Goal: Information Seeking & Learning: Understand process/instructions

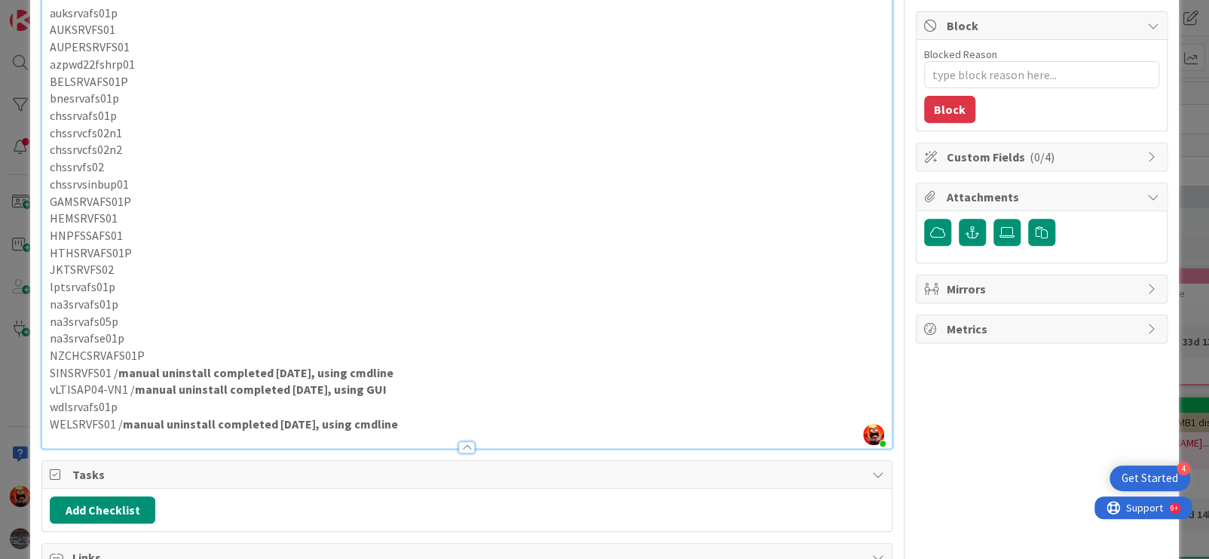
scroll to position [205, 0]
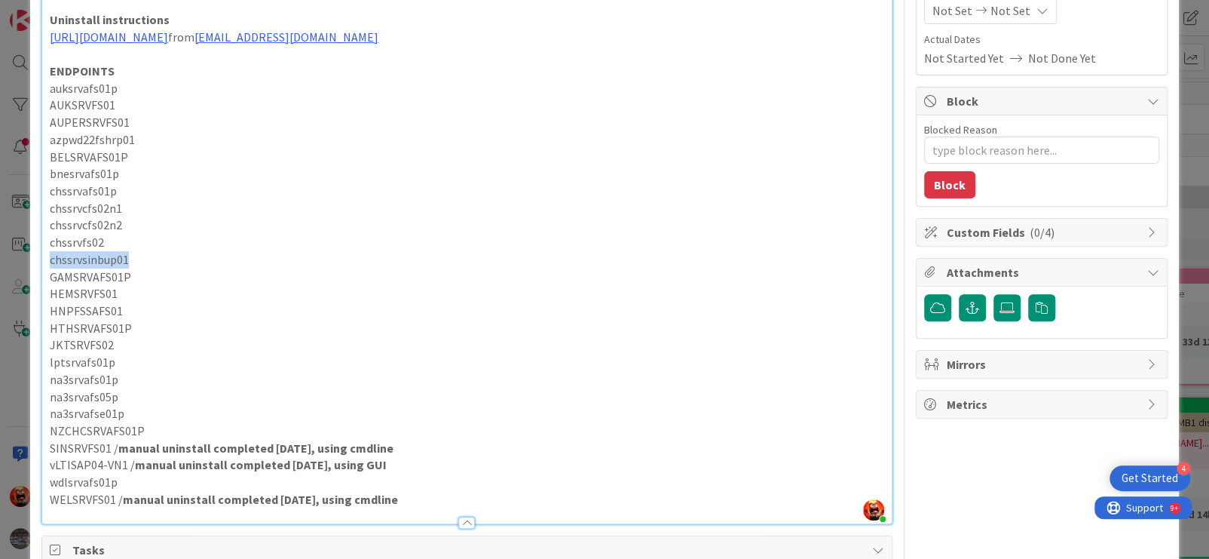
drag, startPoint x: 50, startPoint y: 278, endPoint x: 129, endPoint y: 278, distance: 79.2
click at [129, 268] on p "chssrvsinbup01" at bounding box center [467, 259] width 835 height 17
copy p "chssrvsinbup01"
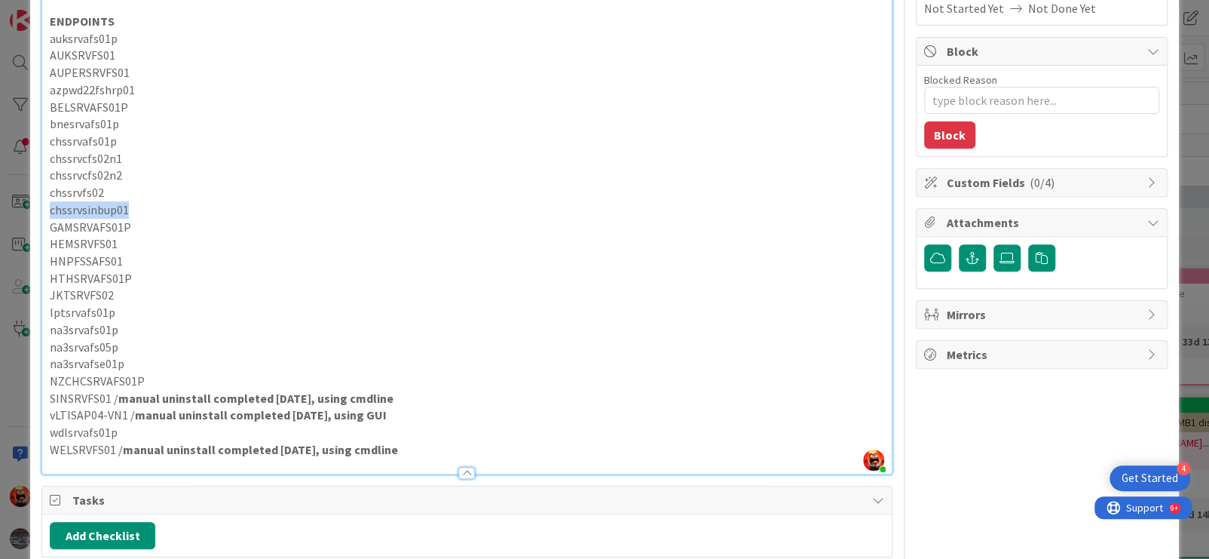
scroll to position [280, 0]
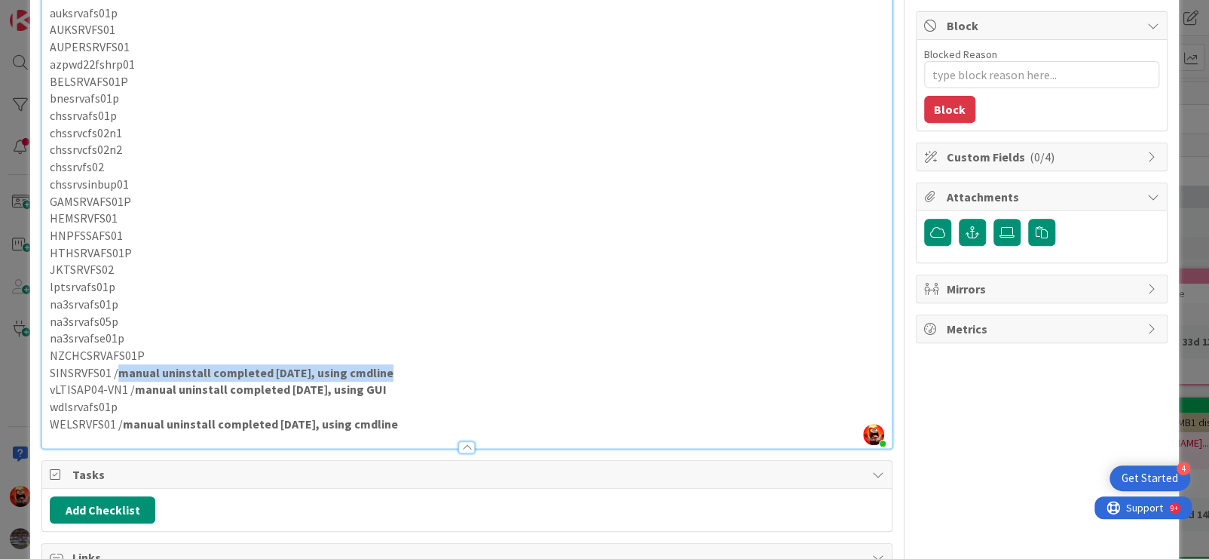
drag, startPoint x: 383, startPoint y: 388, endPoint x: 139, endPoint y: 394, distance: 244.3
click at [118, 381] on p "SINSRVFS01 / manual uninstall completed [DATE], using cmdline" at bounding box center [467, 372] width 835 height 17
copy strong "manual uninstall completed [DATE], using cmdline"
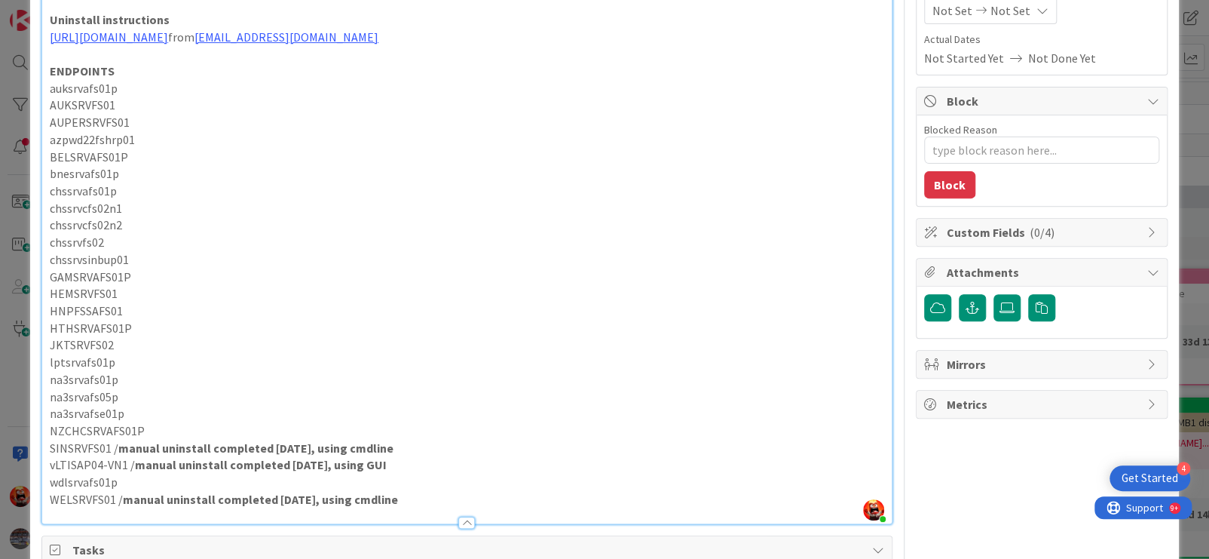
click at [141, 268] on p "chssrvsinbup01" at bounding box center [467, 259] width 835 height 17
click at [129, 268] on p "chssrvsinbup01 manual uninstall completed [DATE], using cmdline" at bounding box center [467, 259] width 835 height 17
click at [136, 268] on p "chssrvsinbup01 / manual uninstall completed [DATE], using cmdline" at bounding box center [467, 259] width 835 height 17
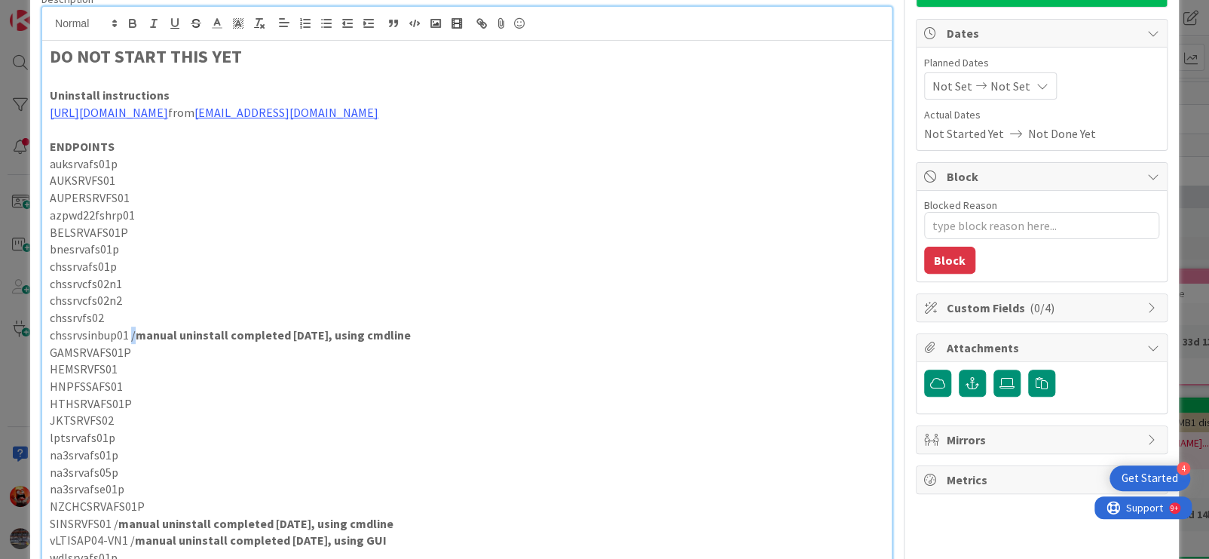
scroll to position [54, 0]
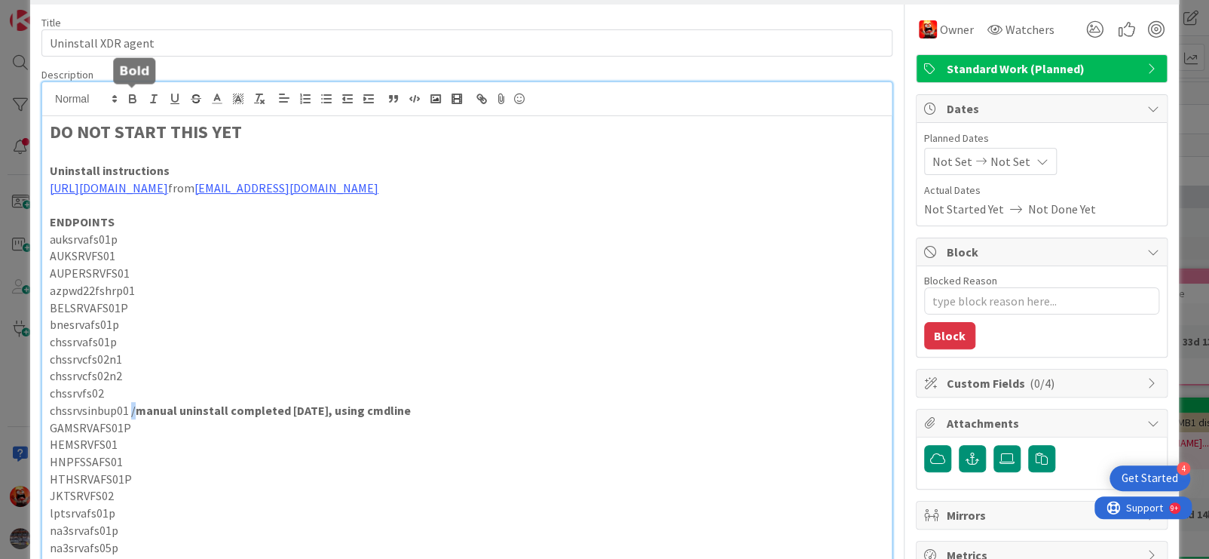
click at [127, 103] on icon "button" at bounding box center [133, 99] width 14 height 14
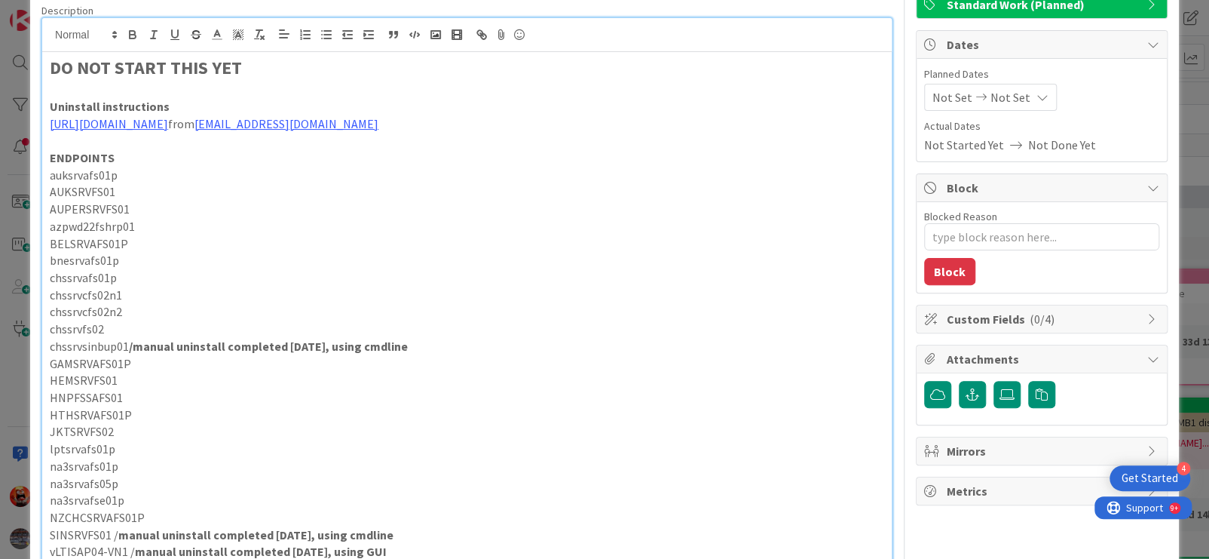
scroll to position [356, 0]
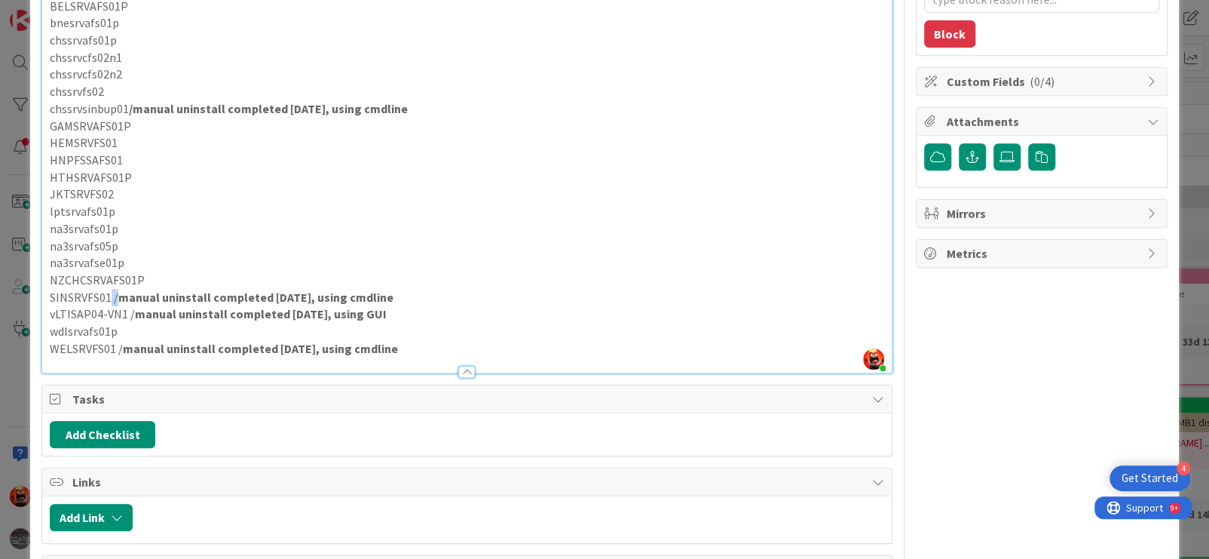
click at [117, 306] on p "SINSRVFS01 / manual uninstall completed [DATE], using cmdline" at bounding box center [467, 297] width 835 height 17
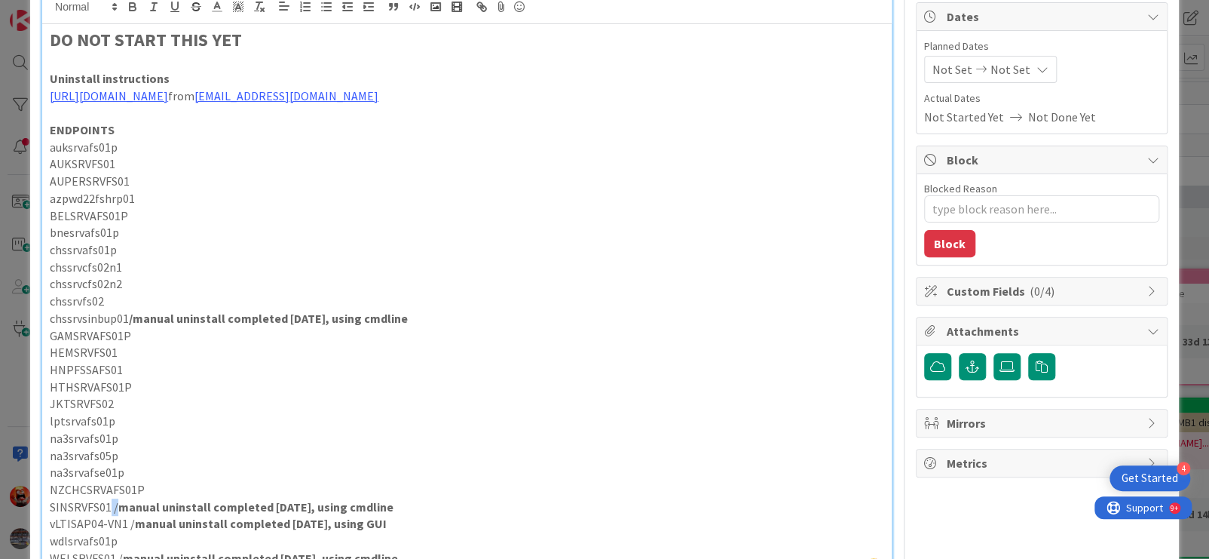
scroll to position [54, 0]
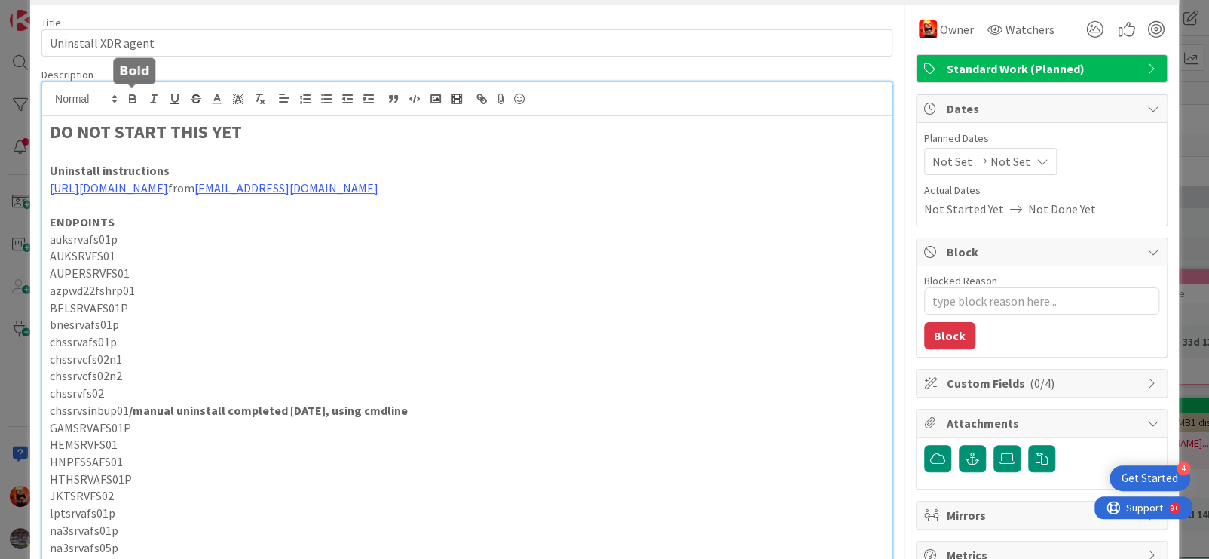
click at [136, 97] on icon "button" at bounding box center [133, 99] width 14 height 14
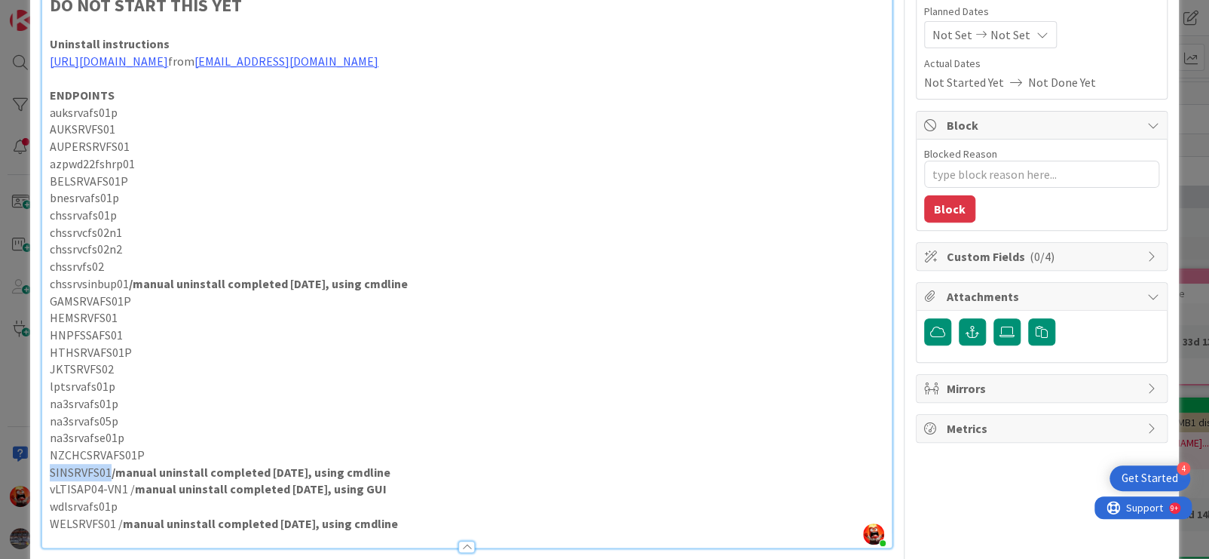
scroll to position [343, 0]
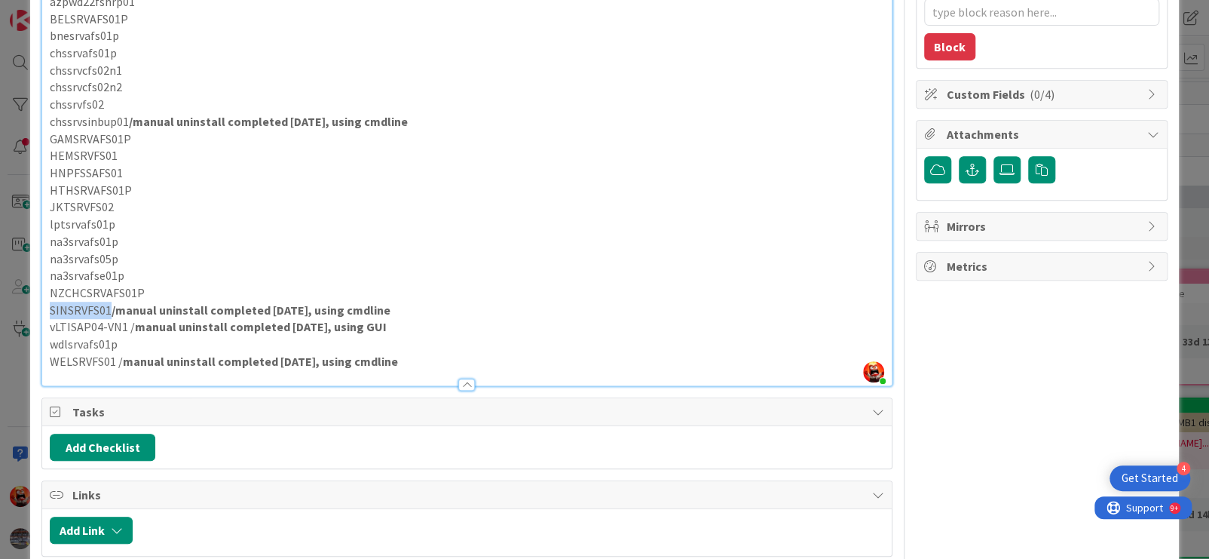
click at [234, 302] on p "NZCHCSRVAFS01P" at bounding box center [467, 292] width 835 height 17
click at [127, 335] on p "vLTISAP04-VN1 / manual uninstall completed [DATE], using GUI" at bounding box center [467, 326] width 835 height 17
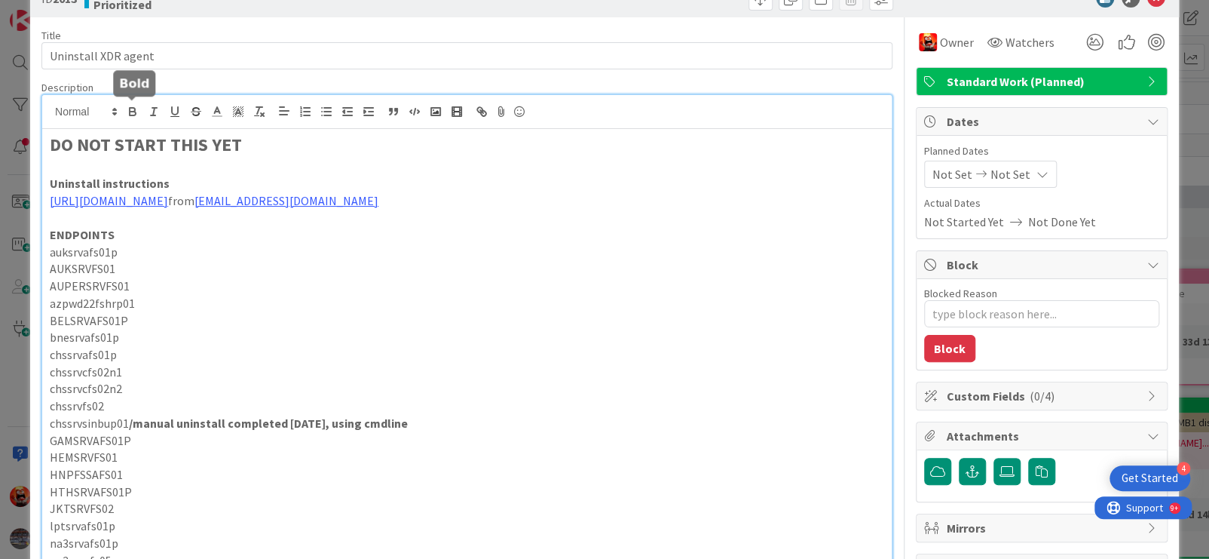
click at [130, 115] on icon "button" at bounding box center [133, 112] width 14 height 14
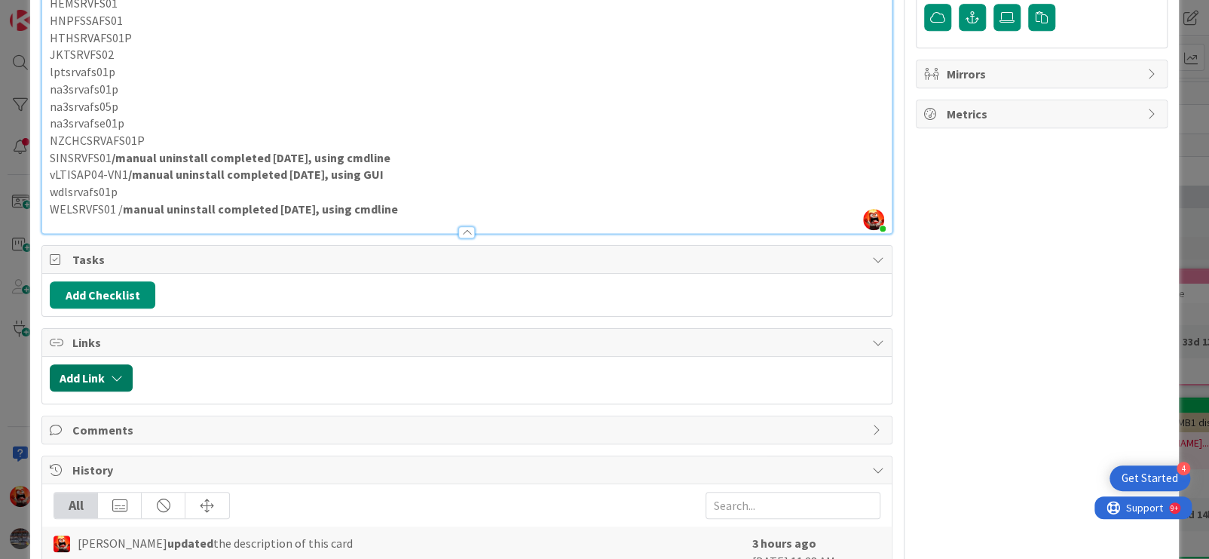
scroll to position [512, 0]
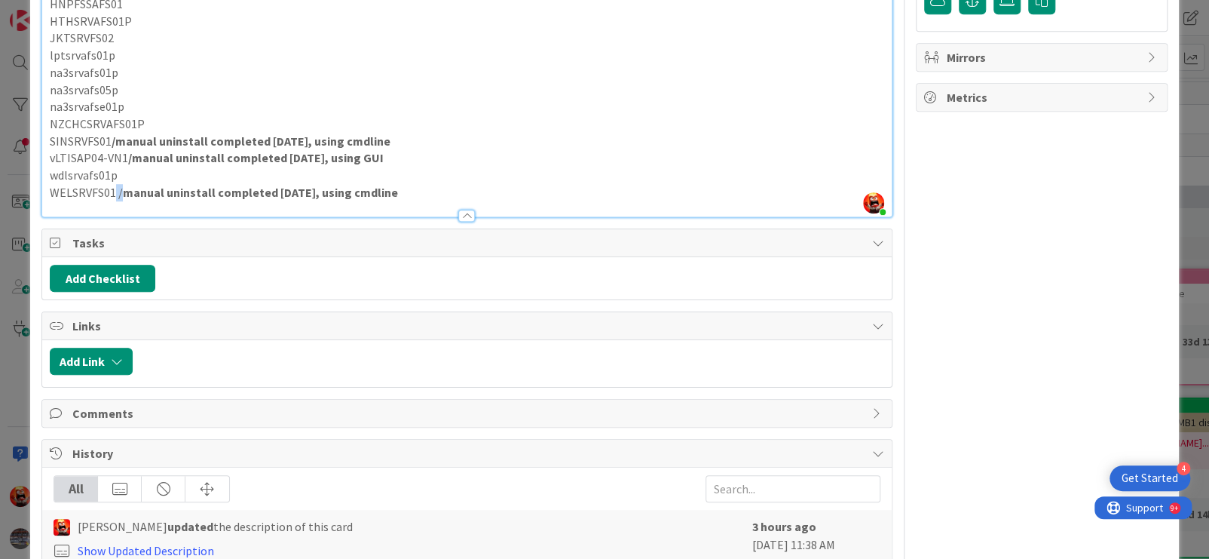
click at [115, 201] on p "WELSRVFS01 / manual uninstall completed [DATE], using cmdline" at bounding box center [467, 192] width 835 height 17
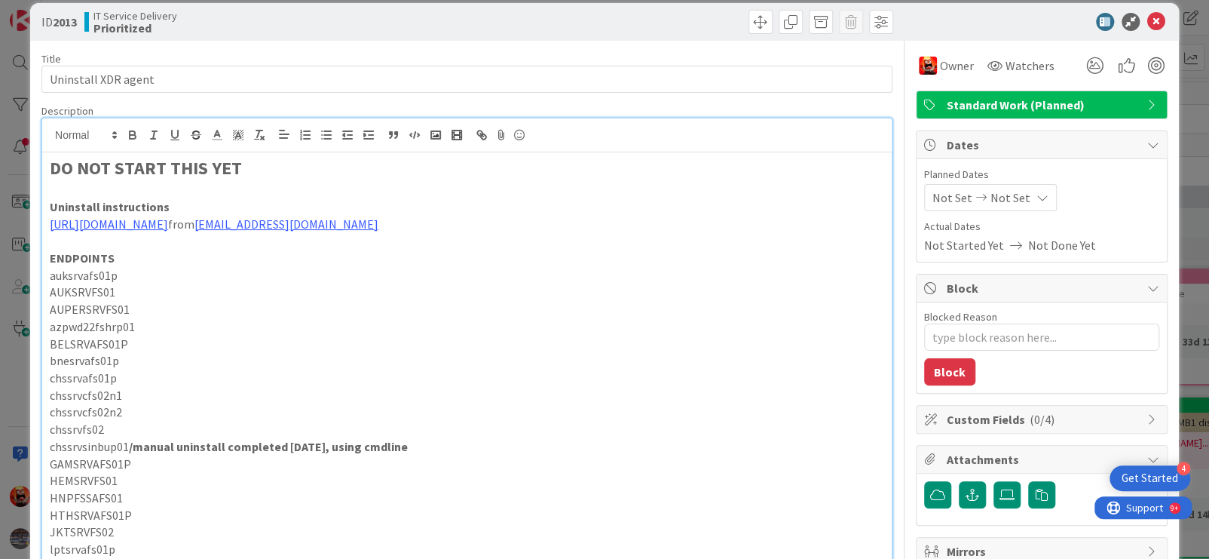
scroll to position [0, 0]
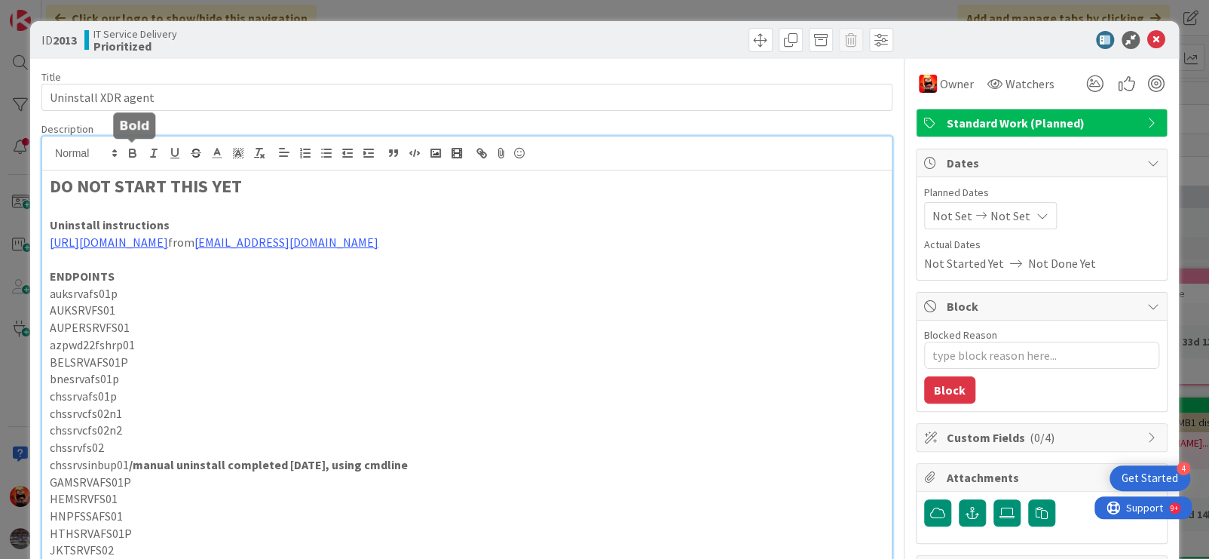
click at [133, 157] on icon "button" at bounding box center [133, 153] width 14 height 14
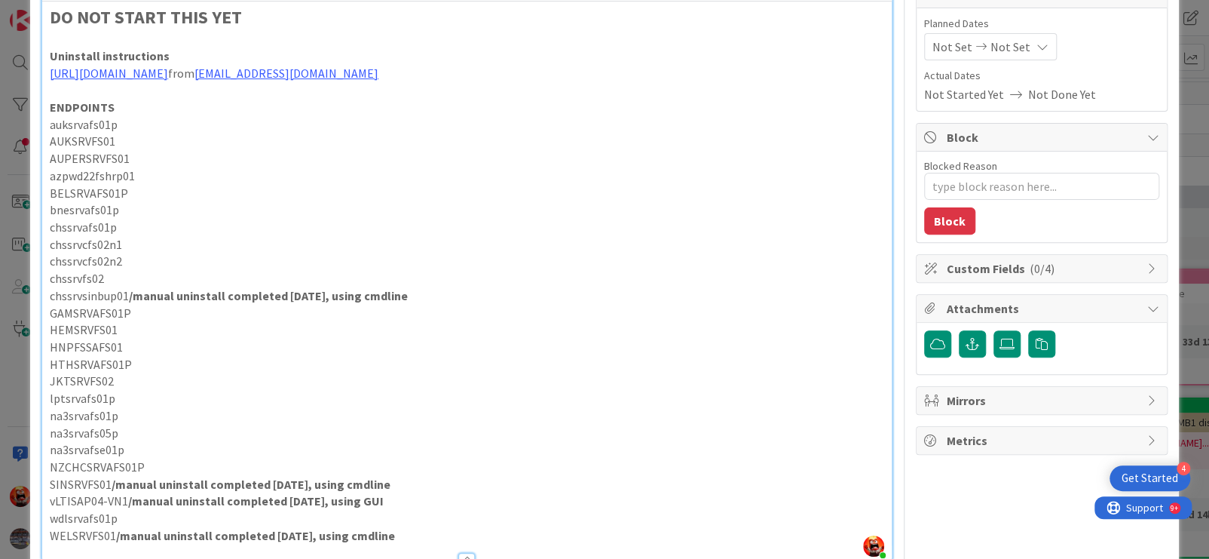
click at [291, 322] on p "GAMSRVAFS01P" at bounding box center [467, 313] width 835 height 17
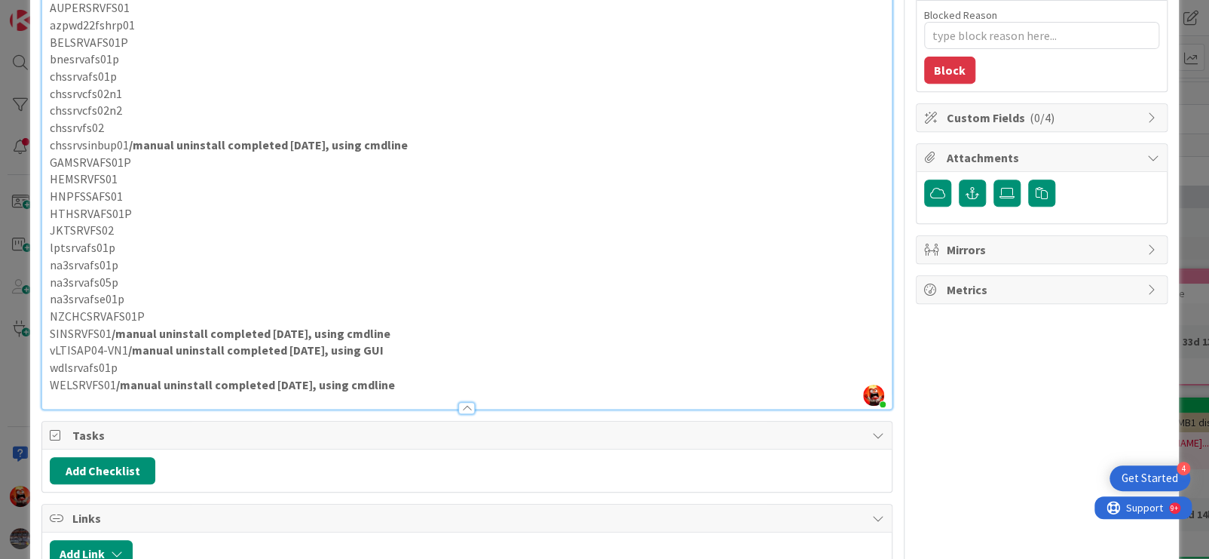
scroll to position [244, 0]
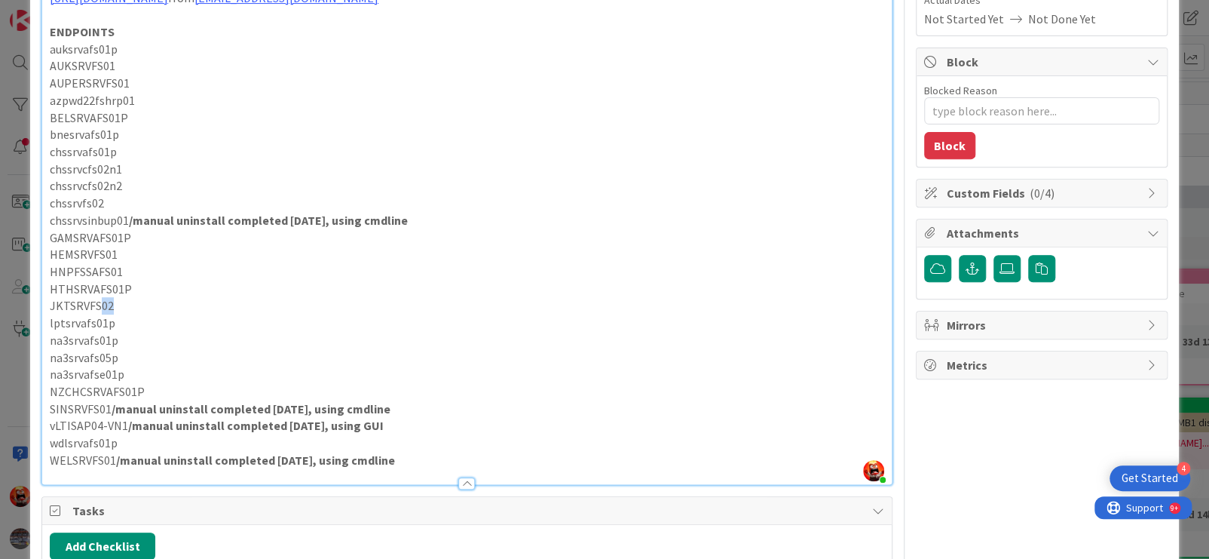
drag, startPoint x: 113, startPoint y: 324, endPoint x: 97, endPoint y: 323, distance: 15.8
click at [97, 314] on p "JKTSRVFS02" at bounding box center [467, 305] width 835 height 17
click at [121, 349] on p "na3srvafs01p" at bounding box center [467, 340] width 835 height 17
drag, startPoint x: 102, startPoint y: 320, endPoint x: 58, endPoint y: 326, distance: 44.2
click at [51, 314] on p "JKTSRVFS02" at bounding box center [467, 305] width 835 height 17
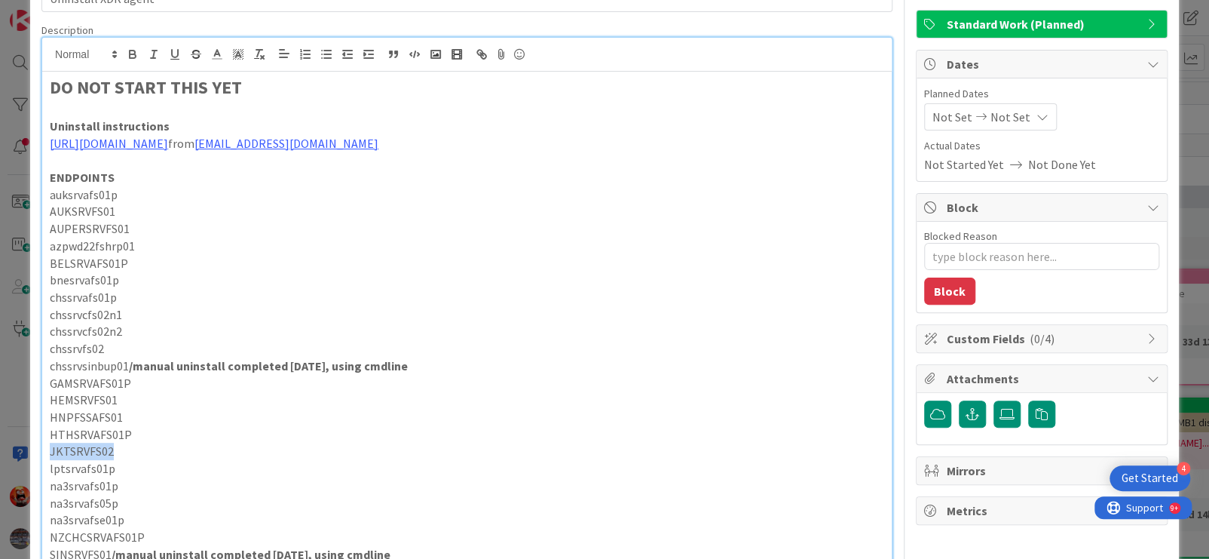
scroll to position [93, 0]
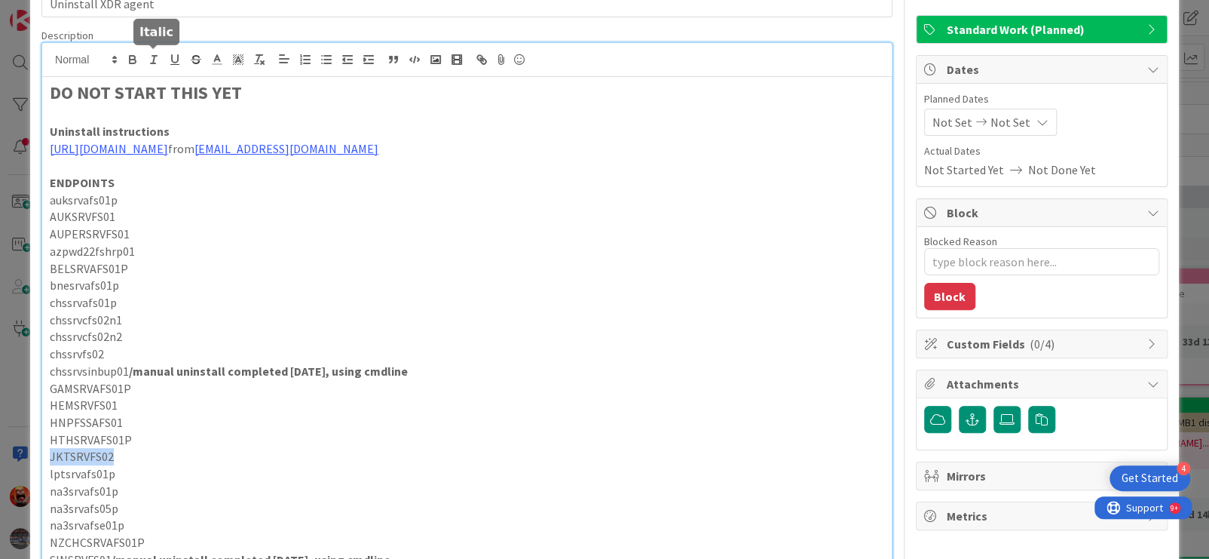
click at [150, 61] on icon "button" at bounding box center [154, 60] width 14 height 14
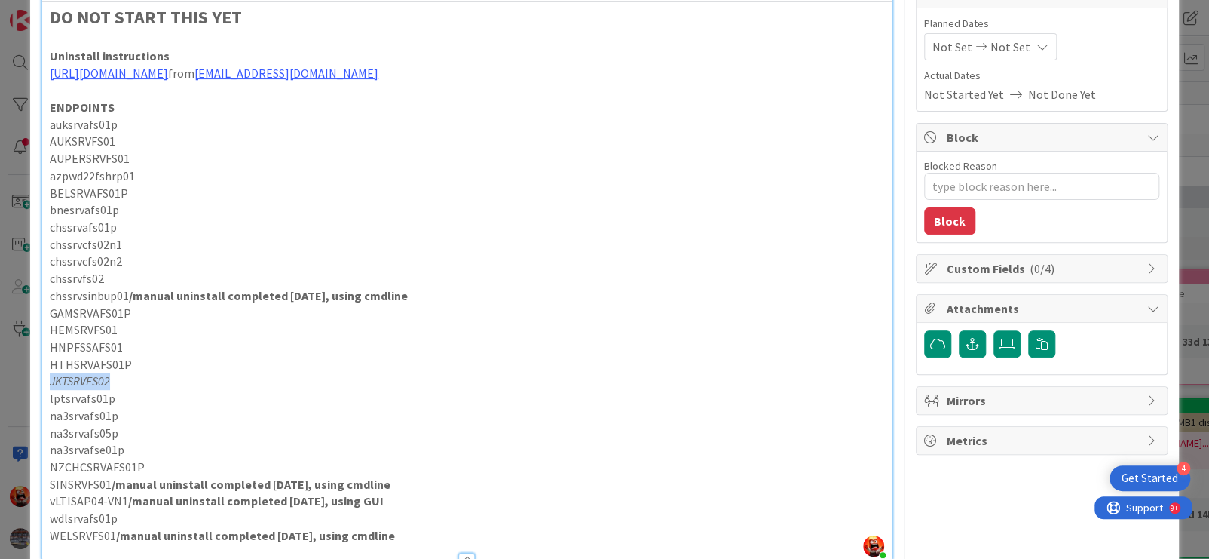
scroll to position [244, 0]
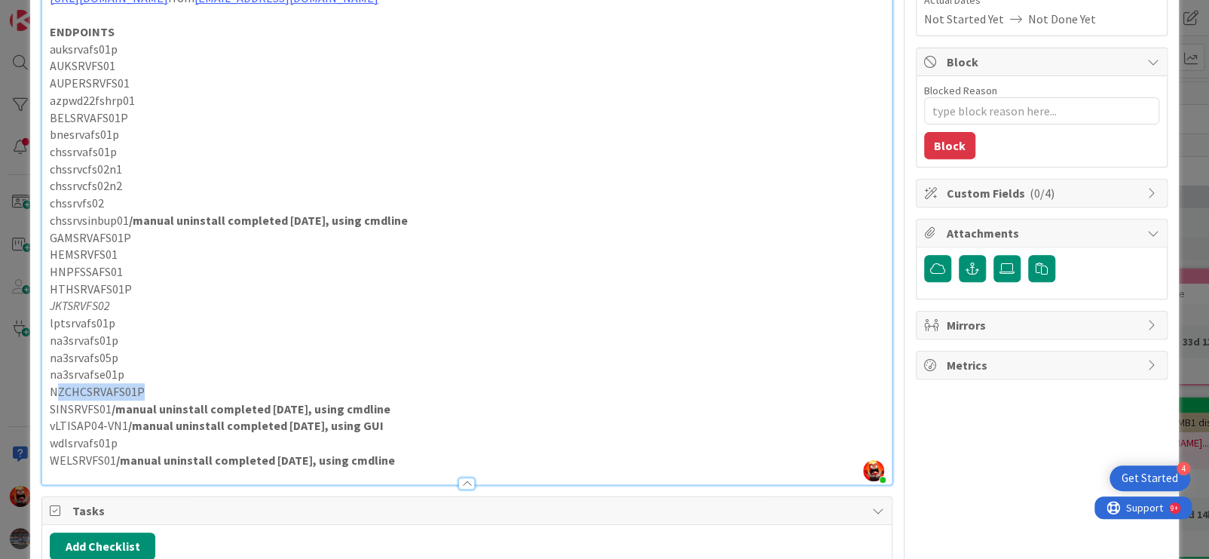
drag, startPoint x: 109, startPoint y: 407, endPoint x: 54, endPoint y: 406, distance: 54.3
click at [54, 400] on p "NZCHCSRVAFS01P" at bounding box center [467, 391] width 835 height 17
drag, startPoint x: 51, startPoint y: 406, endPoint x: 140, endPoint y: 407, distance: 89.0
click at [140, 400] on p "NZCHCSRVAFS01P" at bounding box center [467, 391] width 835 height 17
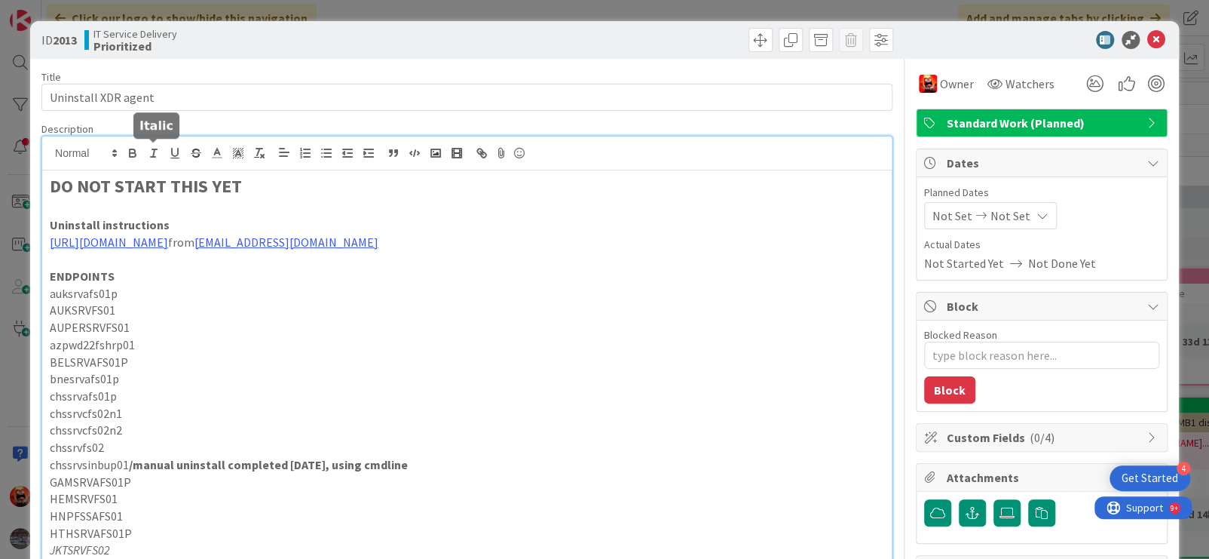
click at [155, 151] on icon "button" at bounding box center [154, 153] width 14 height 14
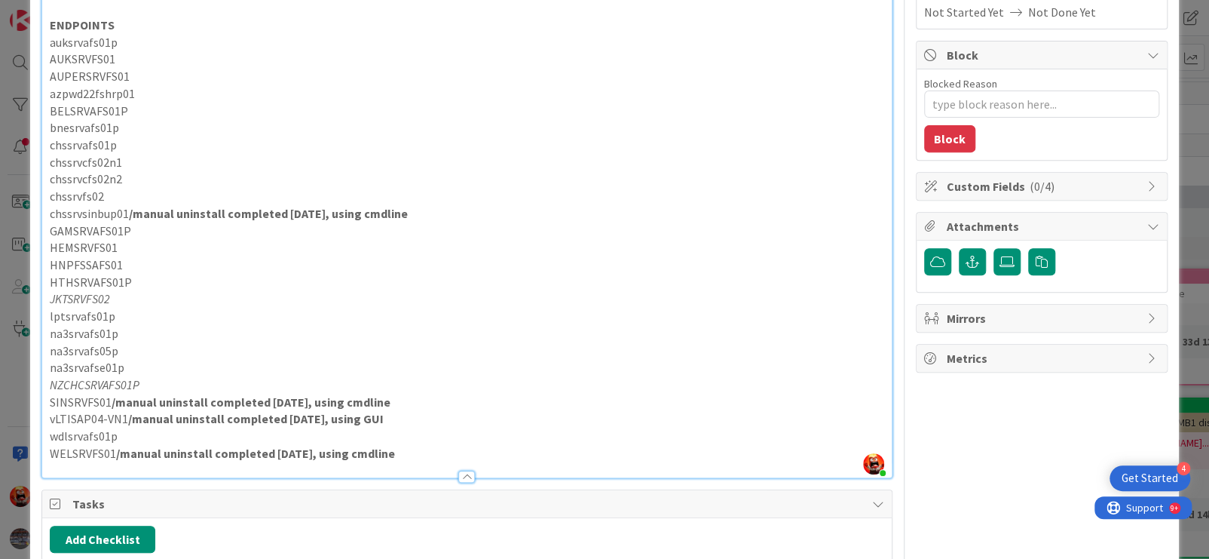
scroll to position [251, 0]
click at [241, 325] on p "lptsrvafs01p" at bounding box center [467, 316] width 835 height 17
drag, startPoint x: 51, startPoint y: 368, endPoint x: 115, endPoint y: 369, distance: 64.1
click at [115, 360] on p "na3srvafs05p" at bounding box center [467, 350] width 835 height 17
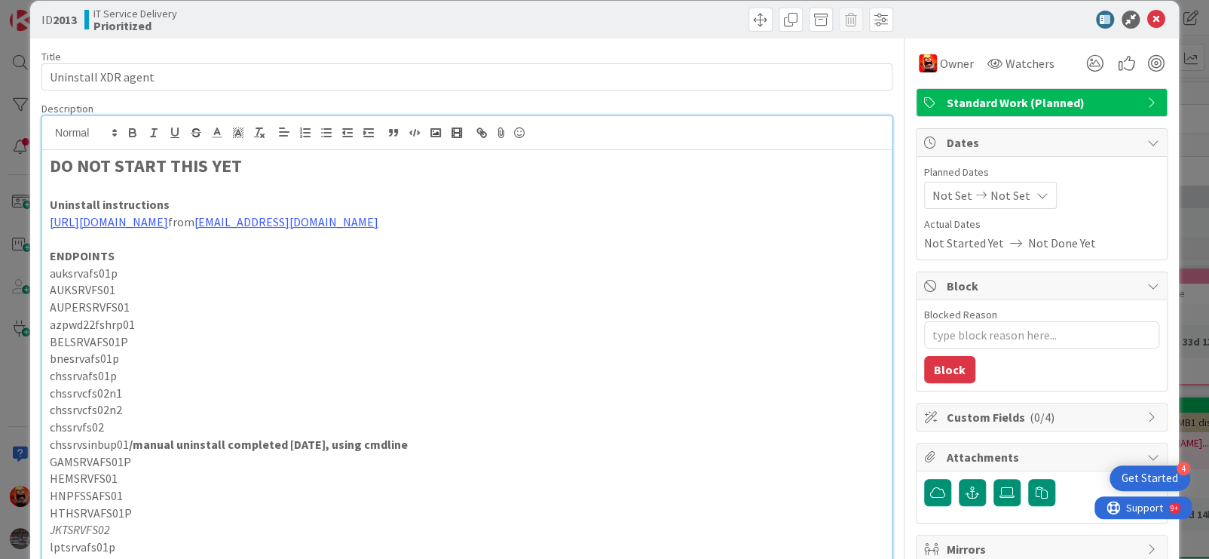
scroll to position [100, 0]
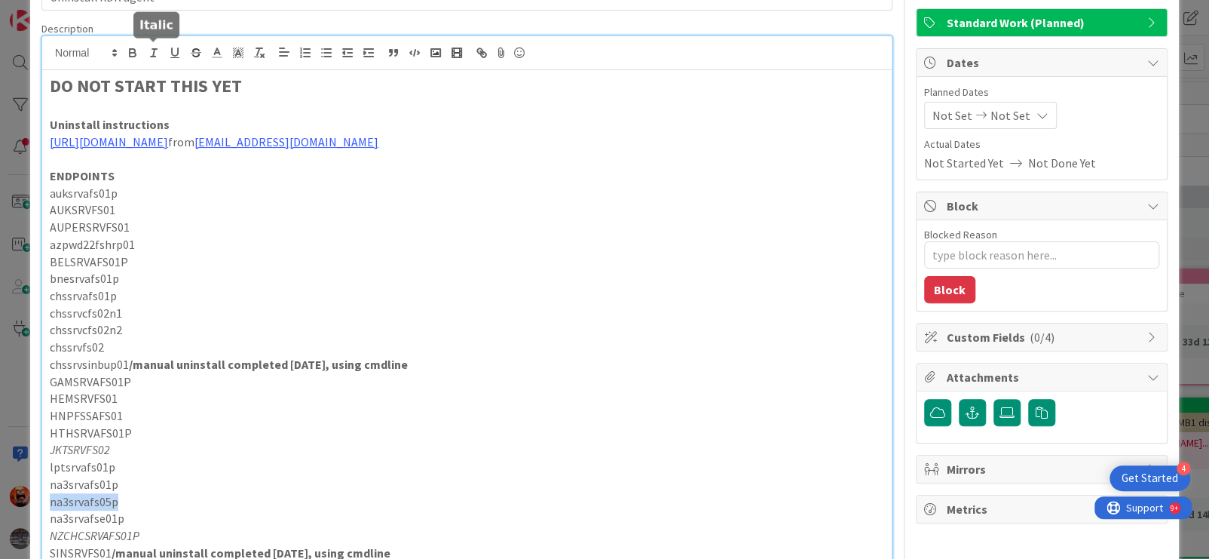
click at [154, 57] on line "button" at bounding box center [153, 57] width 5 height 0
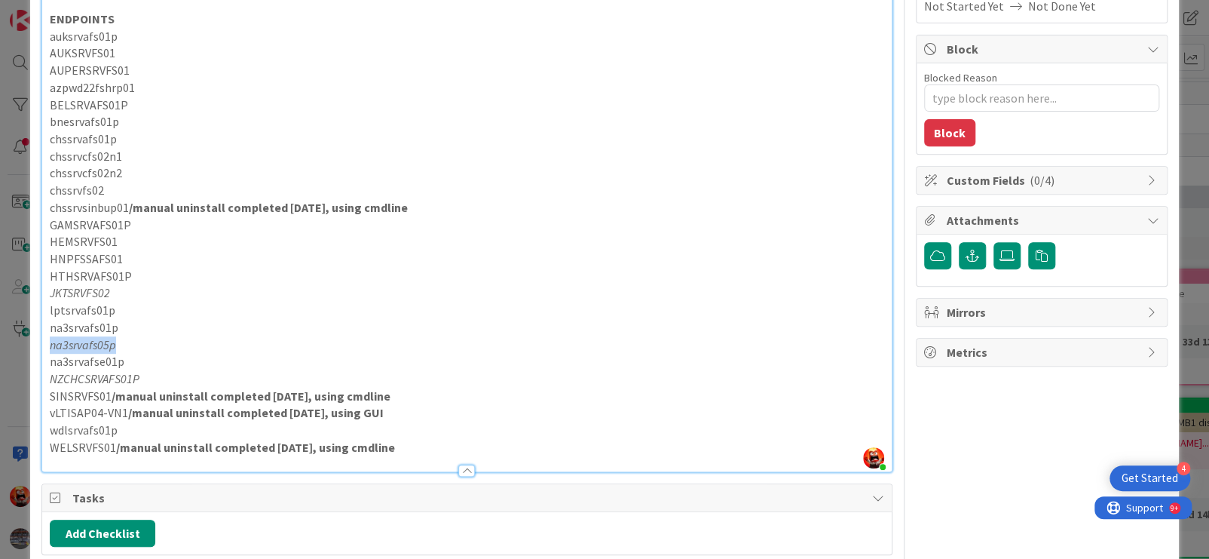
scroll to position [251, 0]
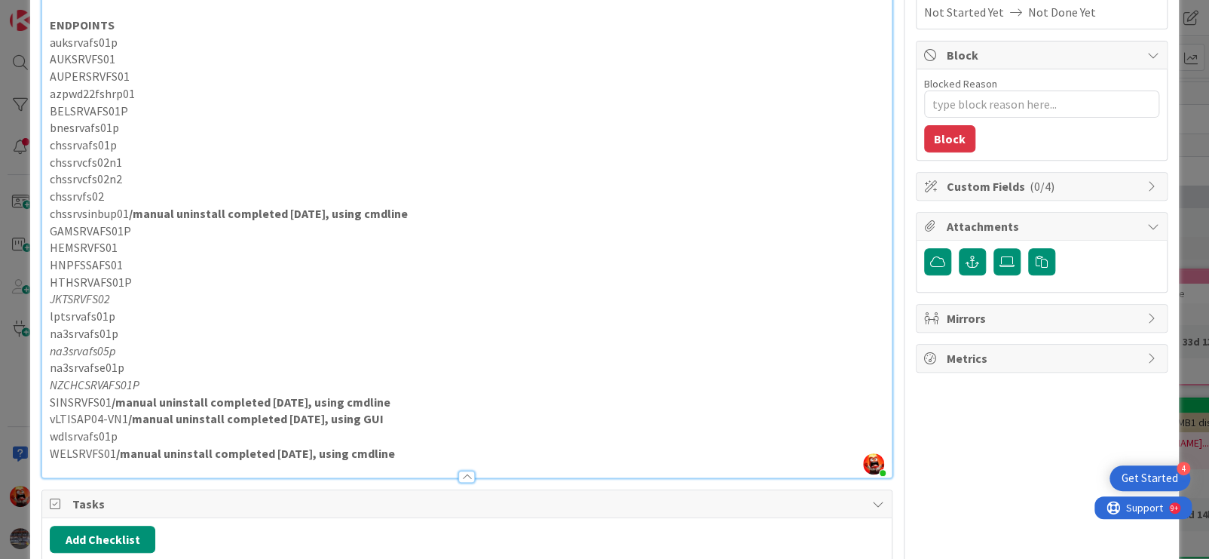
click at [264, 274] on p "HNPFSSAFS01" at bounding box center [467, 264] width 835 height 17
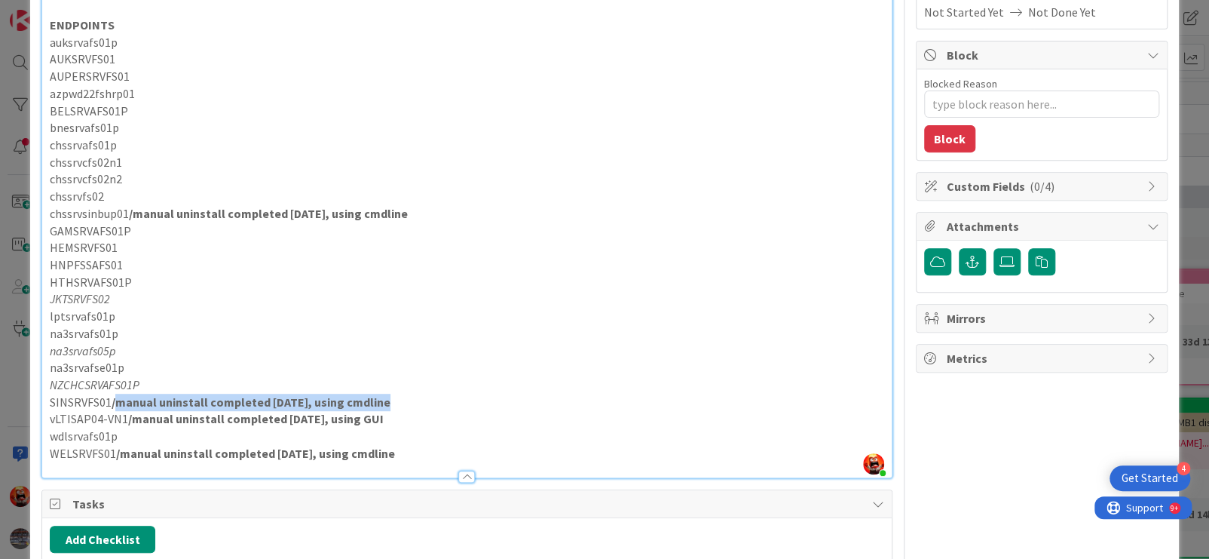
drag, startPoint x: 260, startPoint y: 415, endPoint x: 122, endPoint y: 418, distance: 138.0
click at [112, 409] on strong "/manual uninstall completed [DATE], using cmdline" at bounding box center [251, 401] width 279 height 15
copy strong "/manual uninstall completed [DATE], using cmdlin"
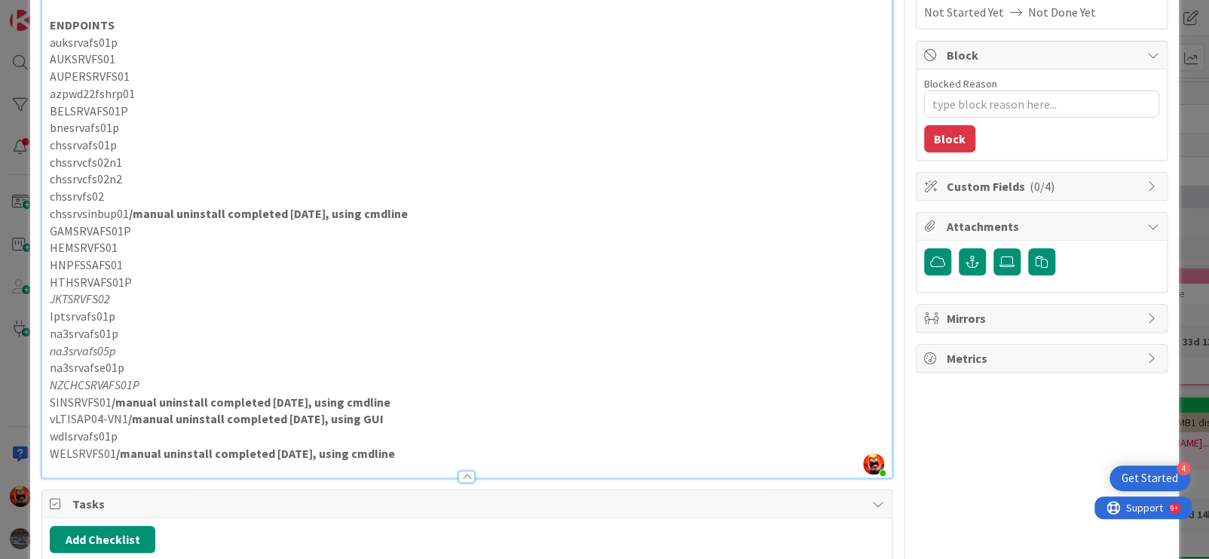
click at [133, 360] on p "na3srvafs05p" at bounding box center [467, 350] width 835 height 17
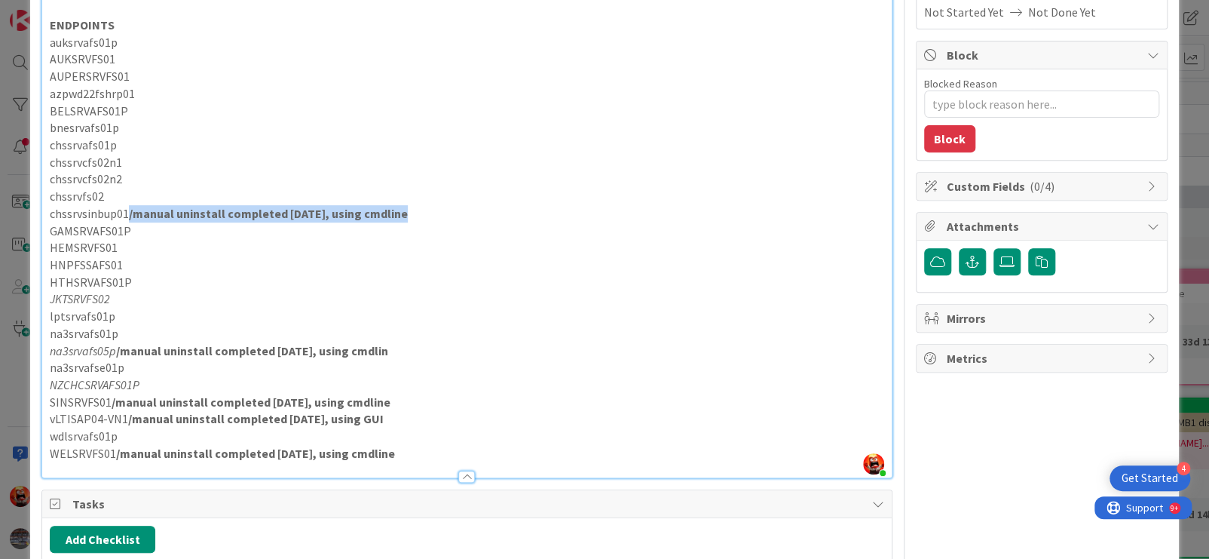
drag, startPoint x: 132, startPoint y: 232, endPoint x: 394, endPoint y: 233, distance: 262.4
click at [403, 222] on p "chssrvsinbup01 /manual uninstall completed [DATE], using cmdline" at bounding box center [467, 213] width 835 height 17
copy strong "/manual uninstall completed [DATE], using cmdline"
click at [140, 308] on p "JKTSRVFS02" at bounding box center [467, 298] width 835 height 17
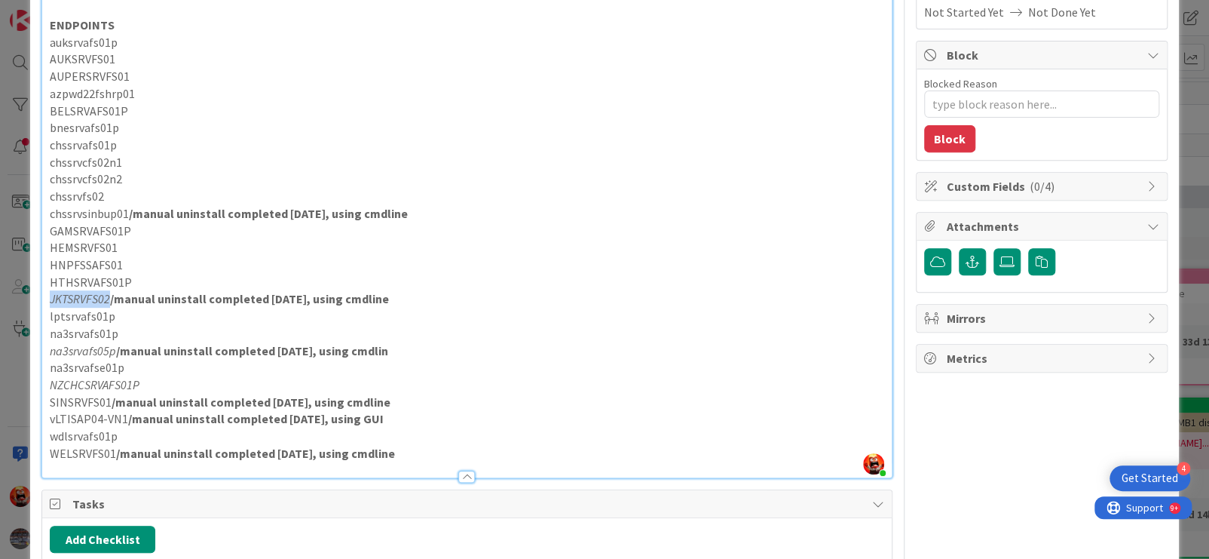
drag, startPoint x: 108, startPoint y: 312, endPoint x: 51, endPoint y: 314, distance: 57.3
click at [51, 306] on em "JKTSRVFS02" at bounding box center [80, 298] width 60 height 15
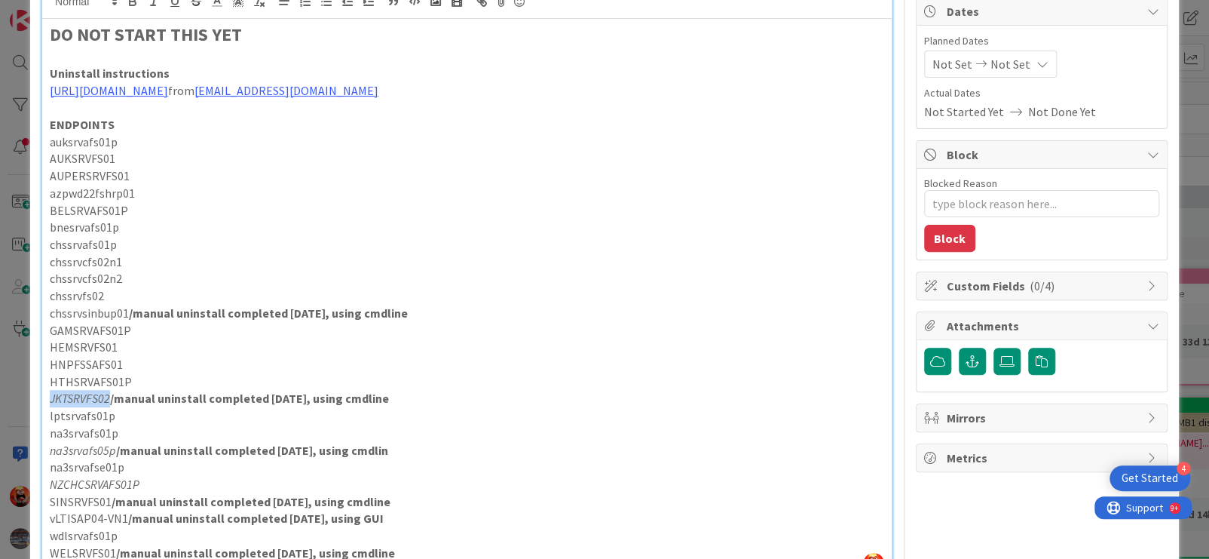
scroll to position [25, 0]
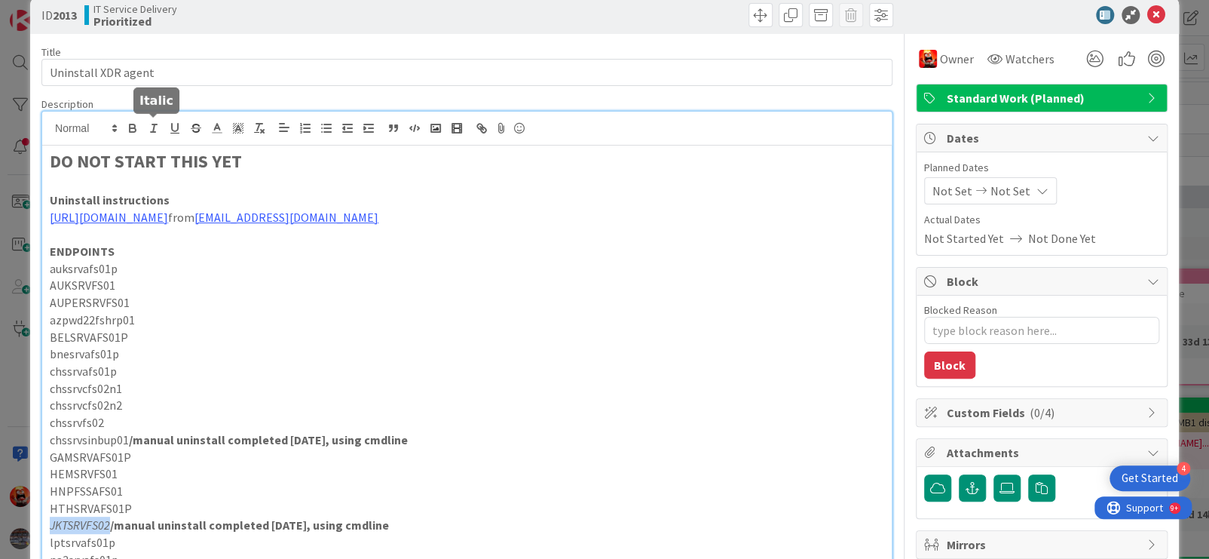
click at [149, 130] on icon "button" at bounding box center [154, 128] width 14 height 14
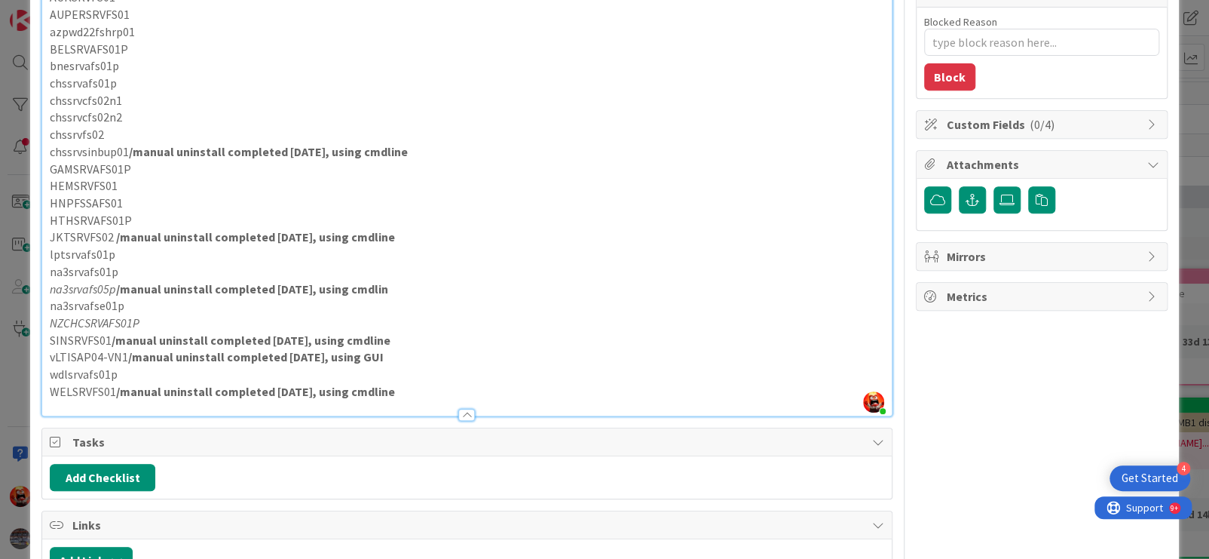
scroll to position [326, 0]
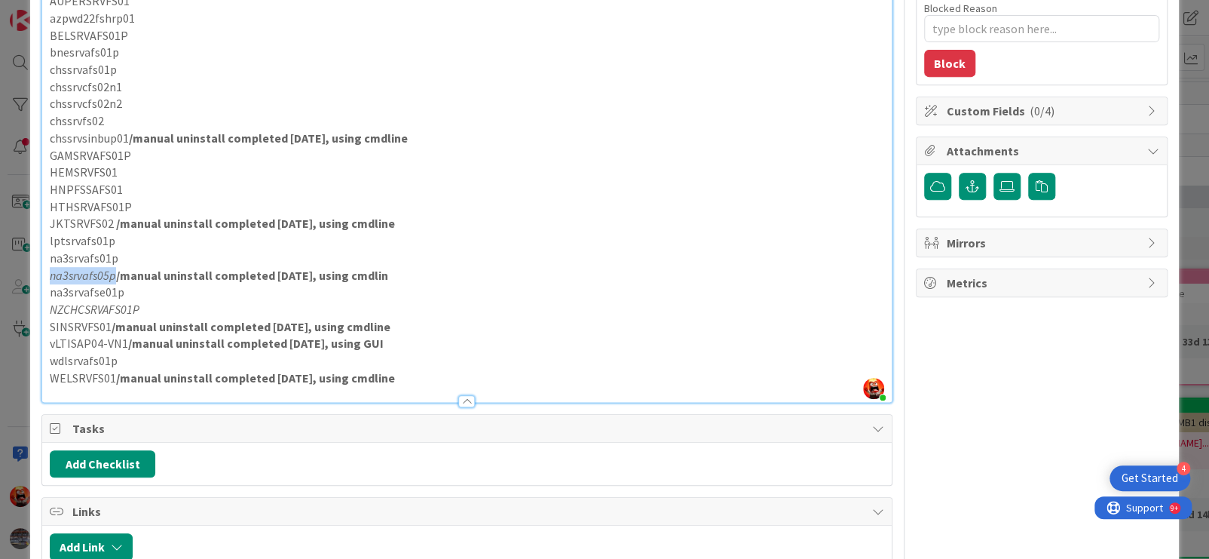
drag, startPoint x: 114, startPoint y: 290, endPoint x: 51, endPoint y: 293, distance: 63.4
click at [51, 283] on em "na3srvafs05p" at bounding box center [83, 275] width 66 height 15
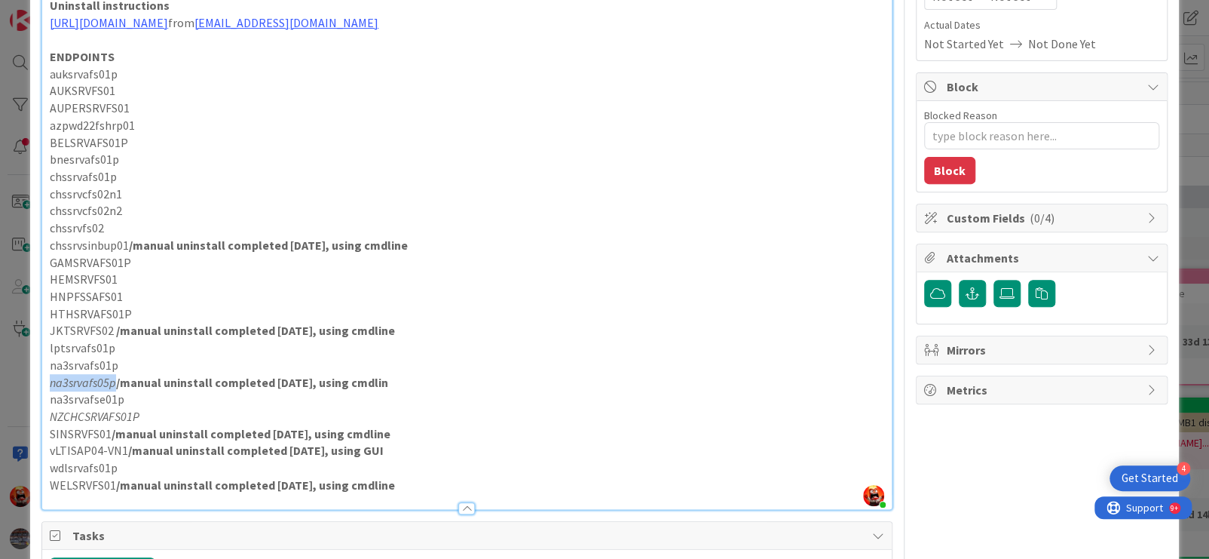
scroll to position [100, 0]
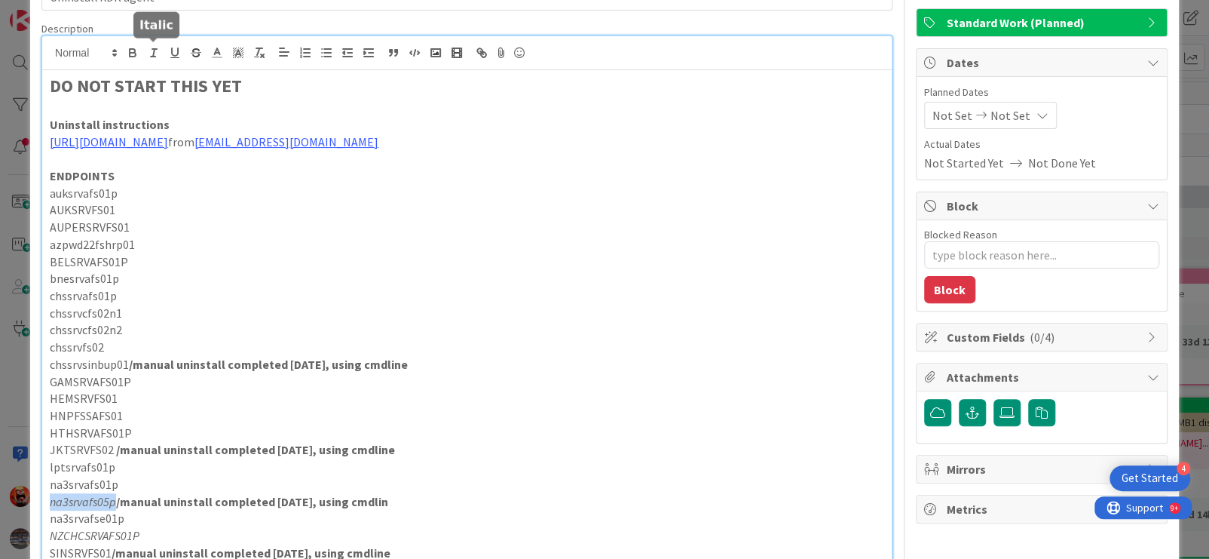
click at [156, 52] on icon "button" at bounding box center [154, 53] width 14 height 14
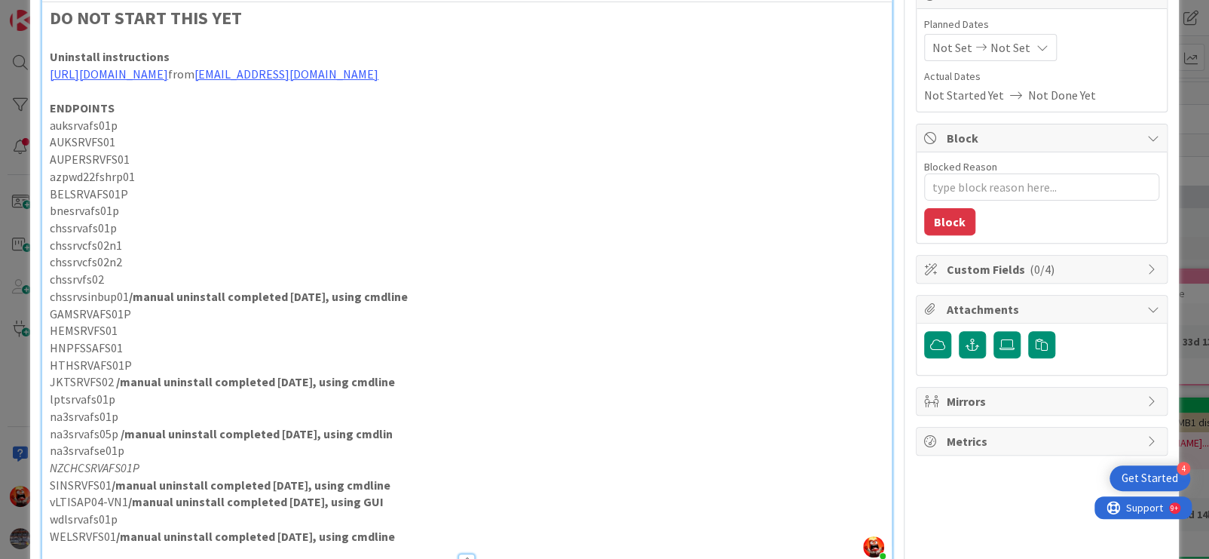
scroll to position [251, 0]
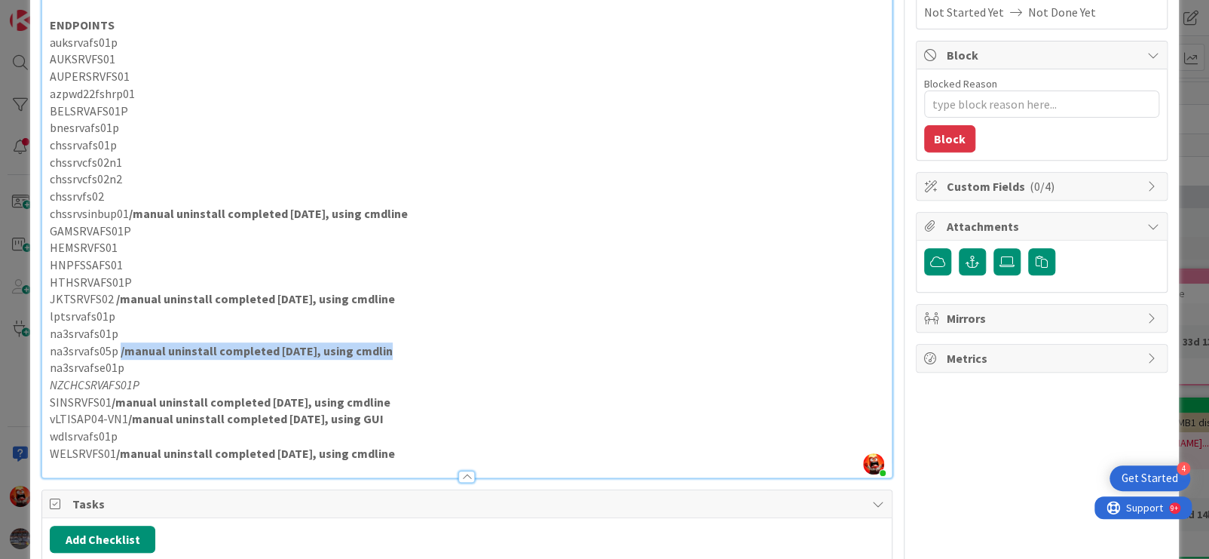
drag, startPoint x: 118, startPoint y: 366, endPoint x: 385, endPoint y: 366, distance: 266.9
click at [385, 360] on p "na3srvafs05p /manual uninstall completed [DATE], using cmdlin" at bounding box center [467, 350] width 835 height 17
copy strong "/manual uninstall completed [DATE], using cmdlin"
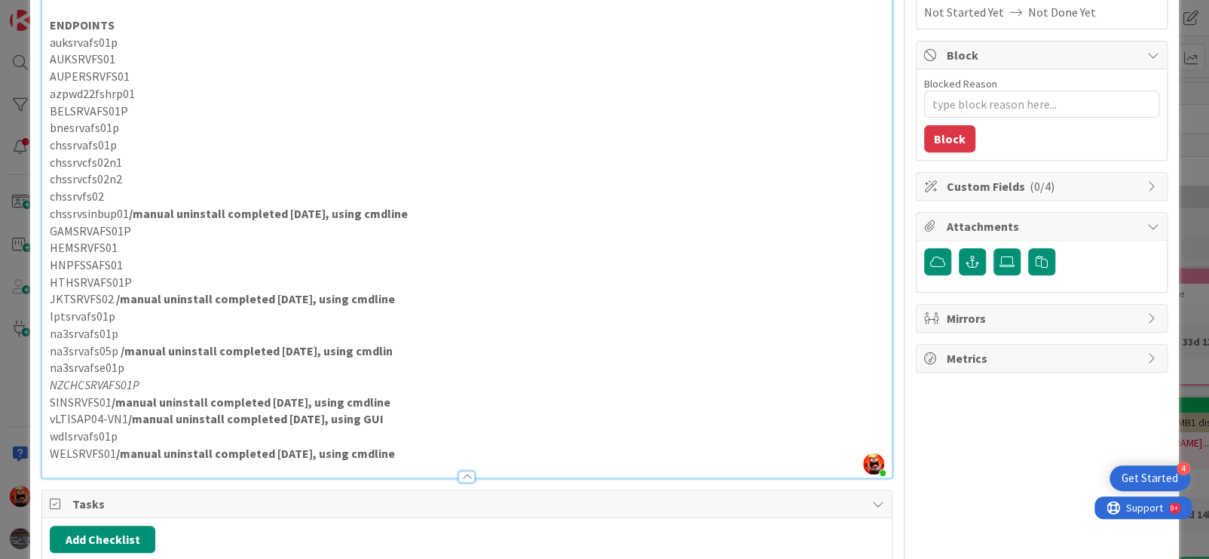
click at [165, 394] on p "NZCHCSRVAFS01P" at bounding box center [467, 384] width 835 height 17
drag, startPoint x: 136, startPoint y: 403, endPoint x: 52, endPoint y: 400, distance: 84.5
click at [52, 392] on em "NZCHCSRVAFS01P" at bounding box center [95, 384] width 90 height 15
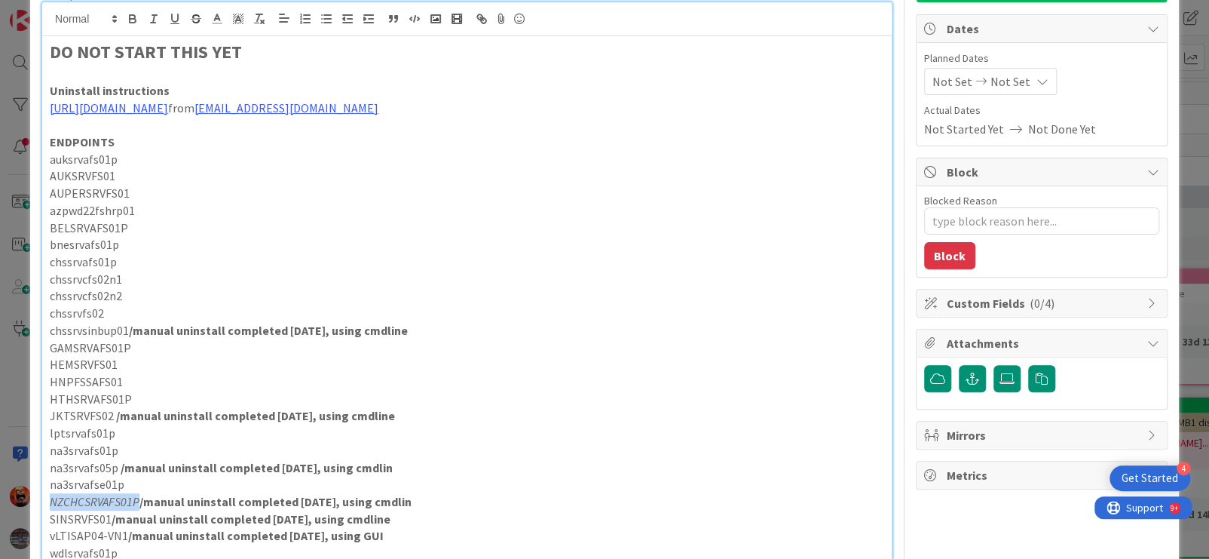
scroll to position [0, 0]
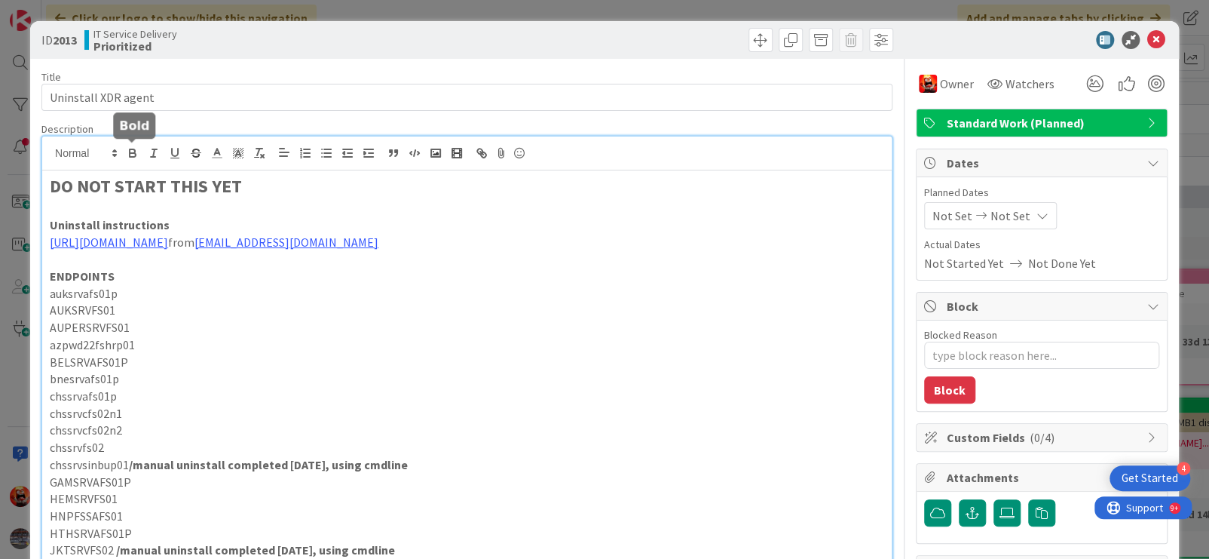
click at [135, 152] on icon "button" at bounding box center [133, 153] width 14 height 14
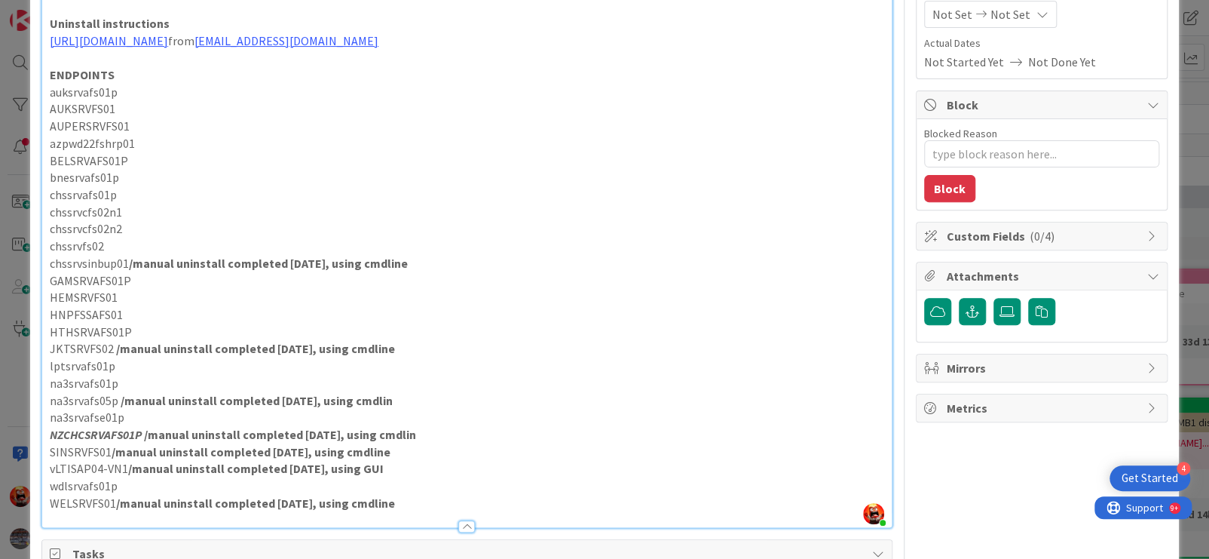
scroll to position [326, 0]
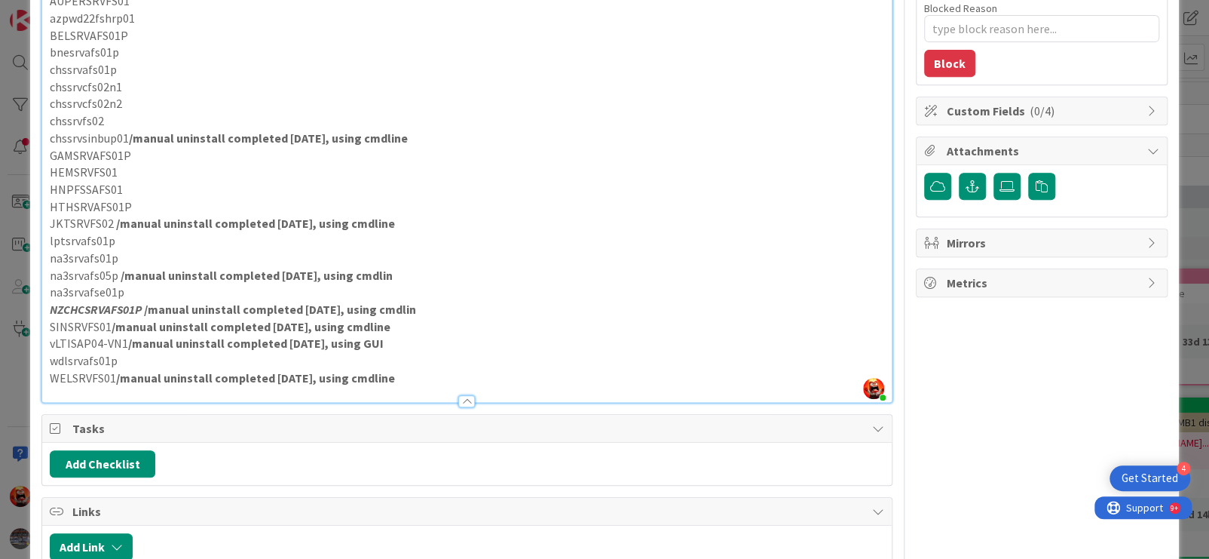
click at [428, 335] on p "SINSRVFS01 /manual uninstall completed [DATE], using cmdline" at bounding box center [467, 326] width 835 height 17
click at [140, 318] on p "NZCHCSRVAFS01P /manual uninstall completed [DATE], using cmdlin" at bounding box center [467, 309] width 835 height 17
click at [138, 317] on em "NZCHCSRVAFS01P" at bounding box center [96, 309] width 92 height 15
drag, startPoint x: 139, startPoint y: 324, endPoint x: 51, endPoint y: 322, distance: 89.0
click at [50, 317] on em "NZCHCSRVAFS01P" at bounding box center [96, 309] width 92 height 15
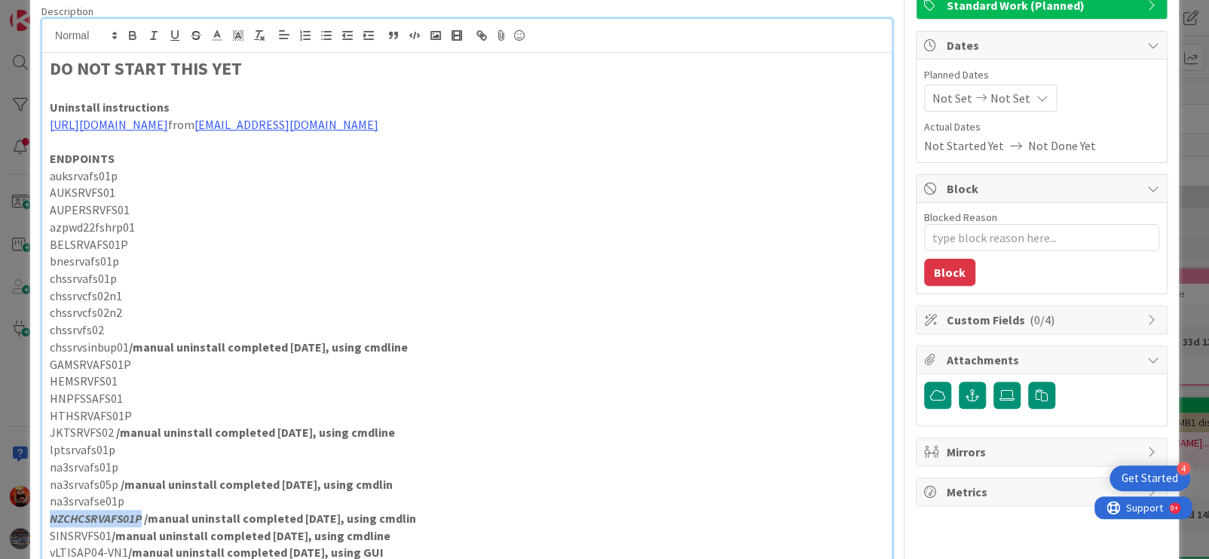
scroll to position [0, 0]
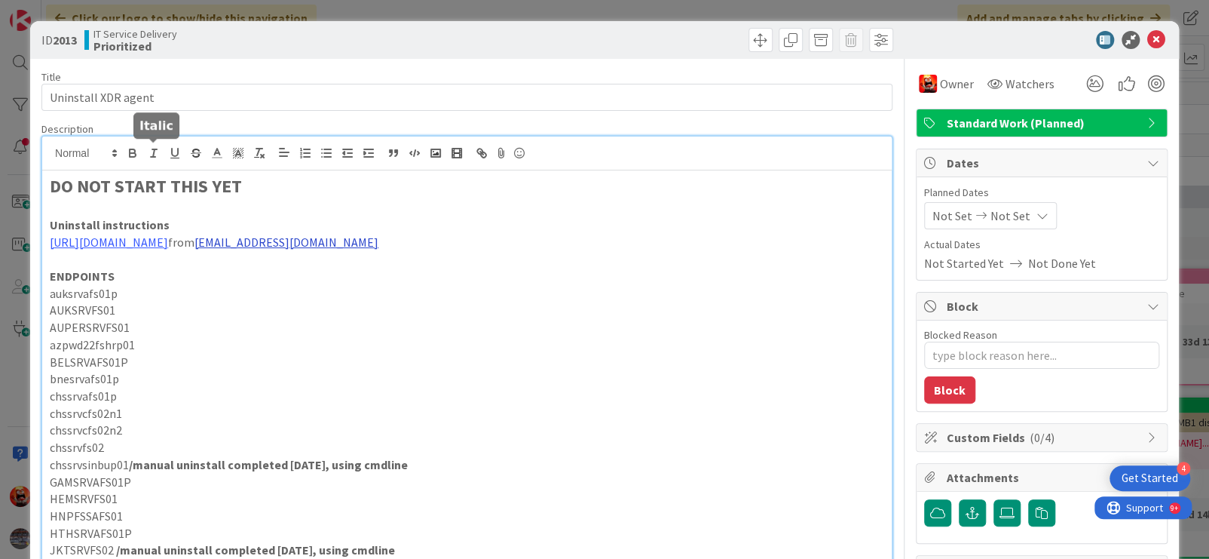
click at [152, 156] on icon "button" at bounding box center [154, 153] width 14 height 14
click at [133, 151] on icon "button" at bounding box center [133, 153] width 14 height 14
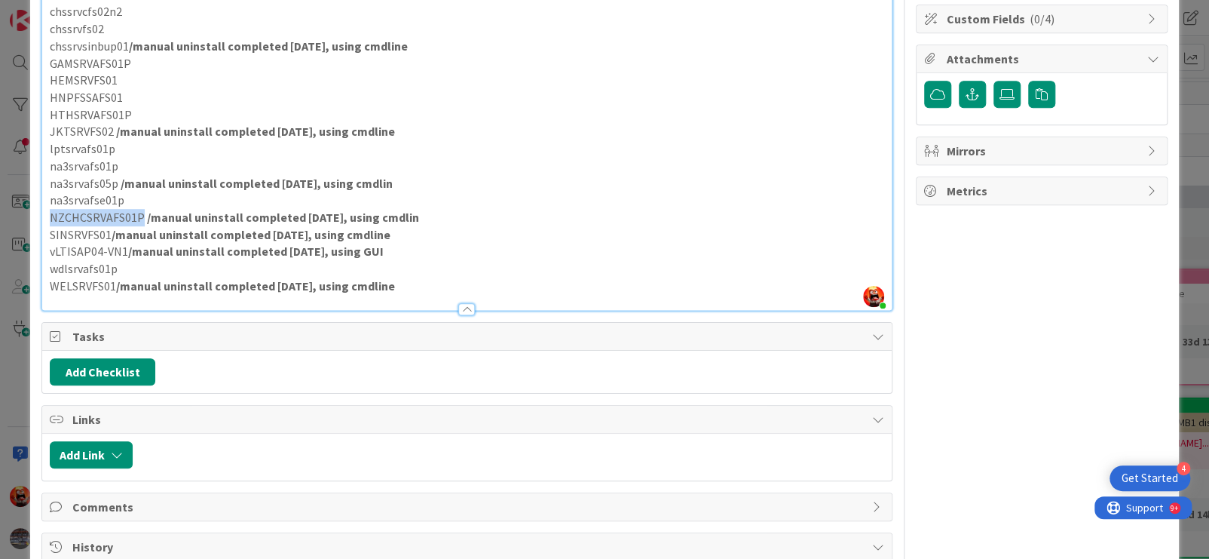
scroll to position [477, 0]
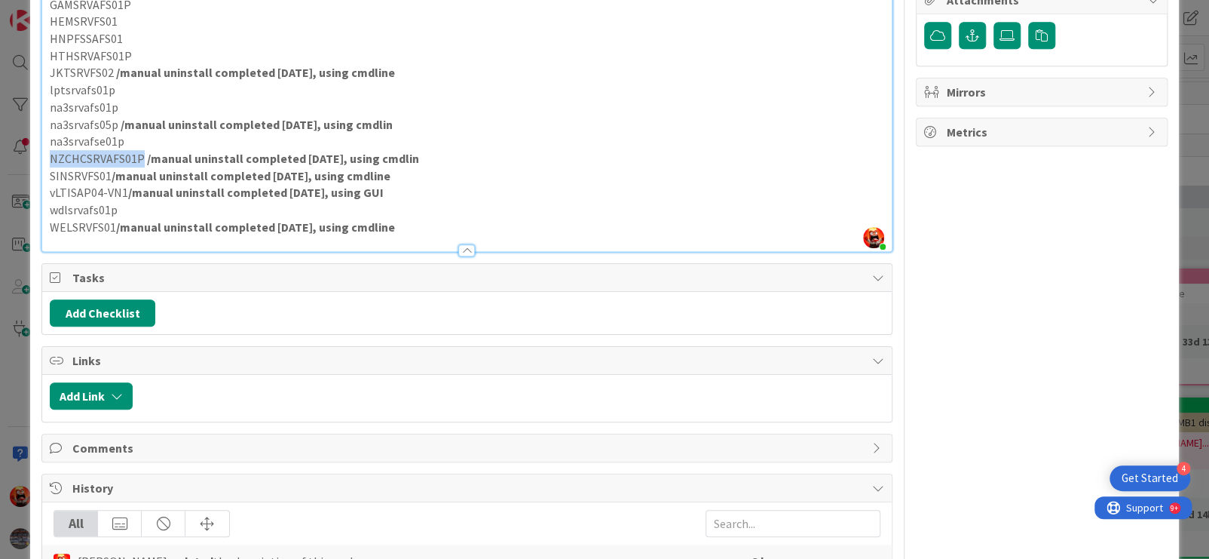
click at [458, 201] on p "vLTISAP04-VN1 /manual uninstall completed [DATE], using GUI" at bounding box center [467, 192] width 835 height 17
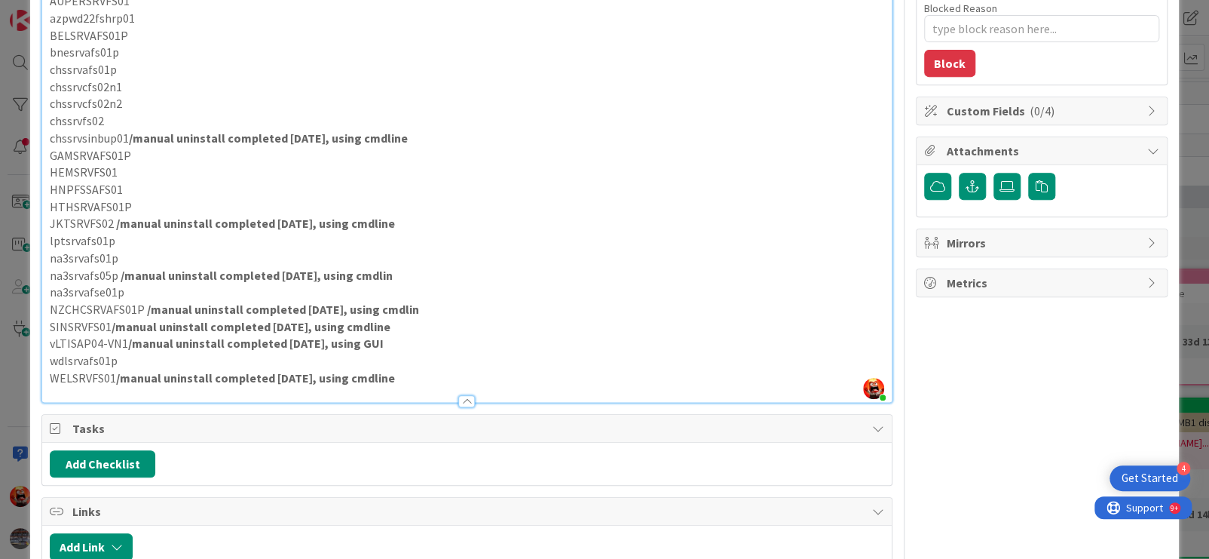
scroll to position [251, 0]
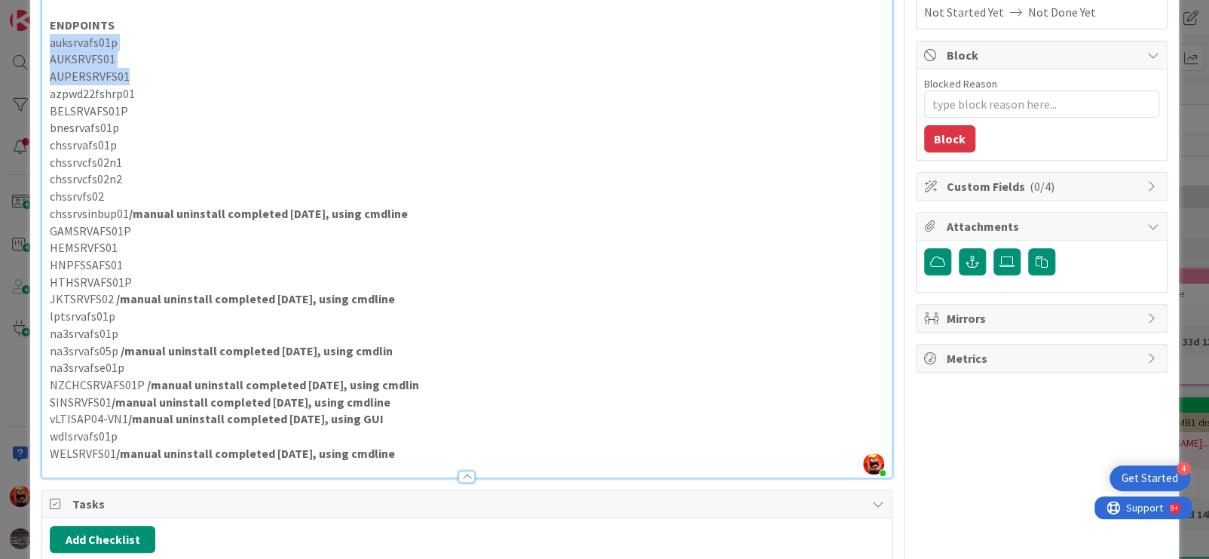
drag, startPoint x: 127, startPoint y: 93, endPoint x: 66, endPoint y: 61, distance: 68.1
click at [51, 57] on div "DO NOT START THIS YET Uninstall instructions [URL][DOMAIN_NAME] from [EMAIL_ADD…" at bounding box center [467, 198] width 850 height 558
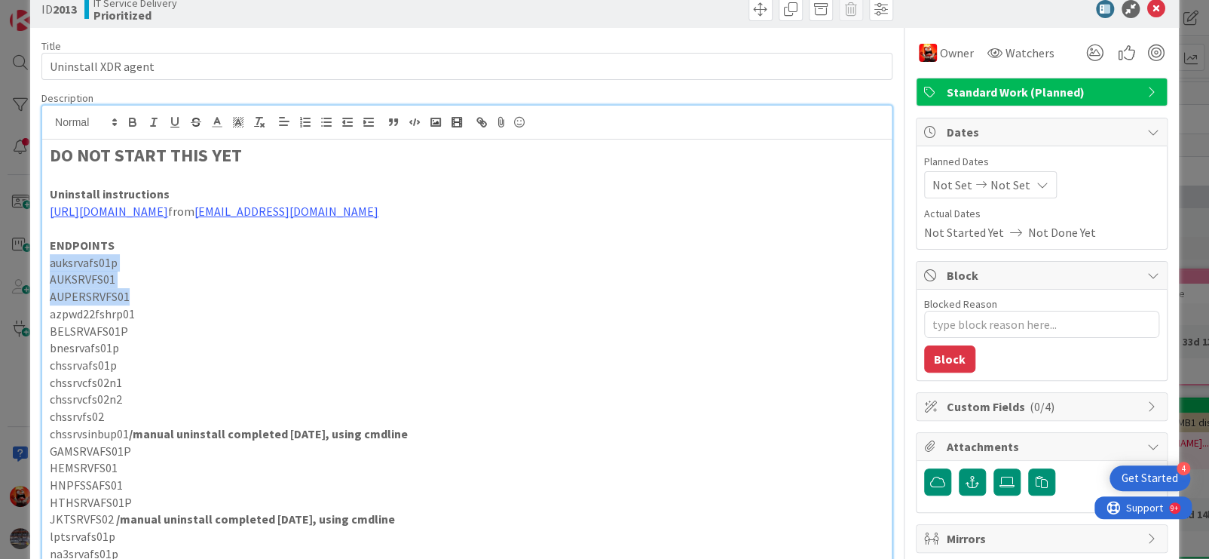
scroll to position [25, 0]
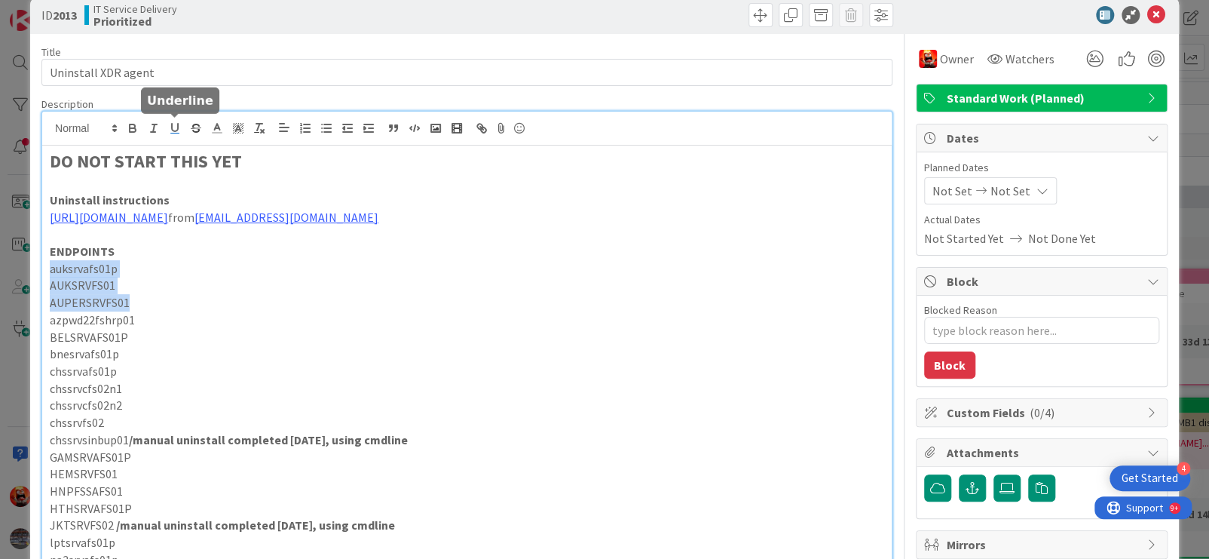
click at [172, 126] on icon "button" at bounding box center [175, 128] width 6 height 8
click at [171, 294] on p "AUKSRVFS01" at bounding box center [467, 285] width 835 height 17
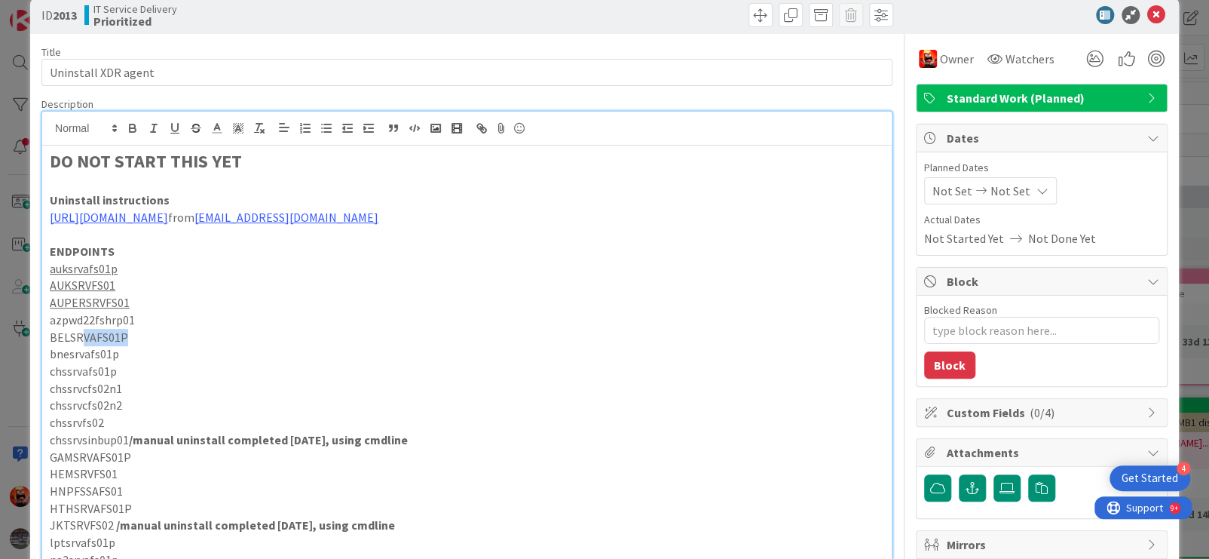
drag, startPoint x: 125, startPoint y: 353, endPoint x: 80, endPoint y: 351, distance: 45.3
click at [80, 346] on p "BELSRVAFS01P" at bounding box center [467, 337] width 835 height 17
drag, startPoint x: 130, startPoint y: 373, endPoint x: 48, endPoint y: 368, distance: 81.6
click at [48, 368] on div "DO NOT START THIS YET Uninstall instructions [URL][DOMAIN_NAME] from [EMAIL_ADD…" at bounding box center [467, 425] width 850 height 558
click at [168, 126] on icon "button" at bounding box center [175, 128] width 14 height 14
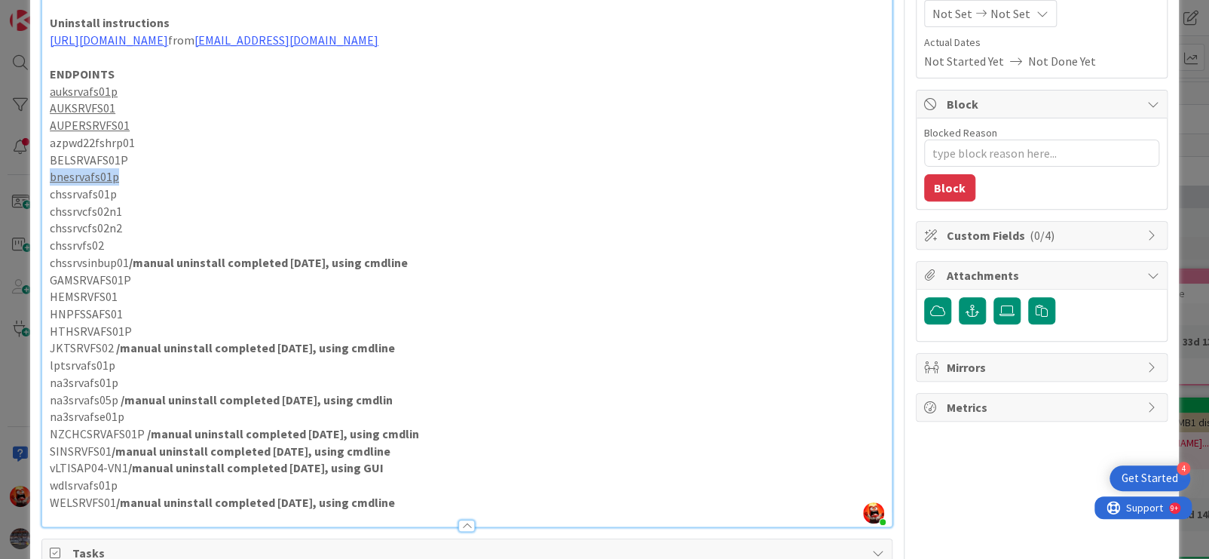
scroll to position [176, 0]
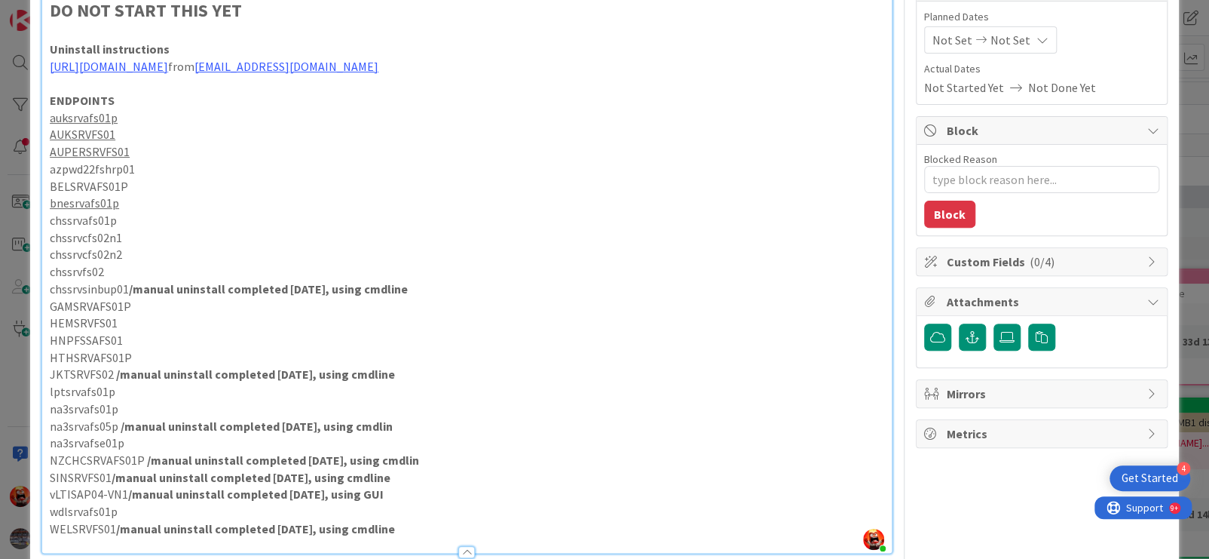
click at [195, 247] on p "chssrvcfs02n1" at bounding box center [467, 237] width 835 height 17
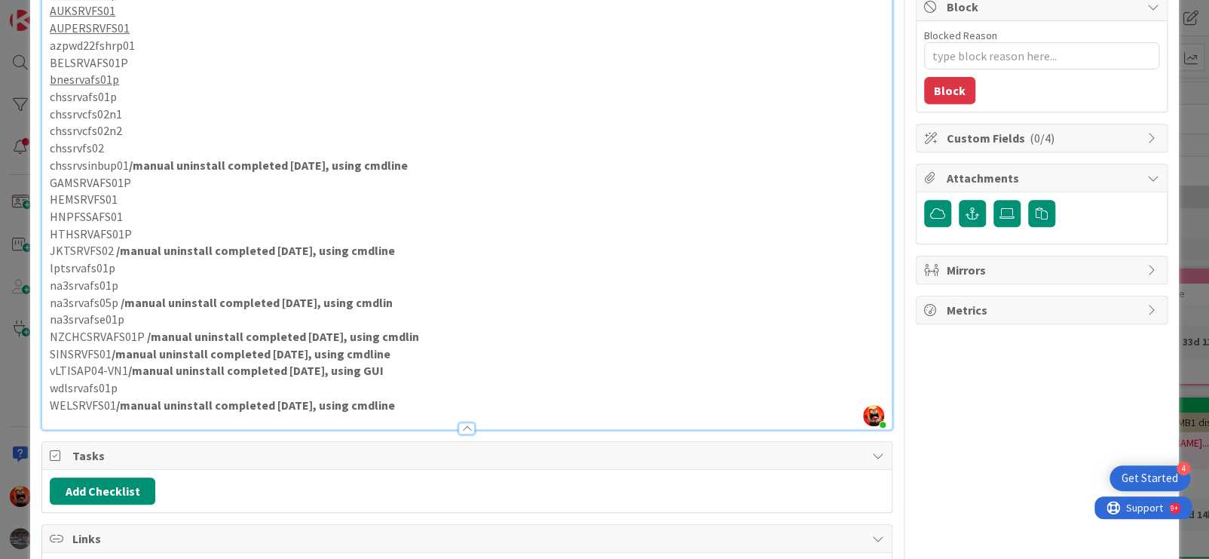
scroll to position [326, 0]
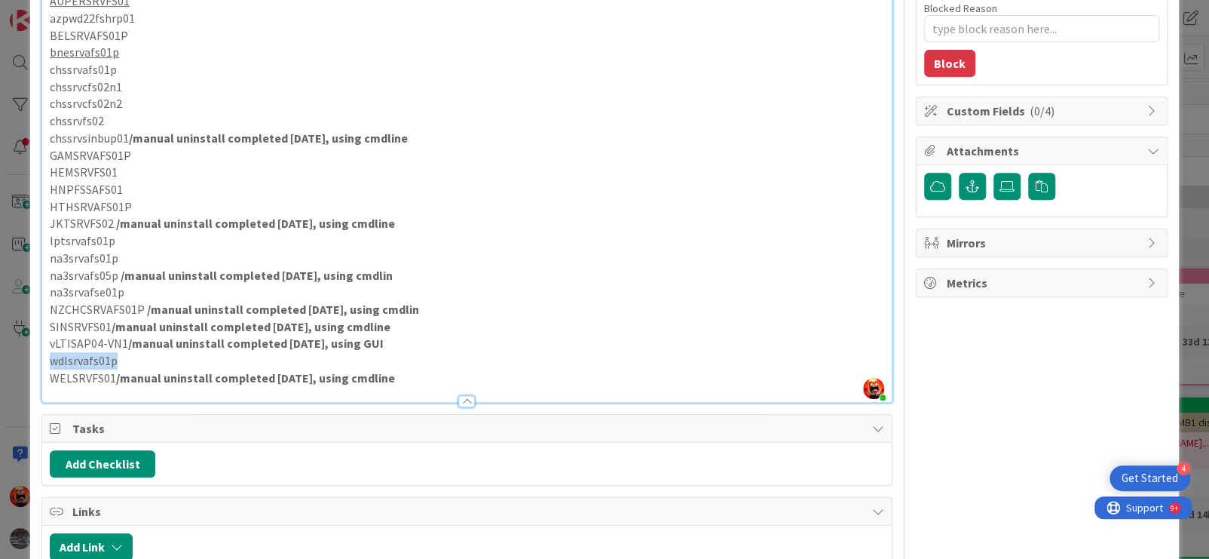
drag, startPoint x: 115, startPoint y: 377, endPoint x: 48, endPoint y: 376, distance: 66.3
click at [48, 376] on div "DO NOT START THIS YET Uninstall instructions [URL][DOMAIN_NAME] from [EMAIL_ADD…" at bounding box center [467, 123] width 850 height 558
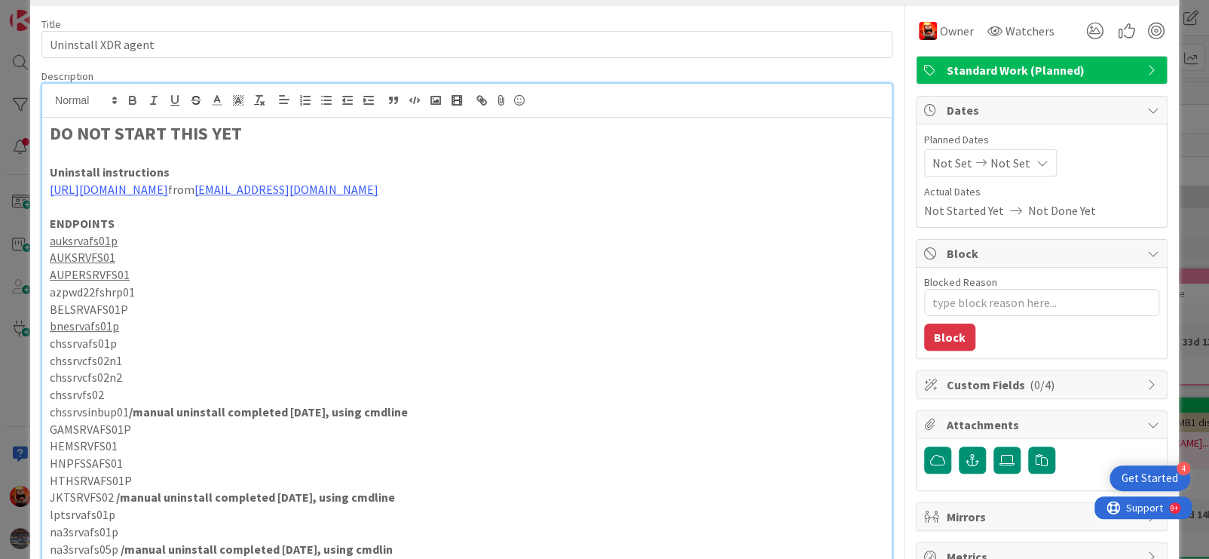
scroll to position [0, 0]
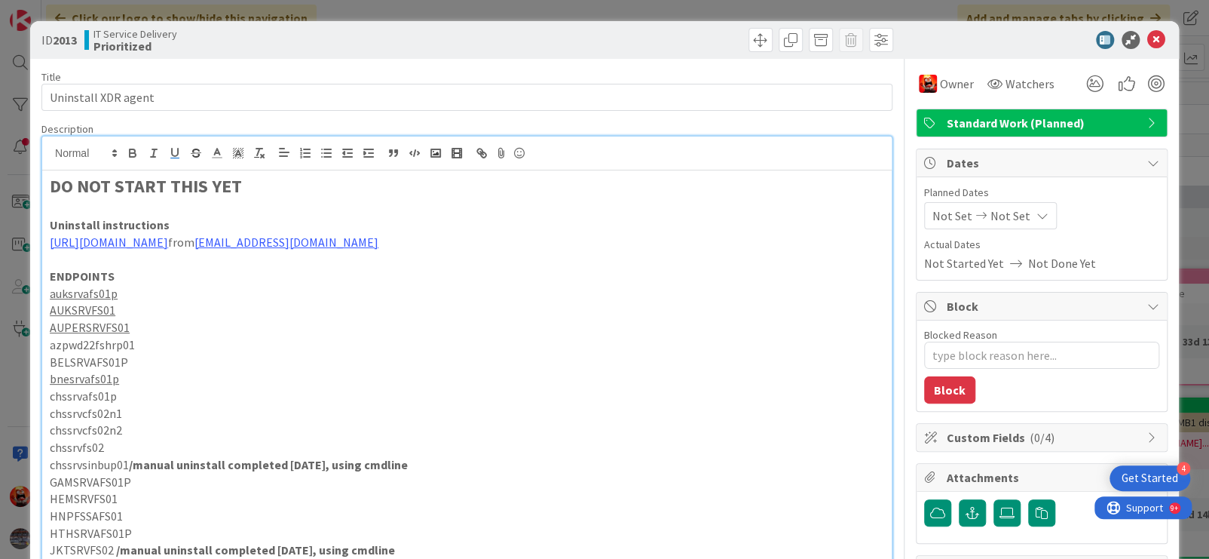
click at [172, 155] on icon "button" at bounding box center [175, 153] width 6 height 8
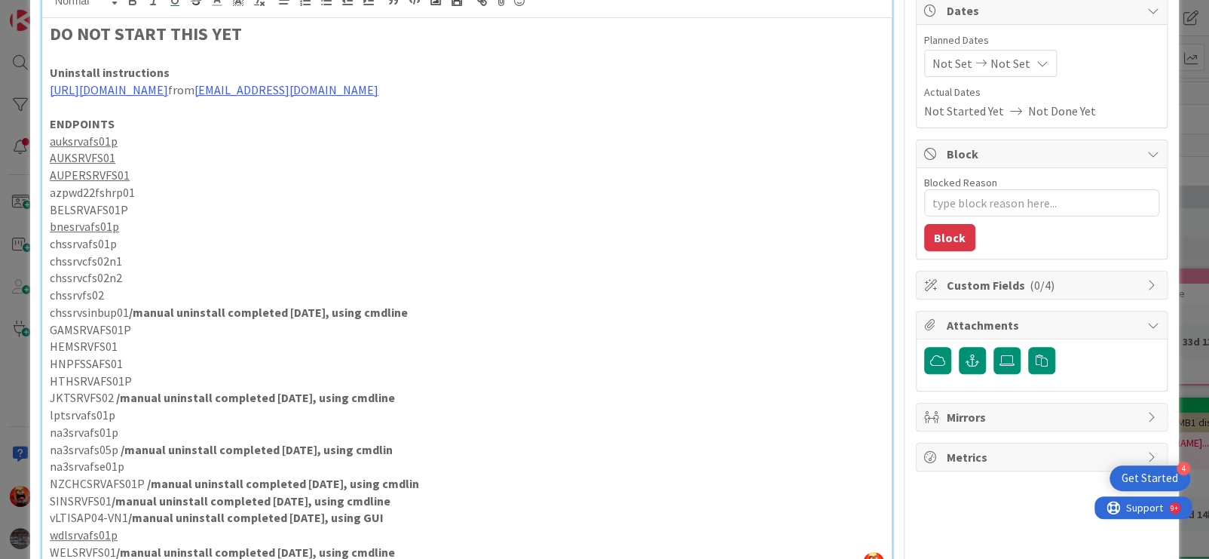
click at [307, 219] on p "BELSRVAFS01P" at bounding box center [467, 209] width 835 height 17
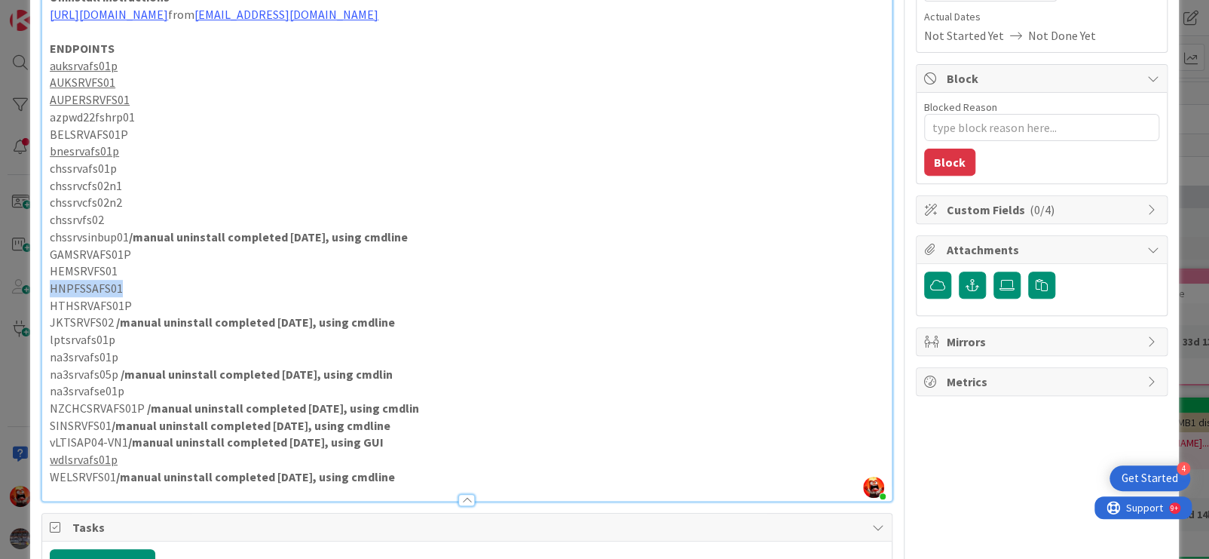
drag, startPoint x: 123, startPoint y: 305, endPoint x: 47, endPoint y: 306, distance: 76.2
click at [47, 306] on div "DO NOT START THIS YET Uninstall instructions [URL][DOMAIN_NAME] from [EMAIL_ADD…" at bounding box center [467, 222] width 850 height 558
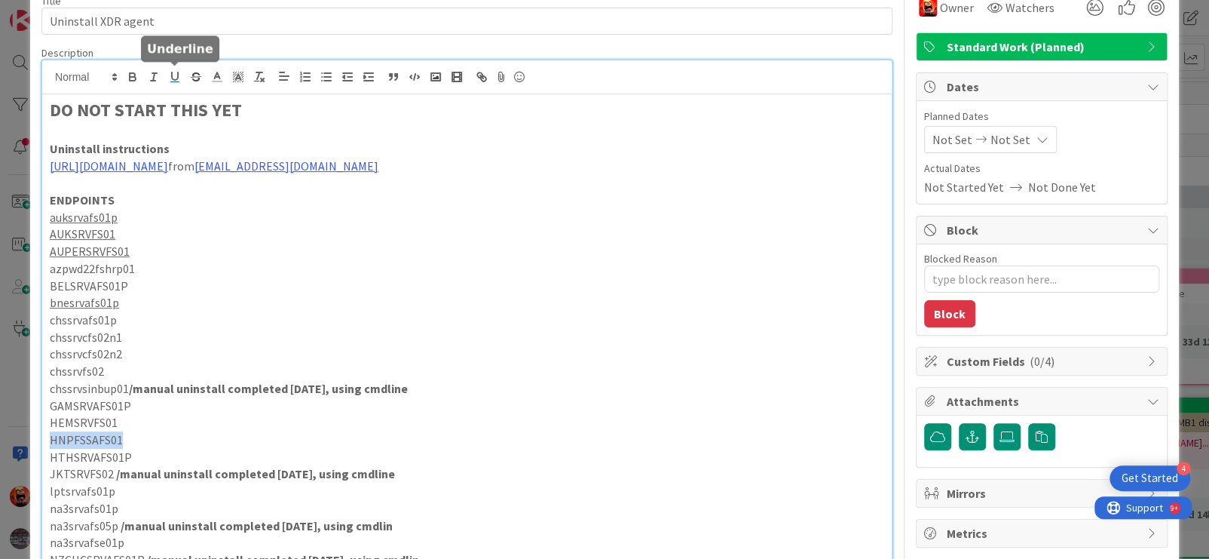
click at [173, 73] on icon "button" at bounding box center [175, 77] width 14 height 14
click at [210, 209] on p "ENDPOINTS" at bounding box center [467, 199] width 835 height 17
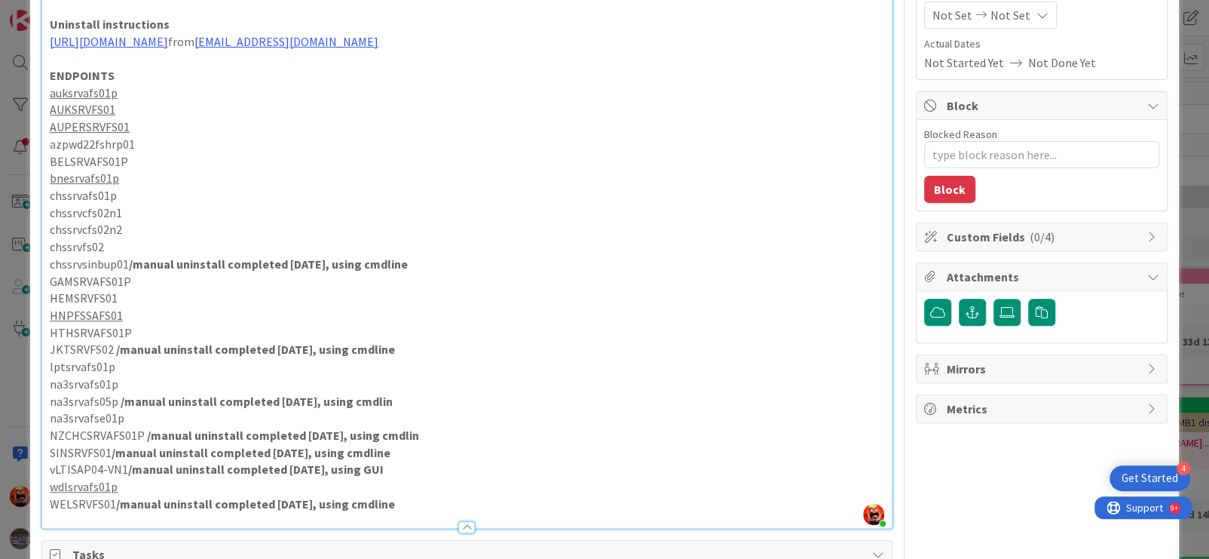
scroll to position [228, 0]
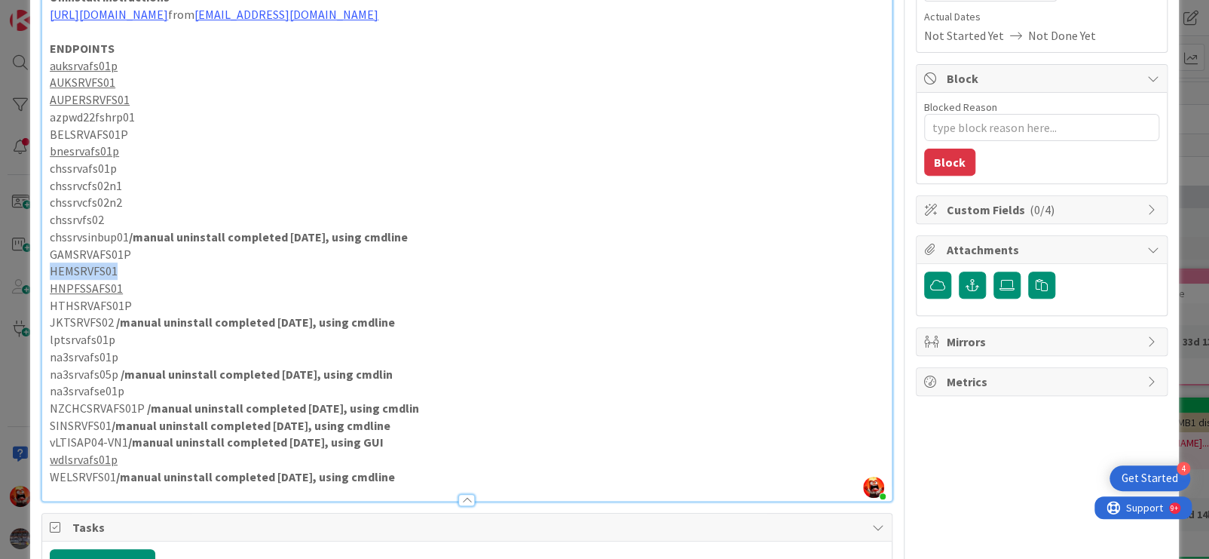
drag, startPoint x: 66, startPoint y: 288, endPoint x: 51, endPoint y: 289, distance: 15.1
click at [51, 280] on p "HEMSRVFS01" at bounding box center [467, 270] width 835 height 17
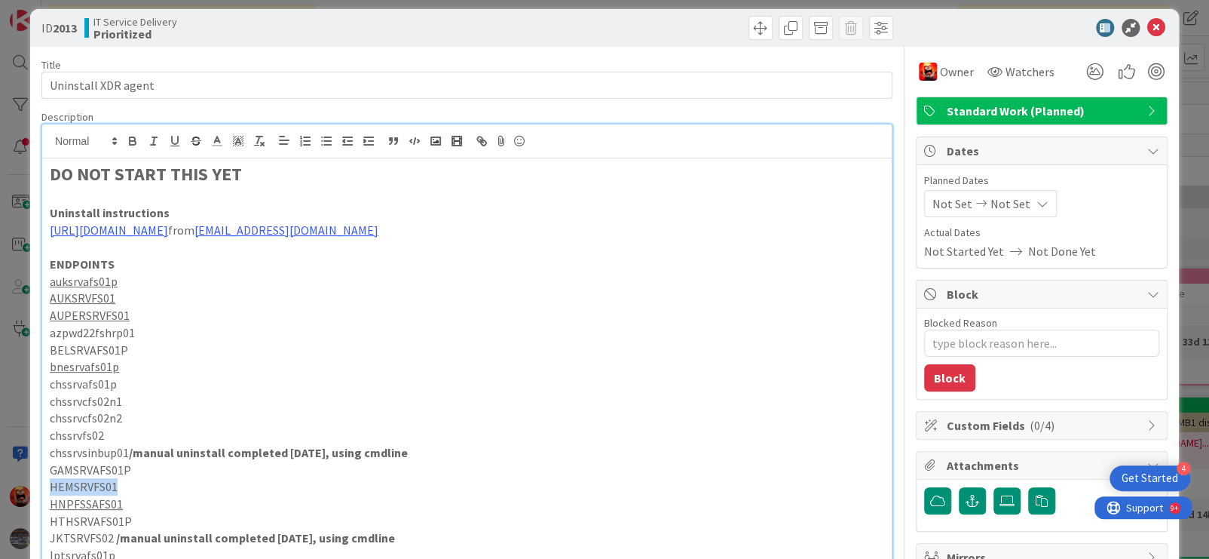
scroll to position [0, 0]
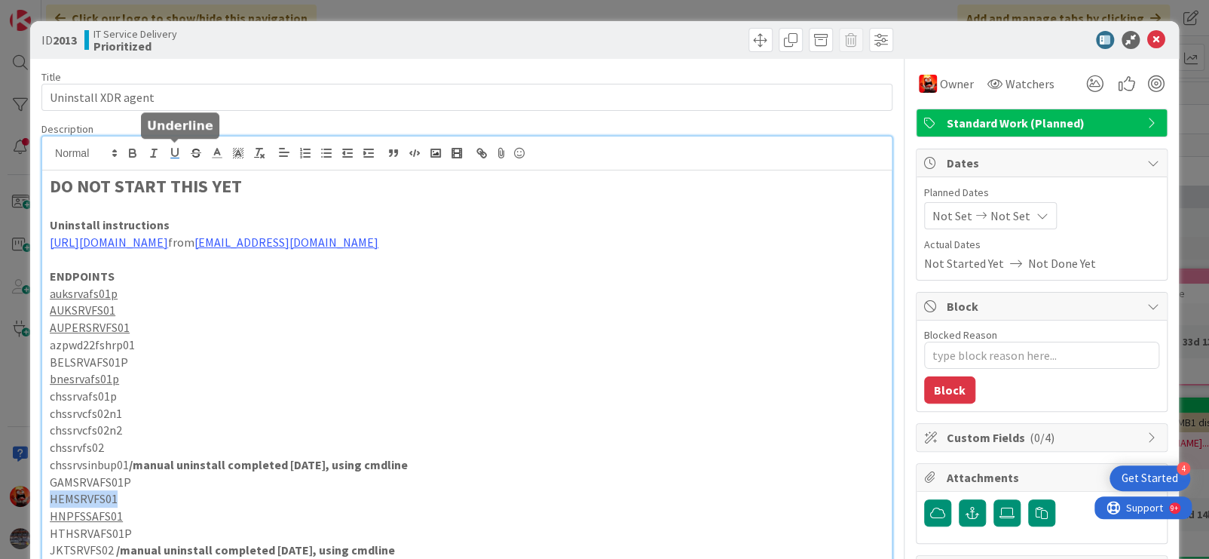
click at [177, 149] on icon "button" at bounding box center [175, 153] width 6 height 8
click at [316, 319] on p "AUKSRVFS01" at bounding box center [467, 310] width 835 height 17
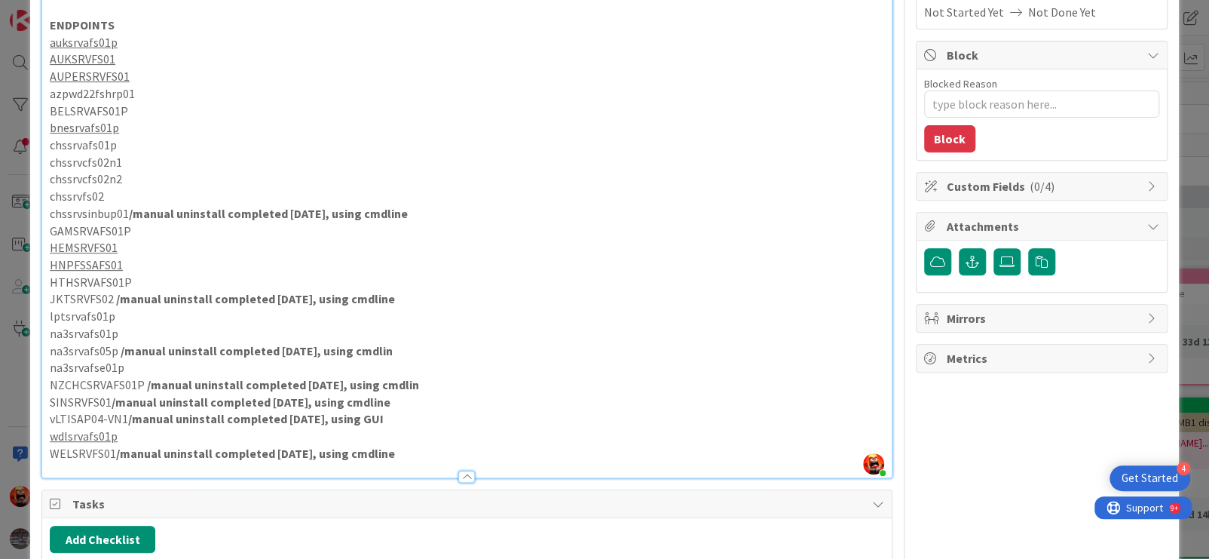
scroll to position [225, 0]
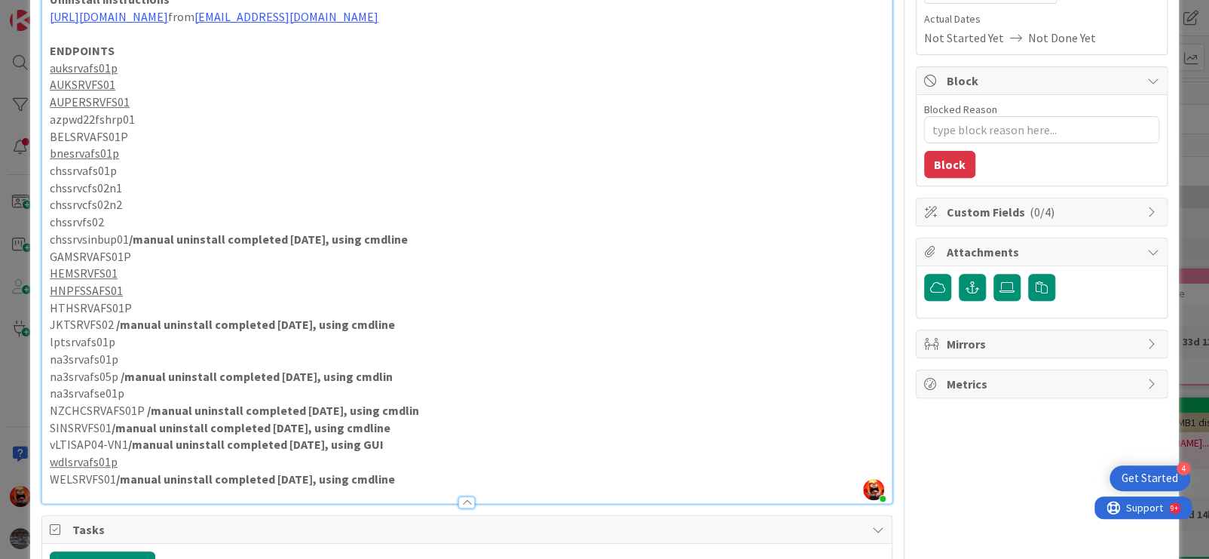
click at [401, 385] on p "na3srvafs05p /manual uninstall completed [DATE], using cmdlin" at bounding box center [467, 376] width 835 height 17
click at [420, 419] on p "NZCHCSRVAFS01P /manual uninstall completed [DATE], using cmdlin" at bounding box center [467, 410] width 835 height 17
click at [391, 437] on p "SINSRVFS01 /manual uninstall completed [DATE], using cmdline" at bounding box center [467, 427] width 835 height 17
click at [689, 419] on p "NZCHCSRVAFS01P /manual uninstall completed [DATE], using cmdline" at bounding box center [467, 410] width 835 height 17
drag, startPoint x: 51, startPoint y: 304, endPoint x: 115, endPoint y: 305, distance: 64.8
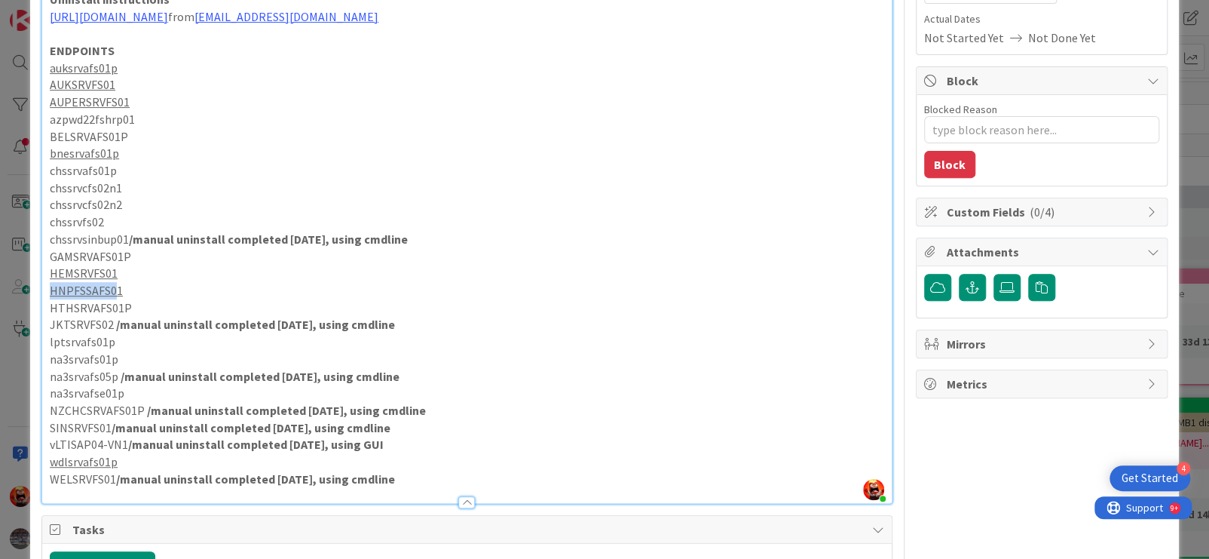
click at [115, 298] on u "HNPFSSAFS01" at bounding box center [86, 290] width 73 height 15
click at [183, 281] on p "HEMSRVFS01" at bounding box center [467, 273] width 835 height 17
drag, startPoint x: 132, startPoint y: 258, endPoint x: 399, endPoint y: 257, distance: 266.9
click at [399, 247] on strong "/manual uninstall completed [DATE], using cmdline" at bounding box center [268, 238] width 279 height 15
copy strong "/manual uninstall completed [DATE], using cmdline"
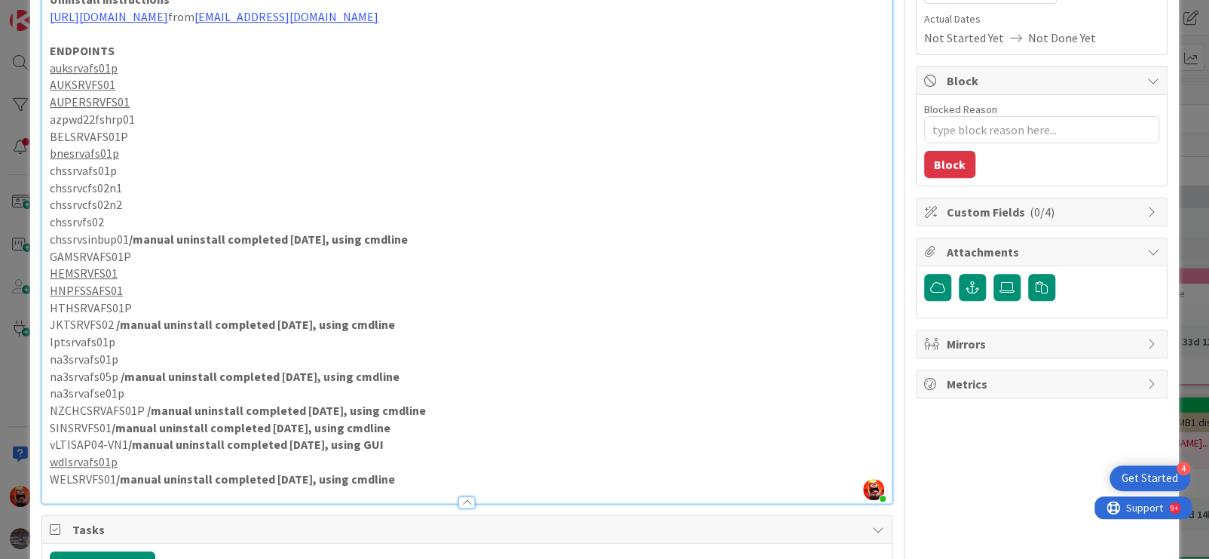
click at [142, 299] on p "HNPFSSAFS01" at bounding box center [467, 290] width 835 height 17
drag, startPoint x: 51, startPoint y: 308, endPoint x: 116, endPoint y: 267, distance: 76.6
click at [121, 298] on u "HNPFSSAFS01" at bounding box center [86, 290] width 73 height 15
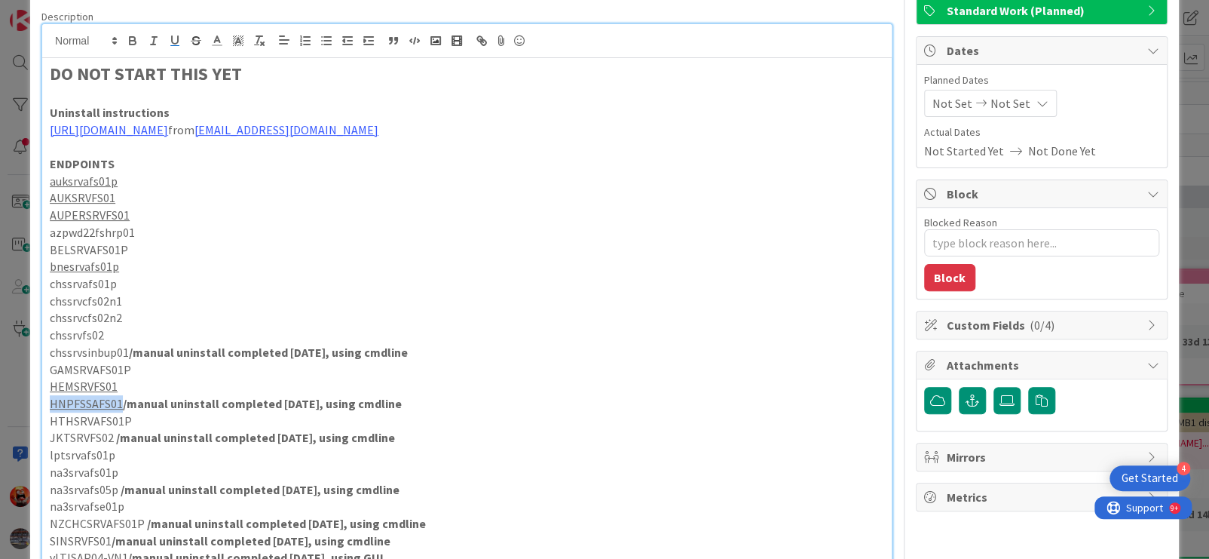
scroll to position [0, 0]
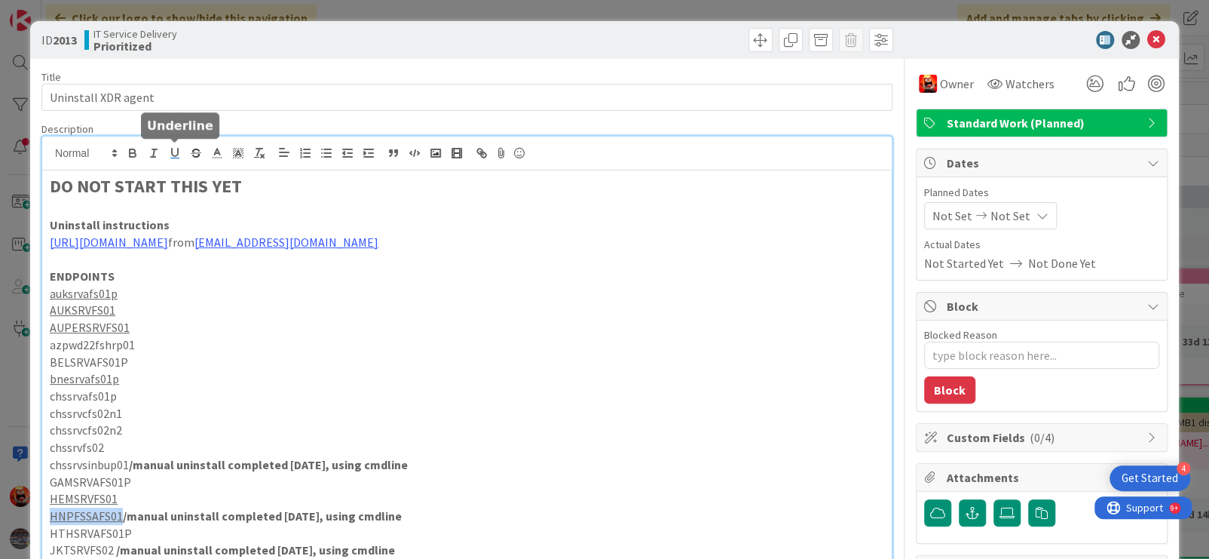
click at [170, 156] on icon "button" at bounding box center [175, 153] width 14 height 14
click at [305, 319] on p "AUKSRVFS01" at bounding box center [467, 310] width 835 height 17
click at [117, 525] on p "HNPFSSAFS01 /manual uninstall completed [DATE], using cmdline" at bounding box center [467, 515] width 835 height 17
click at [176, 154] on icon "button" at bounding box center [175, 153] width 14 height 14
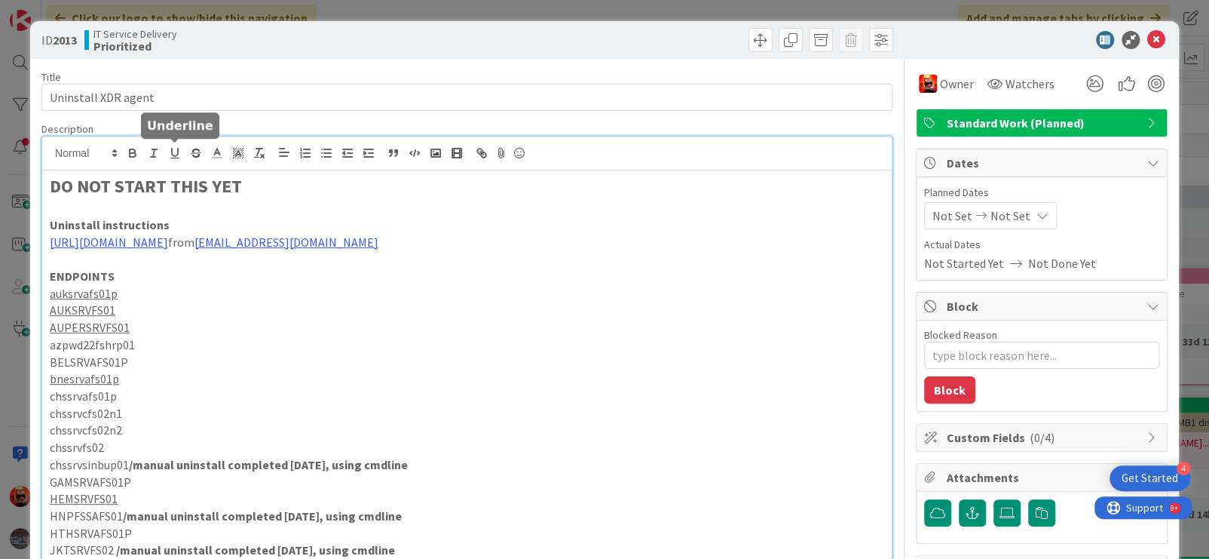
click at [179, 354] on p "azpwd22fshrp01" at bounding box center [467, 344] width 835 height 17
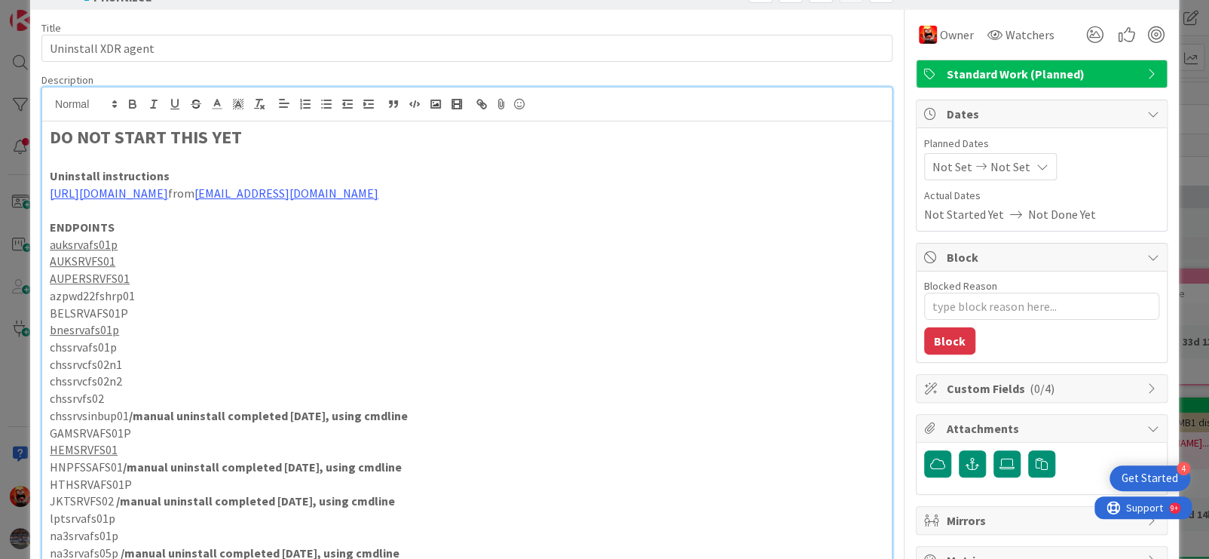
scroll to position [75, 0]
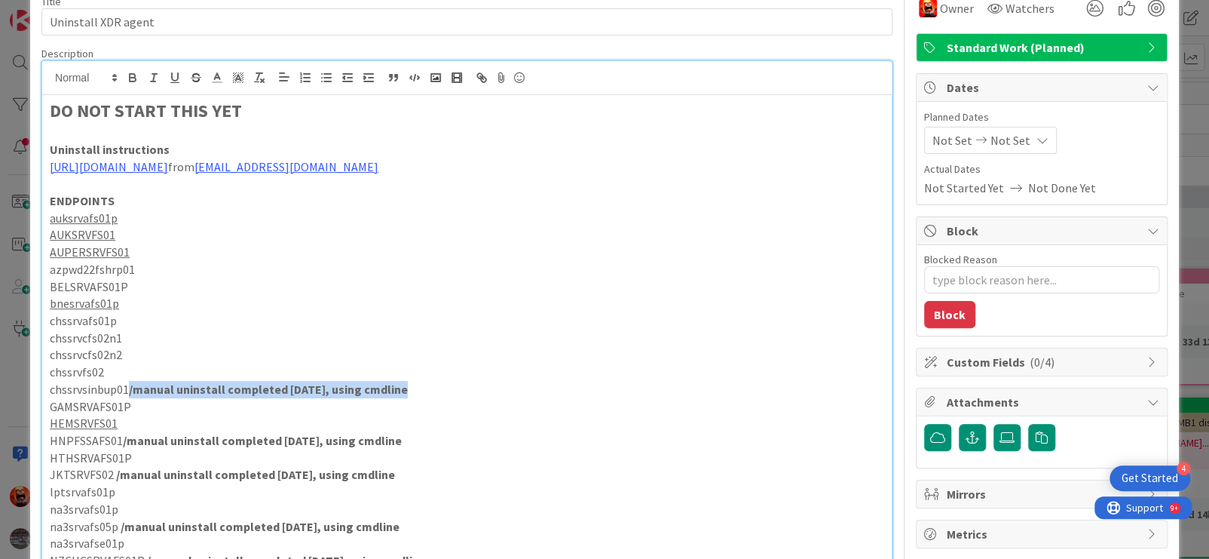
drag, startPoint x: 129, startPoint y: 407, endPoint x: 400, endPoint y: 409, distance: 270.6
click at [400, 398] on p "chssrvsinbup01 /manual uninstall completed [DATE], using cmdline" at bounding box center [467, 389] width 835 height 17
copy strong "/manual uninstall completed [DATE], using cmdline"
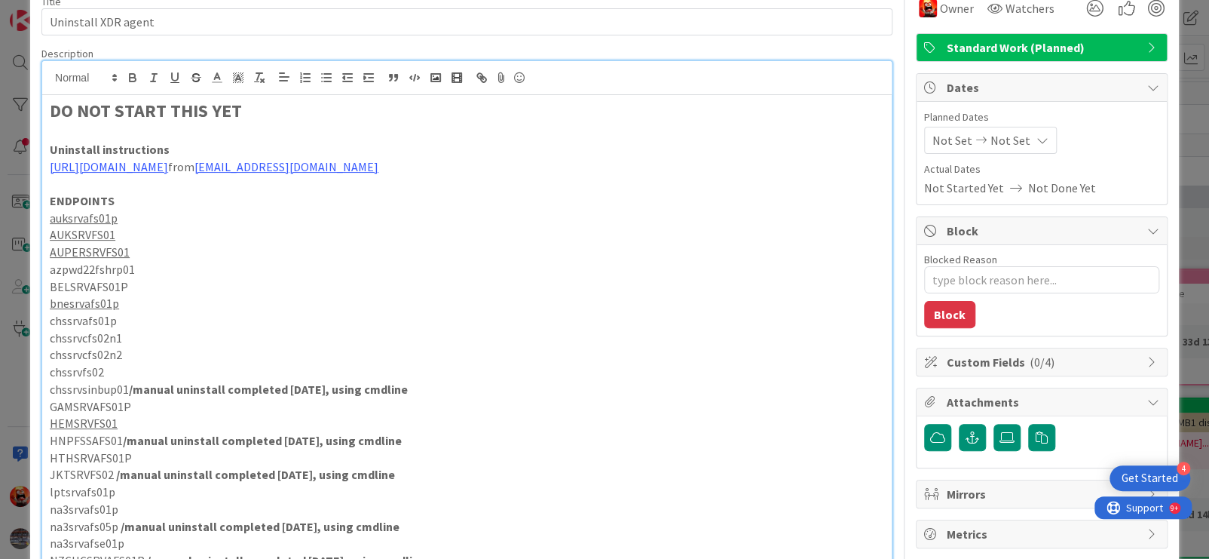
click at [126, 312] on p "bnesrvafs01p" at bounding box center [467, 303] width 835 height 17
drag, startPoint x: 118, startPoint y: 320, endPoint x: 52, endPoint y: 323, distance: 65.6
click at [52, 312] on p "bnesrvafs01p" at bounding box center [467, 303] width 835 height 17
click at [170, 72] on icon "button" at bounding box center [175, 78] width 14 height 14
click at [136, 312] on p "bnesrvafs01p" at bounding box center [467, 303] width 835 height 17
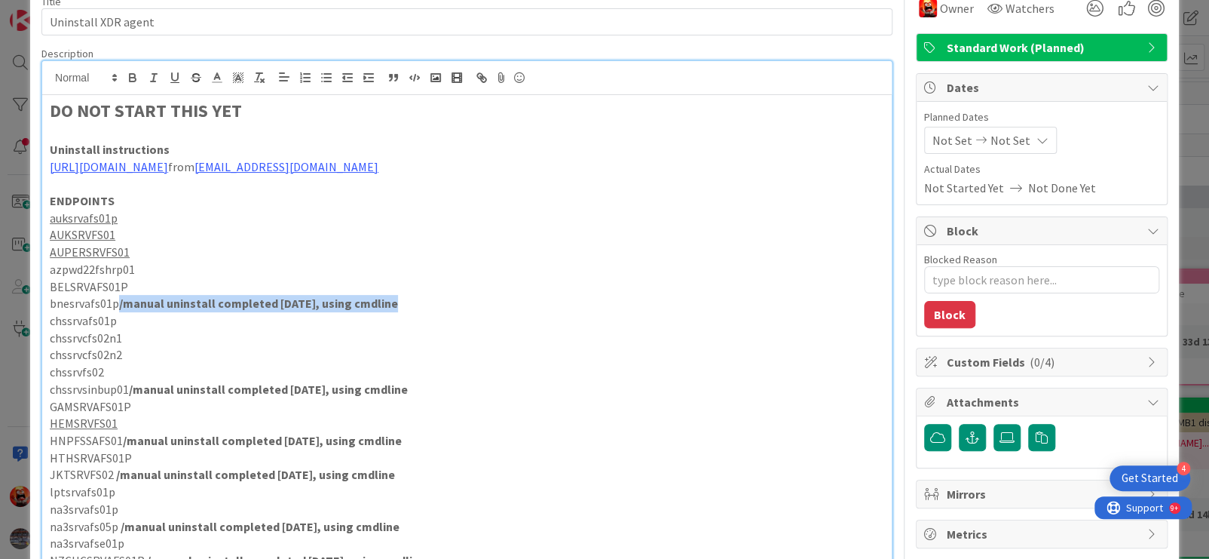
drag, startPoint x: 120, startPoint y: 320, endPoint x: 387, endPoint y: 323, distance: 266.9
click at [387, 311] on strong "/manual uninstall completed [DATE], using cmdline" at bounding box center [258, 303] width 279 height 15
copy strong "/manual uninstall completed [DATE], using cmdline"
click at [149, 244] on p "AUKSRVFS01" at bounding box center [467, 234] width 835 height 17
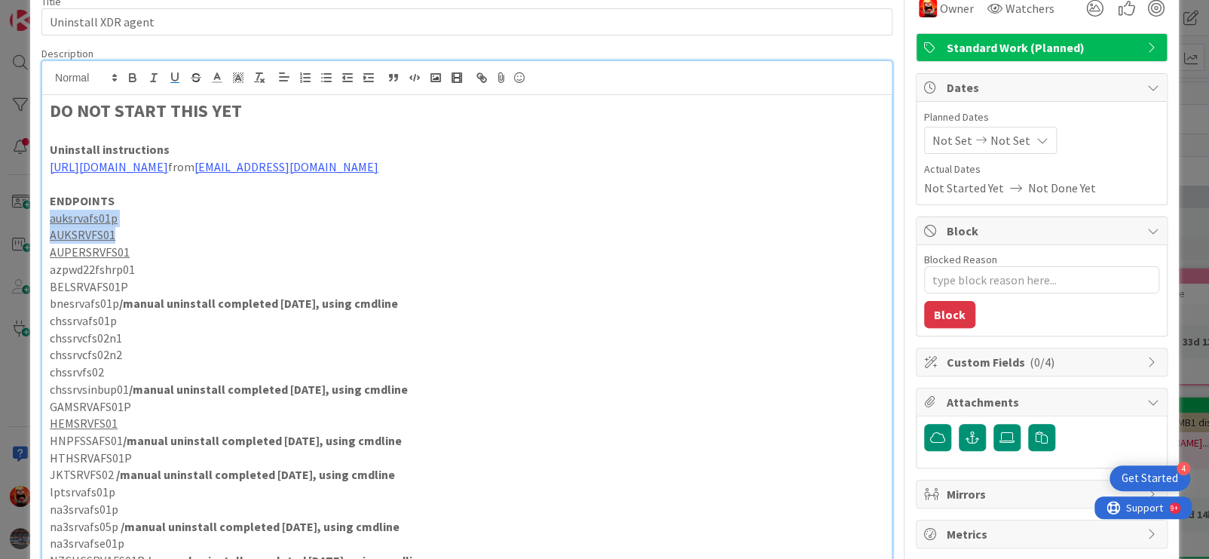
drag, startPoint x: 116, startPoint y: 252, endPoint x: 47, endPoint y: 238, distance: 70.7
click at [47, 238] on div "DO NOT START THIS YET Uninstall instructions [URL][DOMAIN_NAME] from [EMAIL_ADD…" at bounding box center [467, 374] width 850 height 558
click at [174, 80] on icon "button" at bounding box center [175, 77] width 6 height 8
click at [136, 244] on p "AUKSRVFS01" at bounding box center [467, 234] width 835 height 17
click at [138, 227] on p "auksrvafs01p" at bounding box center [467, 218] width 835 height 17
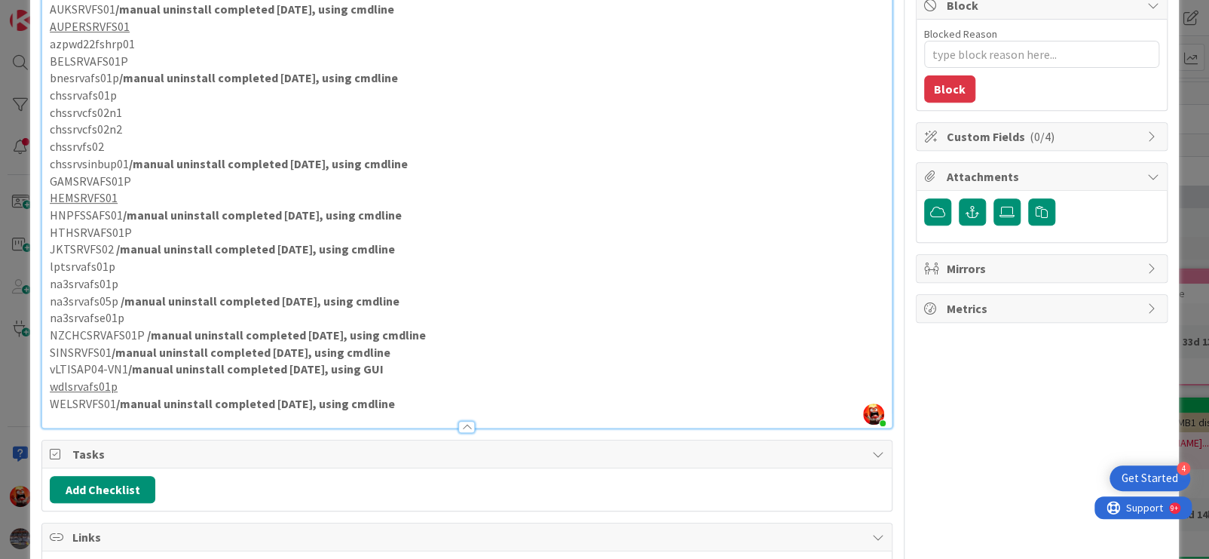
scroll to position [0, 0]
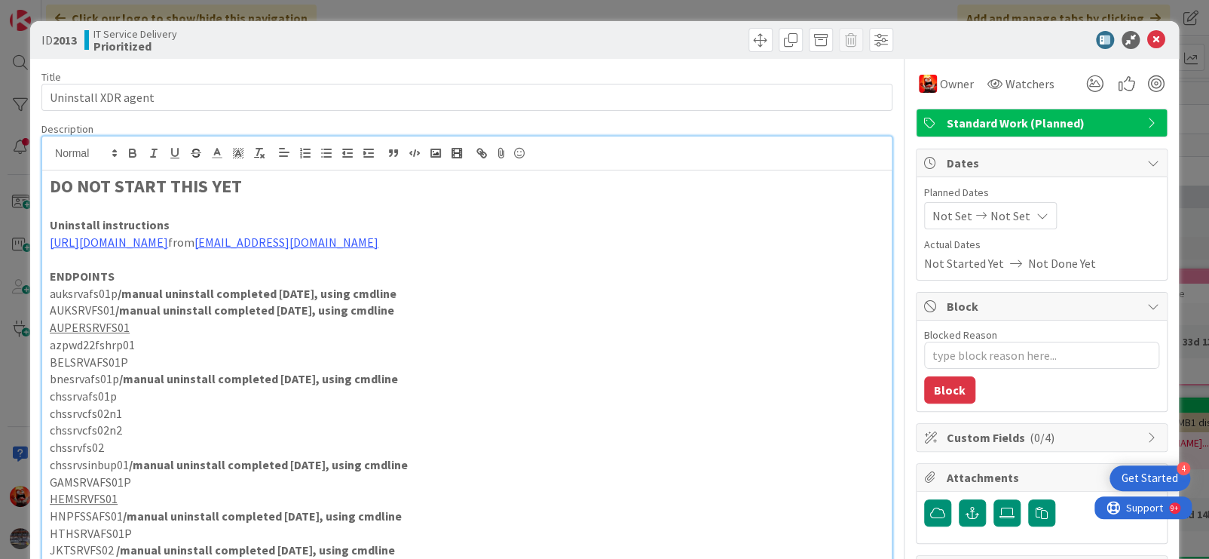
drag, startPoint x: 195, startPoint y: 286, endPoint x: 39, endPoint y: 286, distance: 155.3
copy div "ENDPOINTS auksrvafs01p /manual uninstall completed [DATE], using cmdline AUKSRV…"
click at [552, 387] on p "bnesrvafs01p /manual uninstall completed [DATE], using cmdline" at bounding box center [467, 378] width 835 height 17
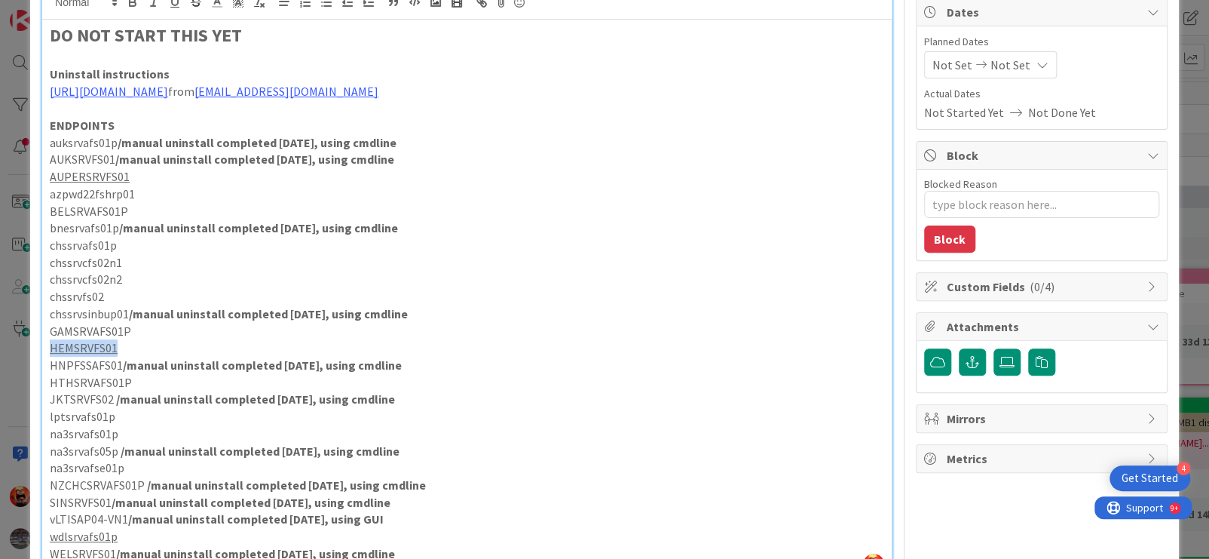
drag, startPoint x: 118, startPoint y: 363, endPoint x: 48, endPoint y: 362, distance: 69.4
click at [50, 357] on p "HEMSRVFS01" at bounding box center [467, 347] width 835 height 17
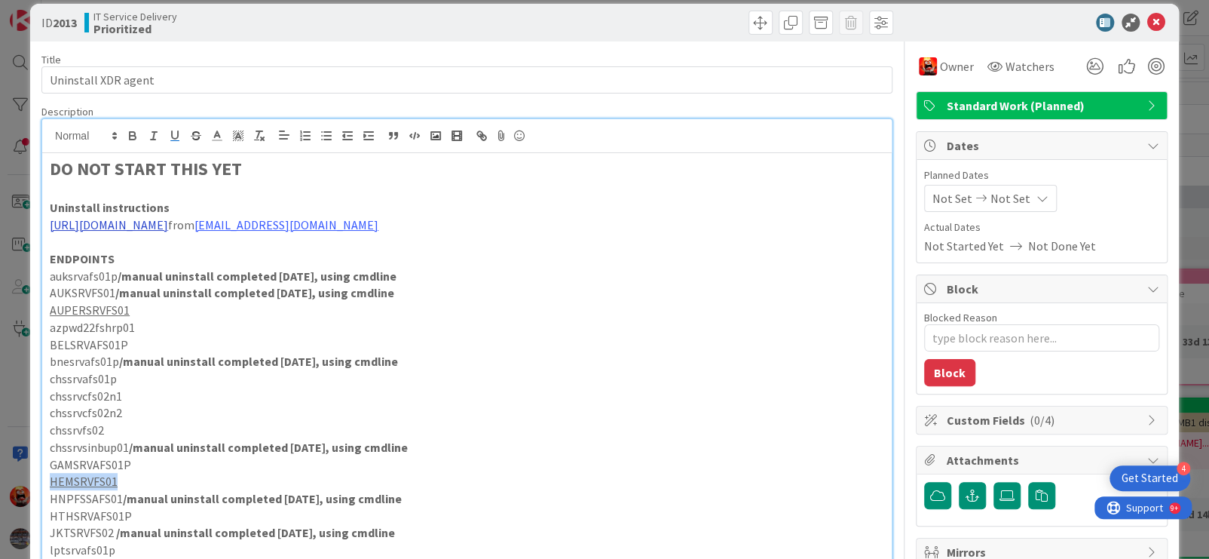
scroll to position [0, 0]
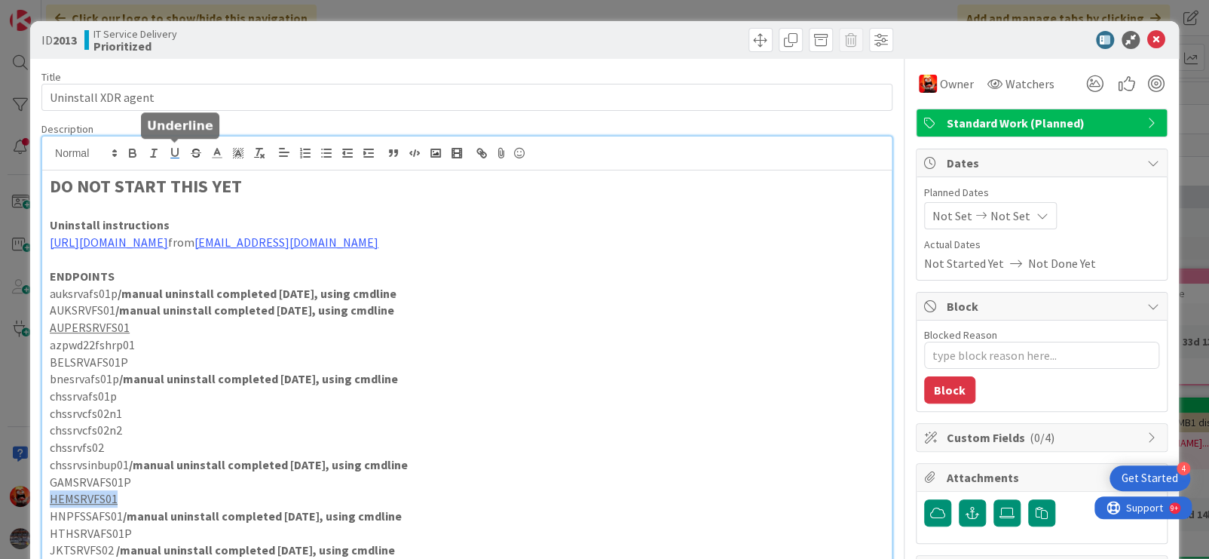
click at [175, 154] on icon "button" at bounding box center [175, 153] width 14 height 14
drag, startPoint x: 126, startPoint y: 342, endPoint x: 43, endPoint y: 348, distance: 83.1
click at [43, 348] on div "DO NOT START THIS YET Uninstall instructions [URL][DOMAIN_NAME] from [EMAIL_ADD…" at bounding box center [467, 449] width 850 height 558
click at [178, 149] on icon "button" at bounding box center [175, 153] width 6 height 8
click at [403, 317] on p "AUKSRVFS01 /manual uninstall completed [DATE], using cmdline" at bounding box center [467, 310] width 835 height 17
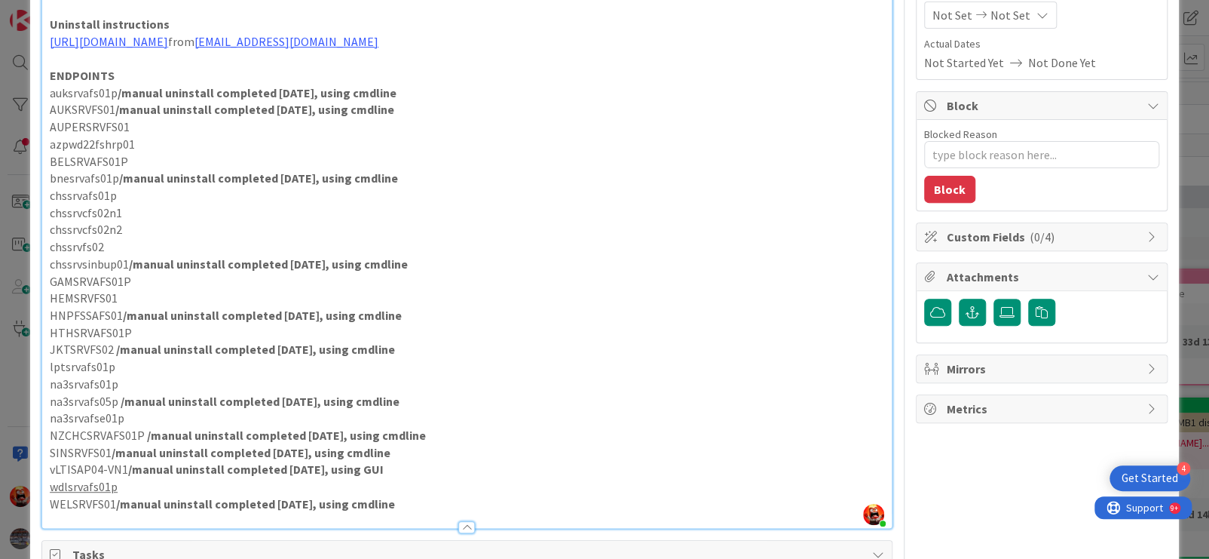
scroll to position [225, 0]
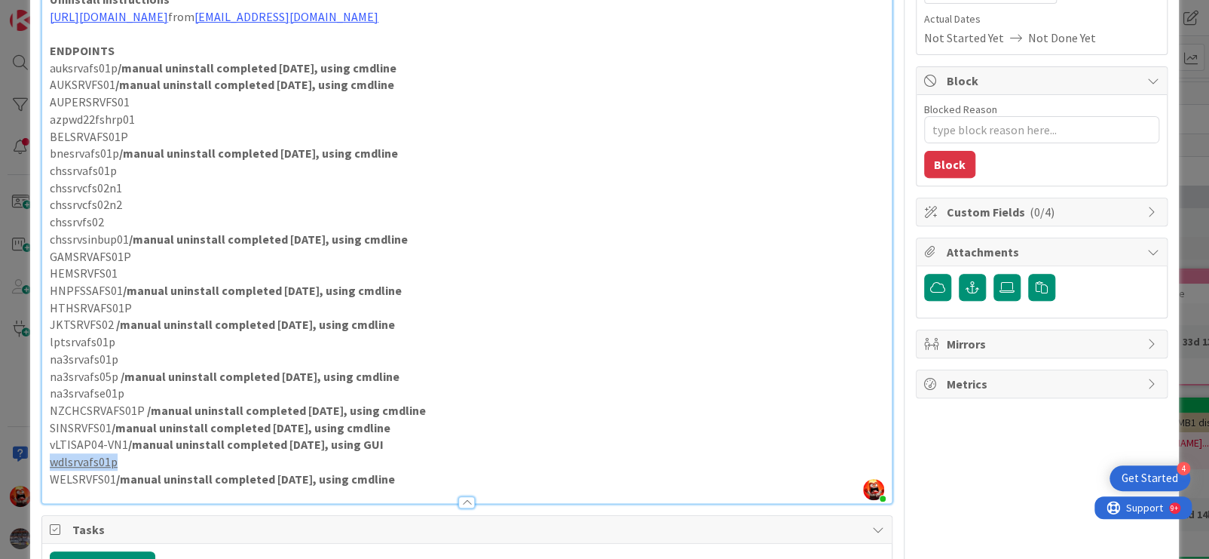
drag, startPoint x: 115, startPoint y: 476, endPoint x: 53, endPoint y: 476, distance: 61.8
click at [53, 469] on u "wdlsrvafs01p" at bounding box center [84, 461] width 68 height 15
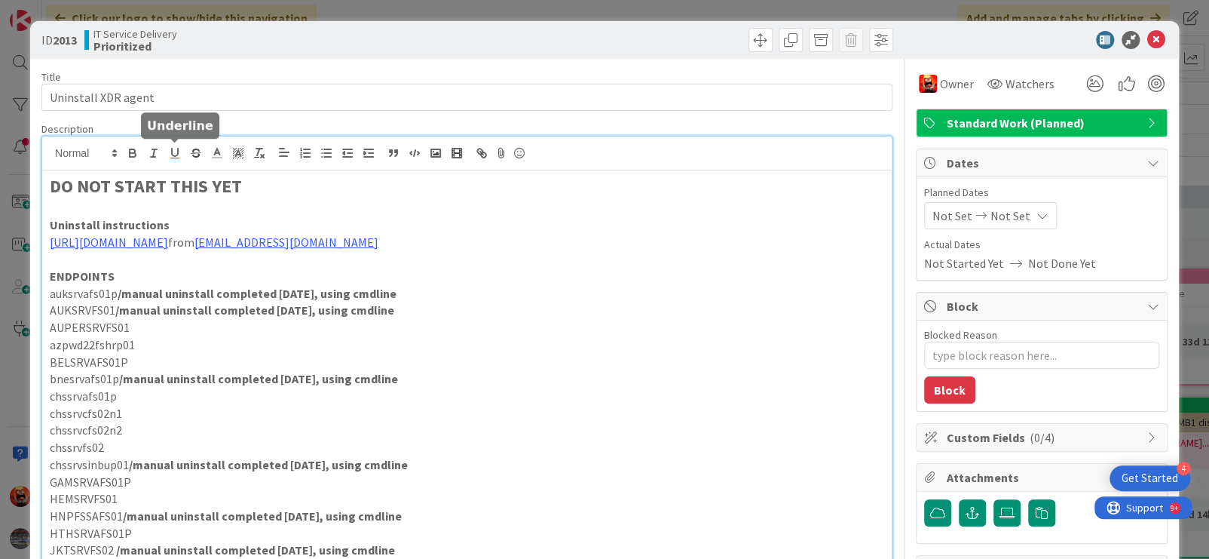
click at [177, 159] on icon "button" at bounding box center [175, 153] width 14 height 14
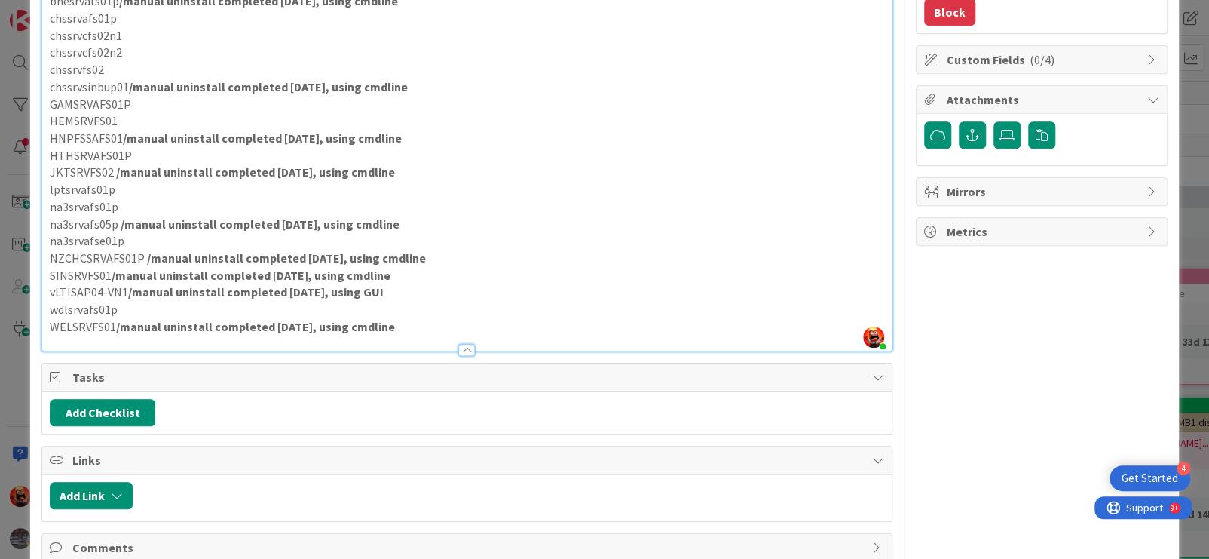
click at [493, 351] on div at bounding box center [467, 343] width 850 height 16
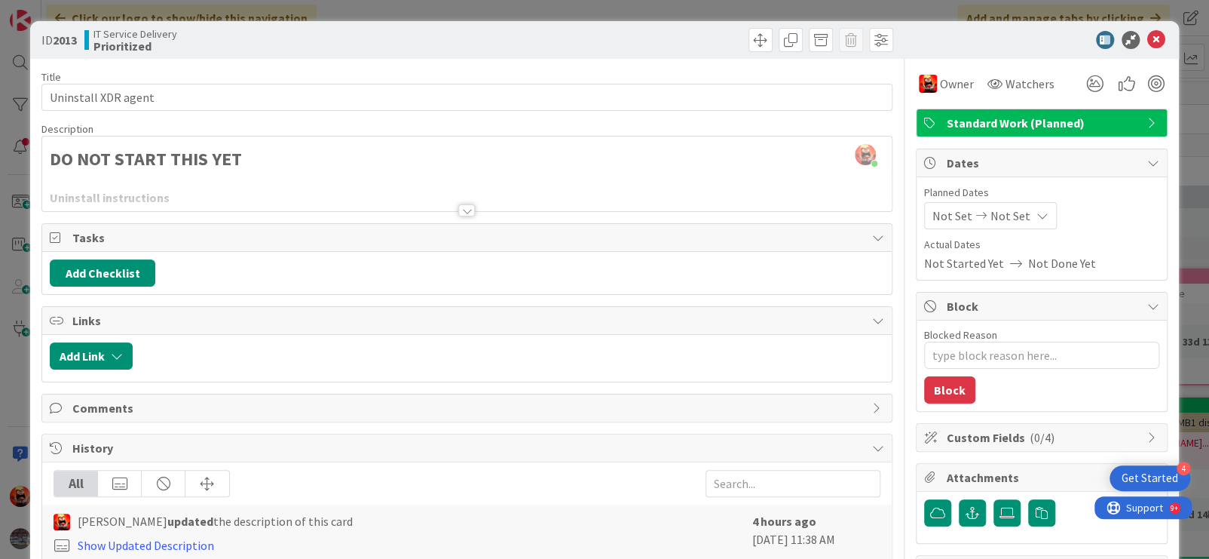
click at [281, 179] on div at bounding box center [467, 192] width 850 height 38
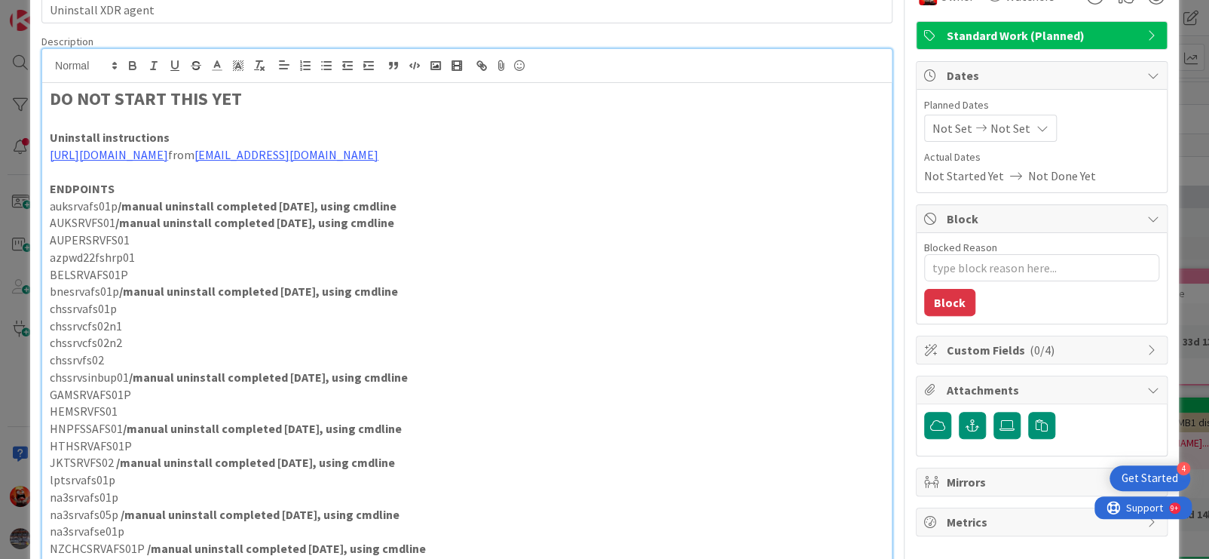
scroll to position [225, 0]
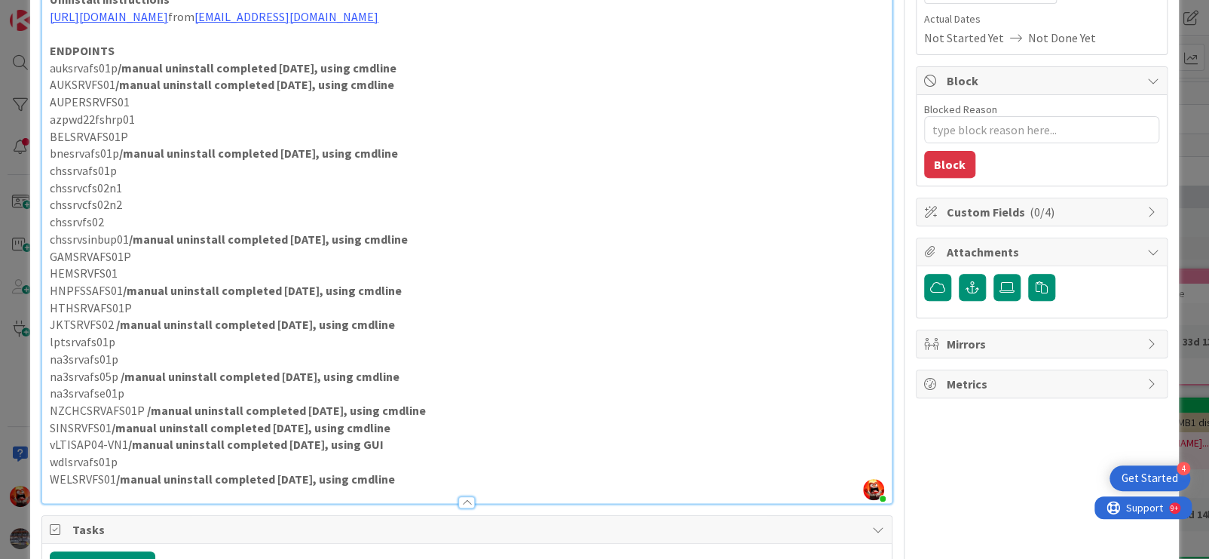
click at [285, 23] on p "[URL][DOMAIN_NAME] from [EMAIL_ADDRESS][DOMAIN_NAME]" at bounding box center [467, 16] width 835 height 17
click at [240, 26] on p "[URL][DOMAIN_NAME] from [EMAIL_ADDRESS][DOMAIN_NAME]" at bounding box center [467, 16] width 835 height 17
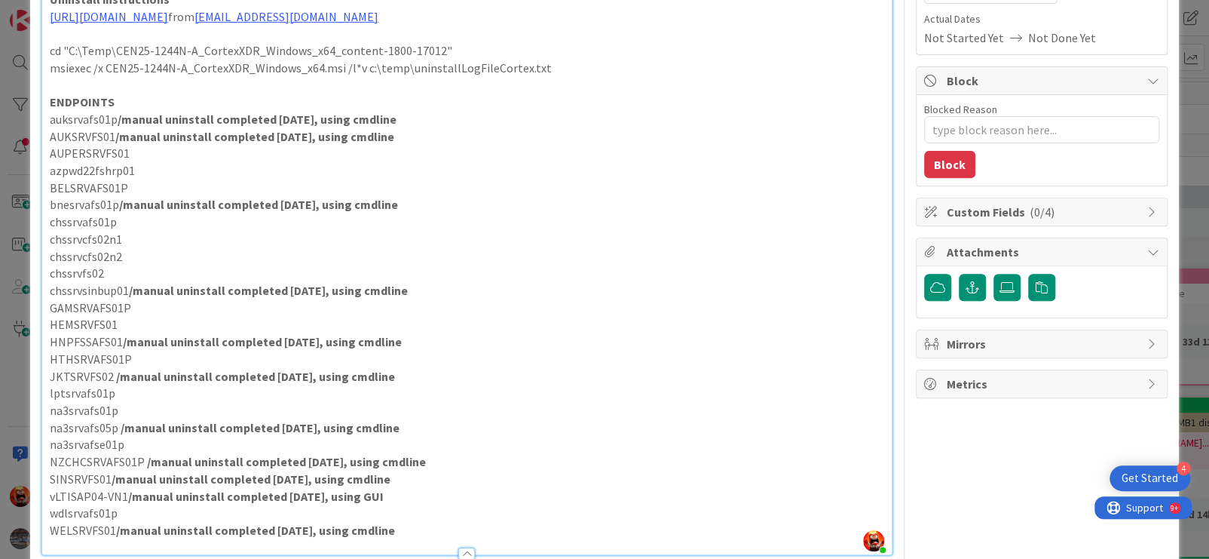
click at [461, 60] on p "cd "C:\Temp\CEN25-1244N-A_CortexXDR_Windows_x64_content-1800-17012"" at bounding box center [467, 50] width 835 height 17
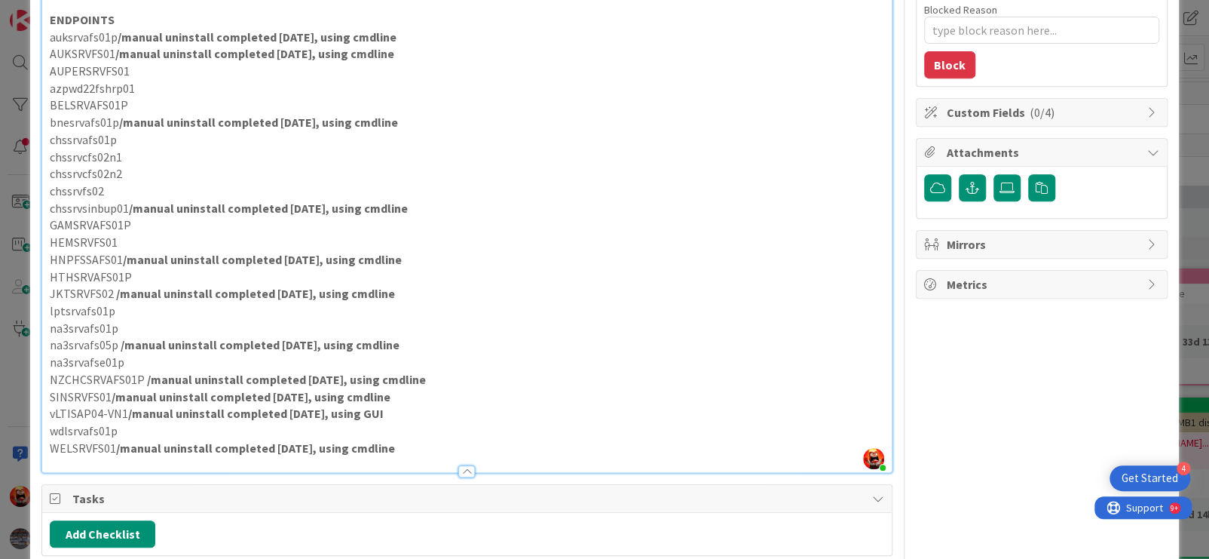
scroll to position [301, 0]
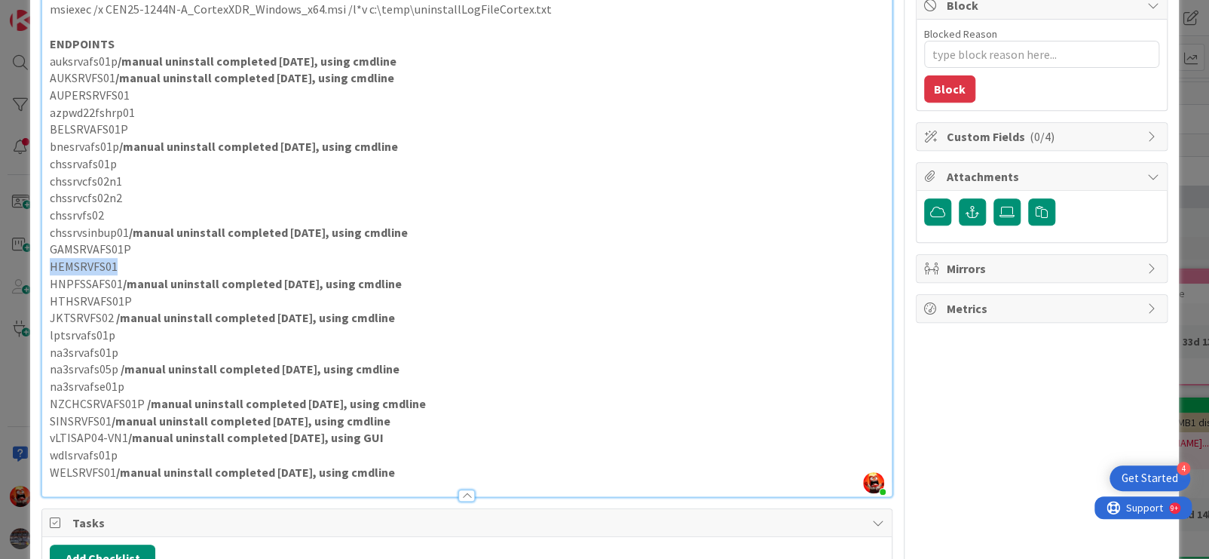
drag, startPoint x: 114, startPoint y: 284, endPoint x: 51, endPoint y: 280, distance: 62.7
click at [51, 275] on p "HEMSRVFS01" at bounding box center [467, 266] width 835 height 17
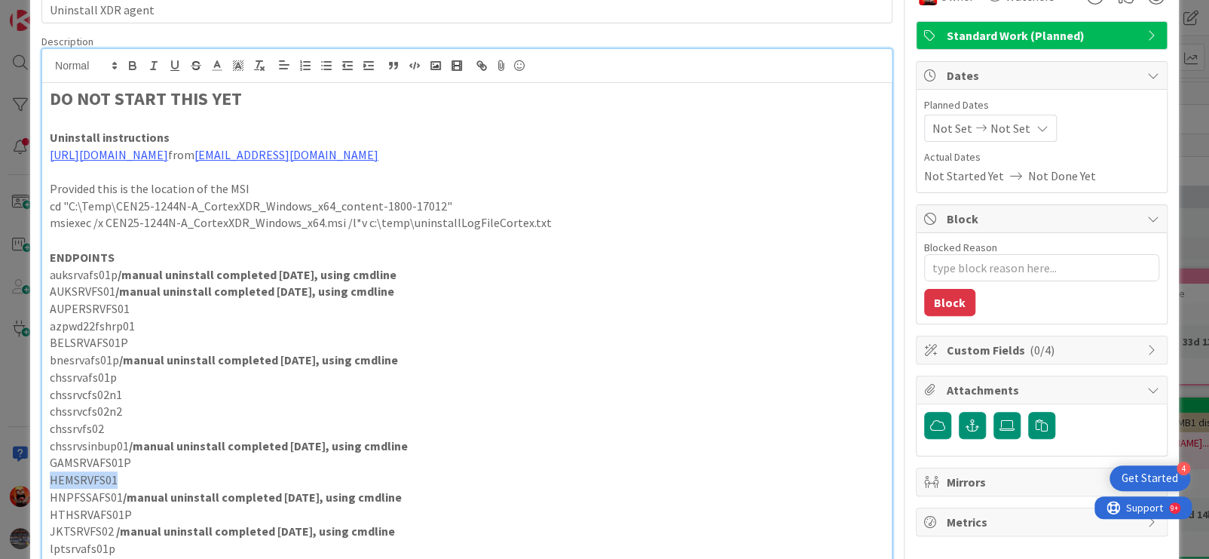
scroll to position [75, 0]
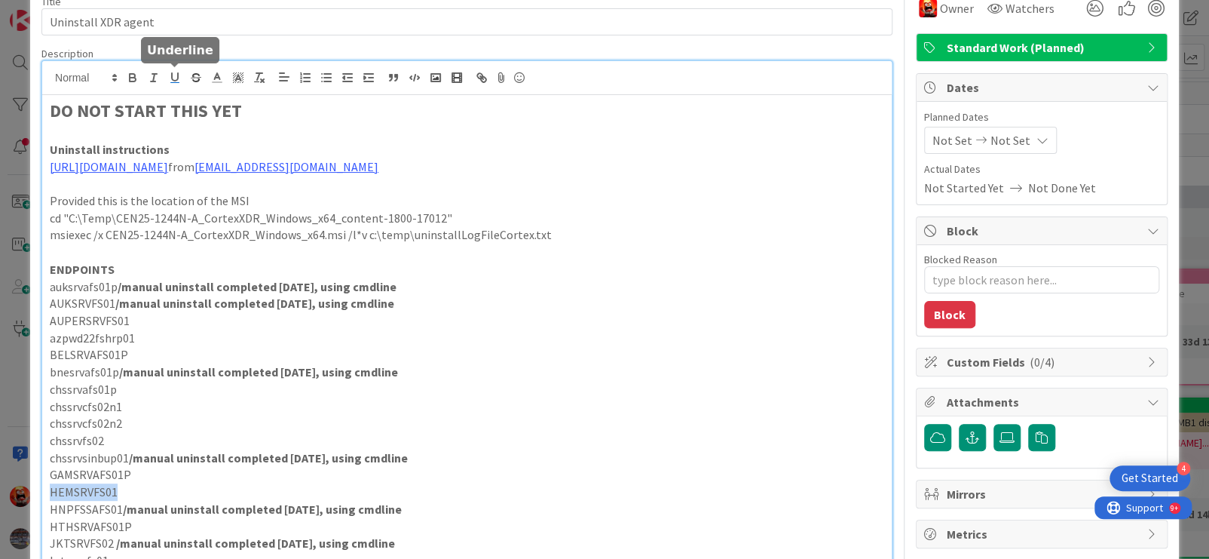
click at [171, 79] on icon "button" at bounding box center [175, 78] width 14 height 14
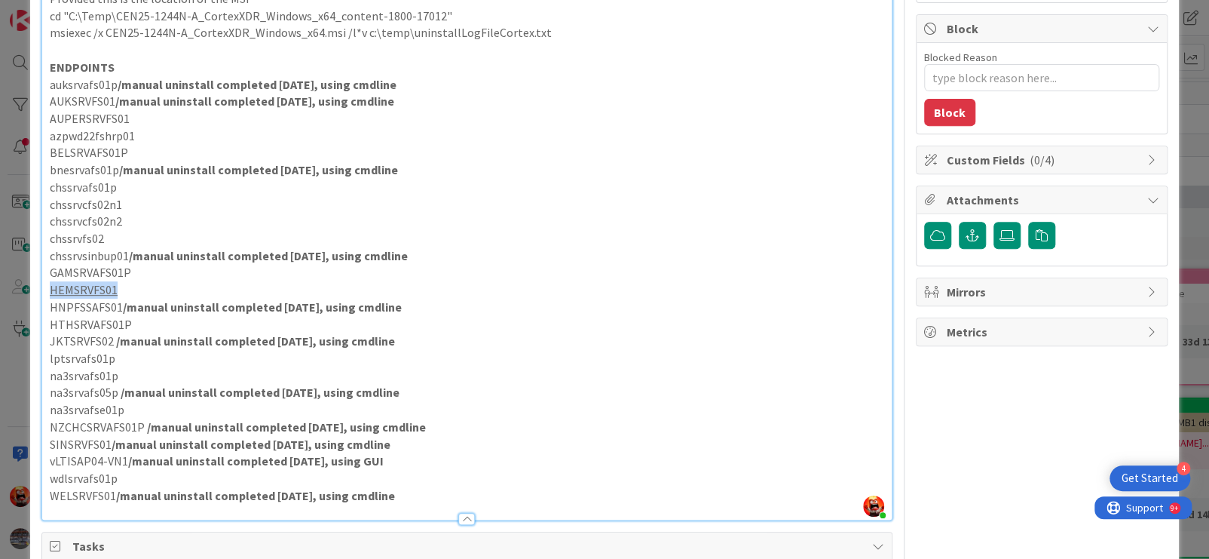
scroll to position [301, 0]
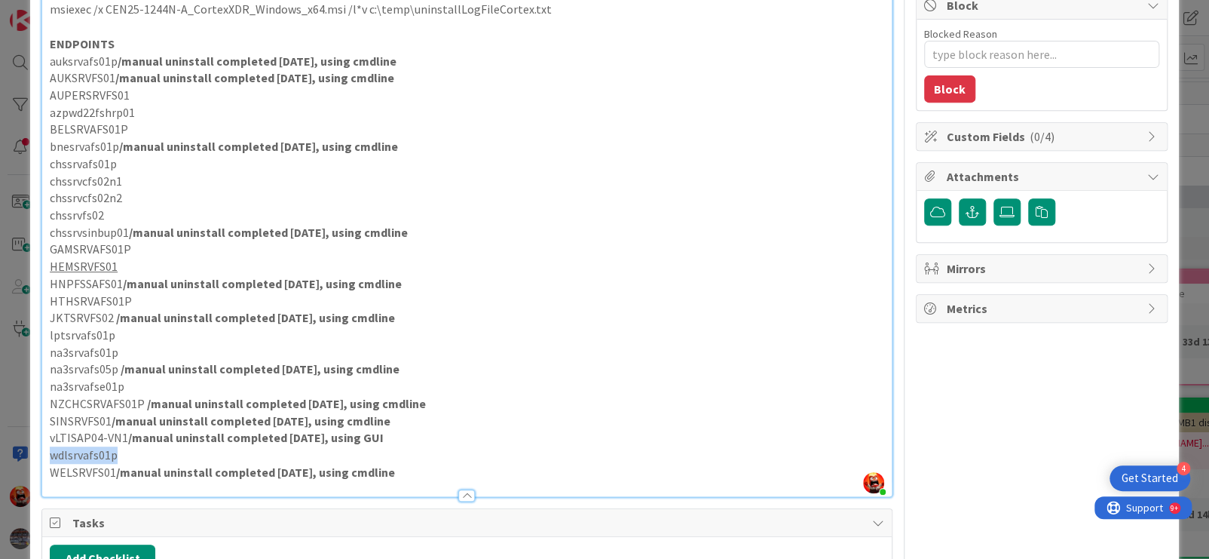
drag, startPoint x: 104, startPoint y: 471, endPoint x: 52, endPoint y: 470, distance: 52.0
click at [52, 464] on p "wdlsrvafs01p" at bounding box center [467, 454] width 835 height 17
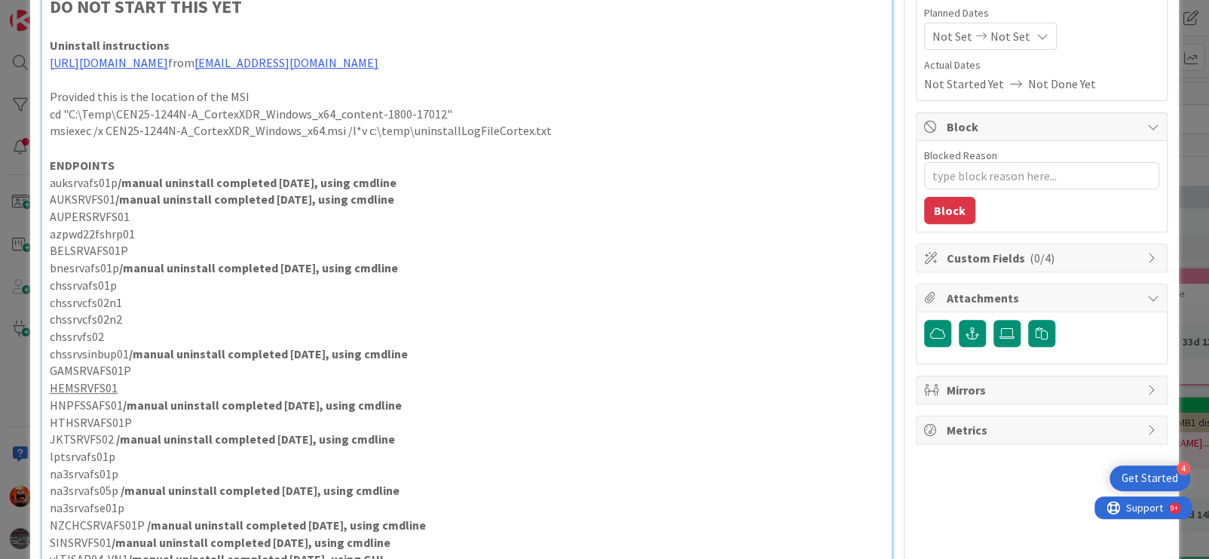
scroll to position [0, 0]
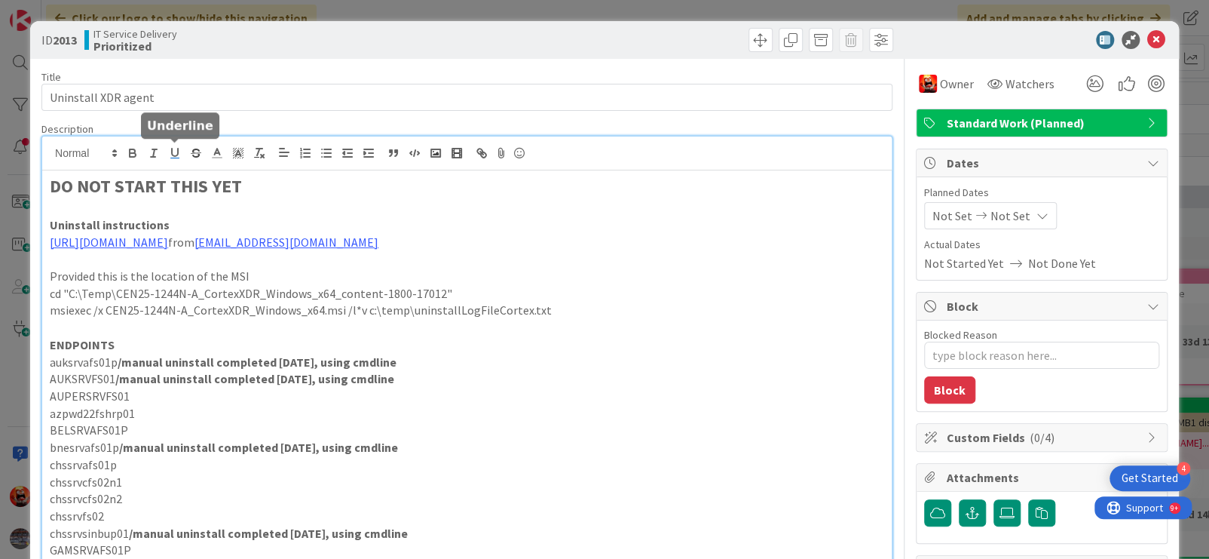
click at [172, 153] on icon "button" at bounding box center [175, 153] width 6 height 8
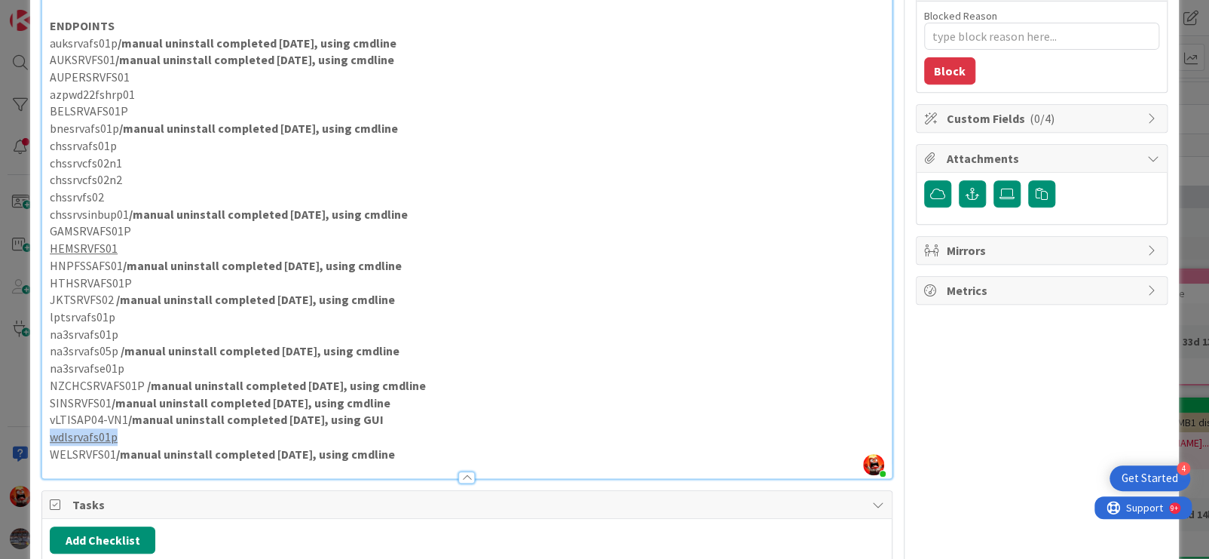
scroll to position [296, 0]
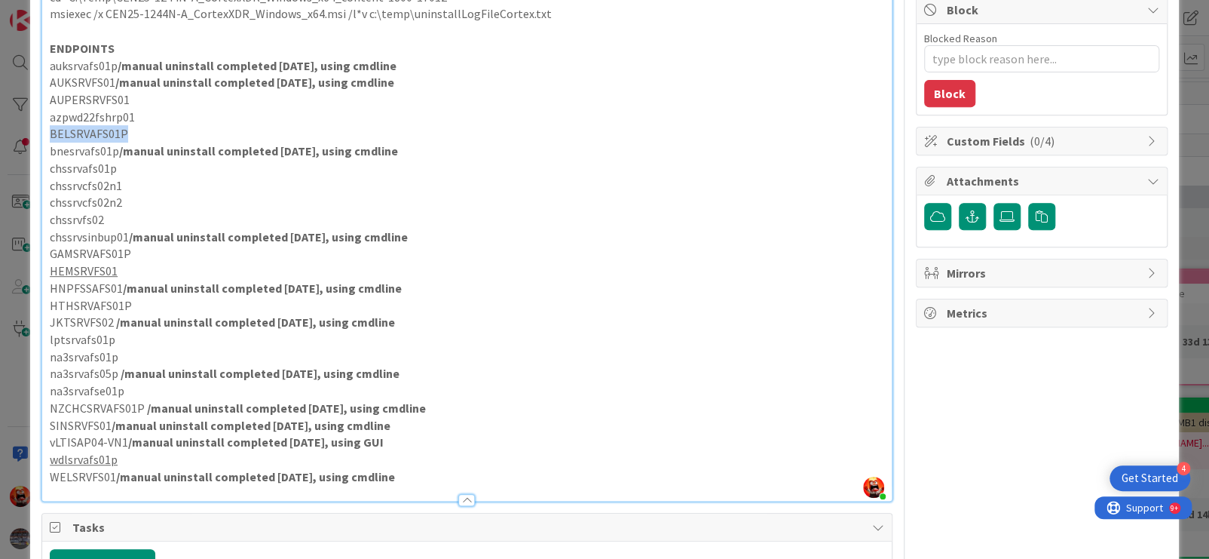
drag, startPoint x: 126, startPoint y: 151, endPoint x: 52, endPoint y: 148, distance: 73.9
click at [52, 142] on p "BELSRVAFS01P" at bounding box center [467, 133] width 835 height 17
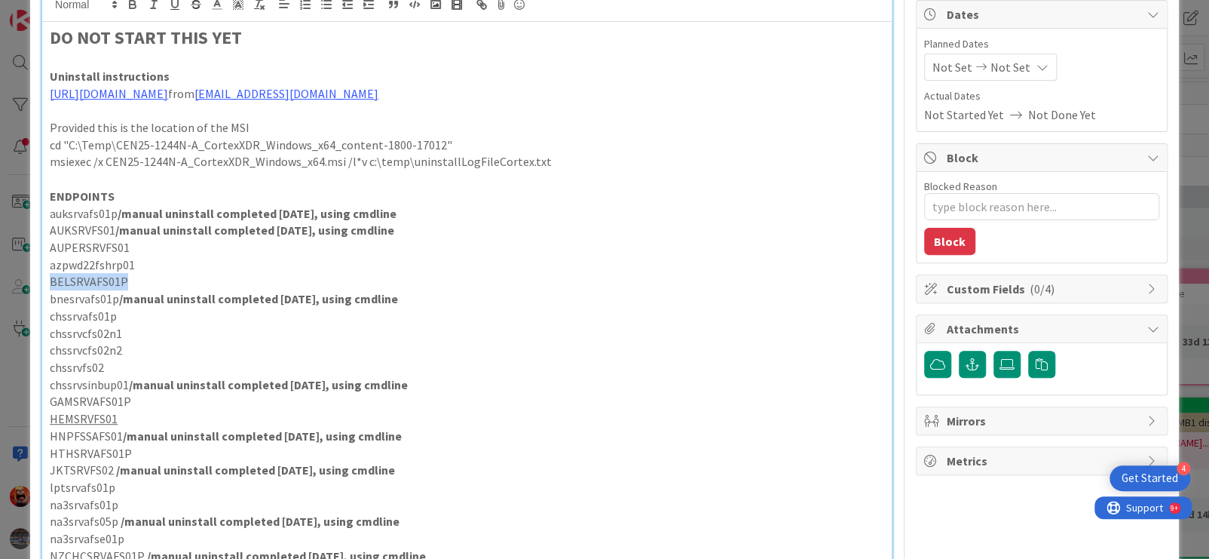
scroll to position [145, 0]
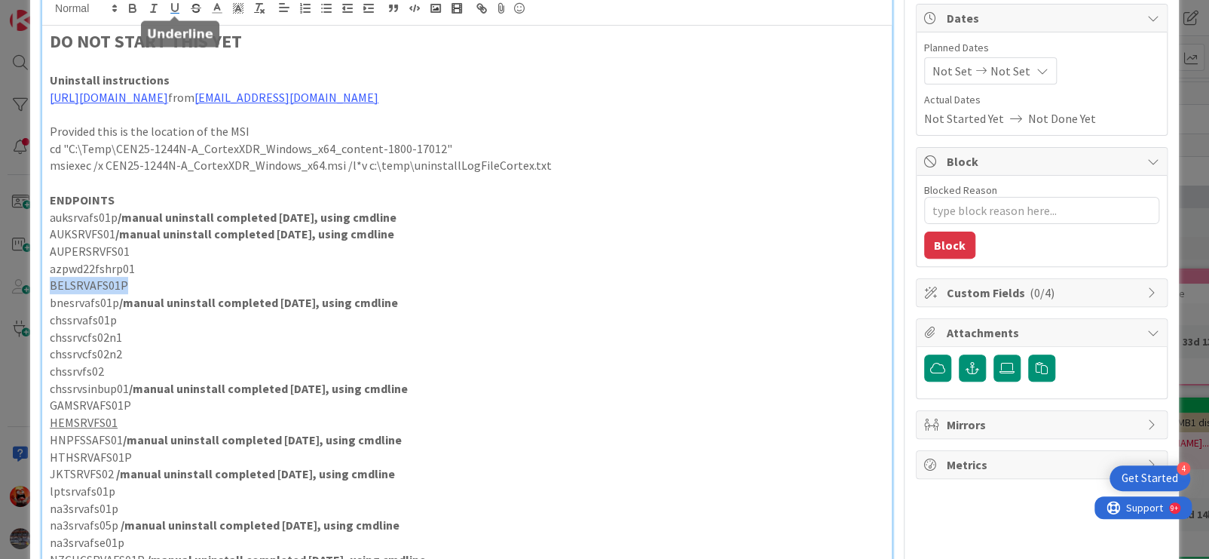
click at [177, 11] on icon "button" at bounding box center [175, 9] width 14 height 14
drag, startPoint x: 134, startPoint y: 420, endPoint x: 52, endPoint y: 420, distance: 82.2
click at [52, 414] on p "GAMSRVAFS01P" at bounding box center [467, 405] width 835 height 17
click at [173, 10] on icon "button" at bounding box center [175, 8] width 6 height 8
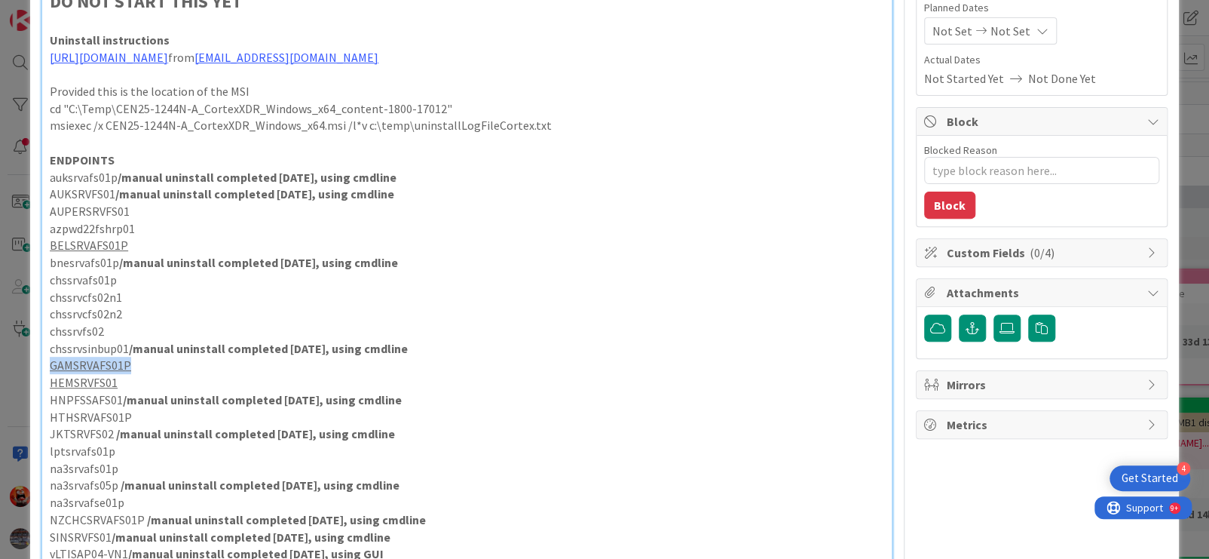
scroll to position [221, 0]
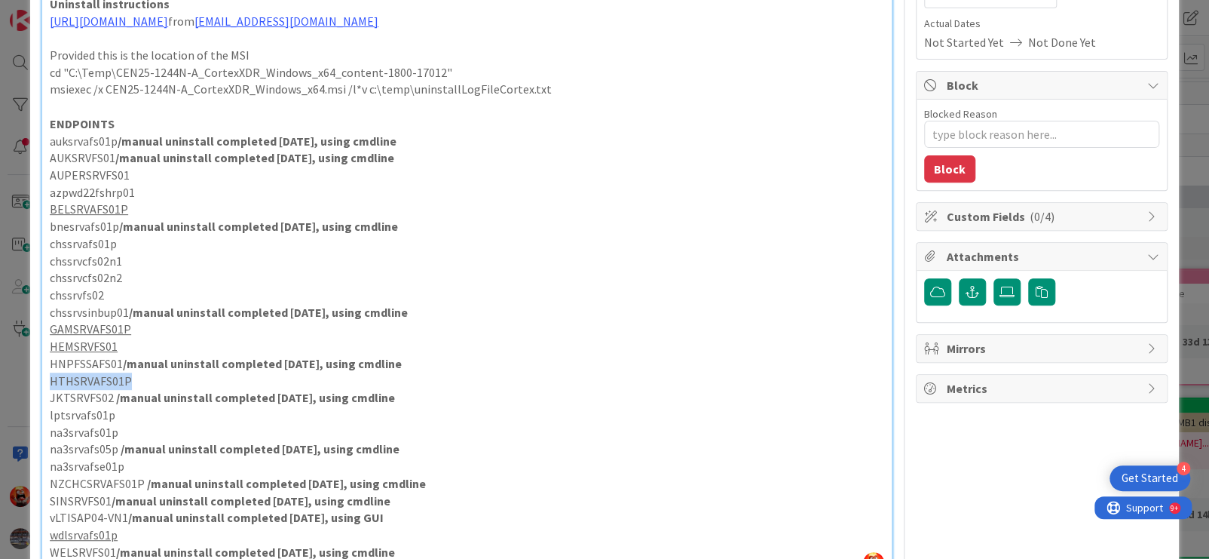
drag, startPoint x: 129, startPoint y: 396, endPoint x: 53, endPoint y: 395, distance: 76.1
click at [53, 390] on p "HTHSRVAFS01P" at bounding box center [467, 380] width 835 height 17
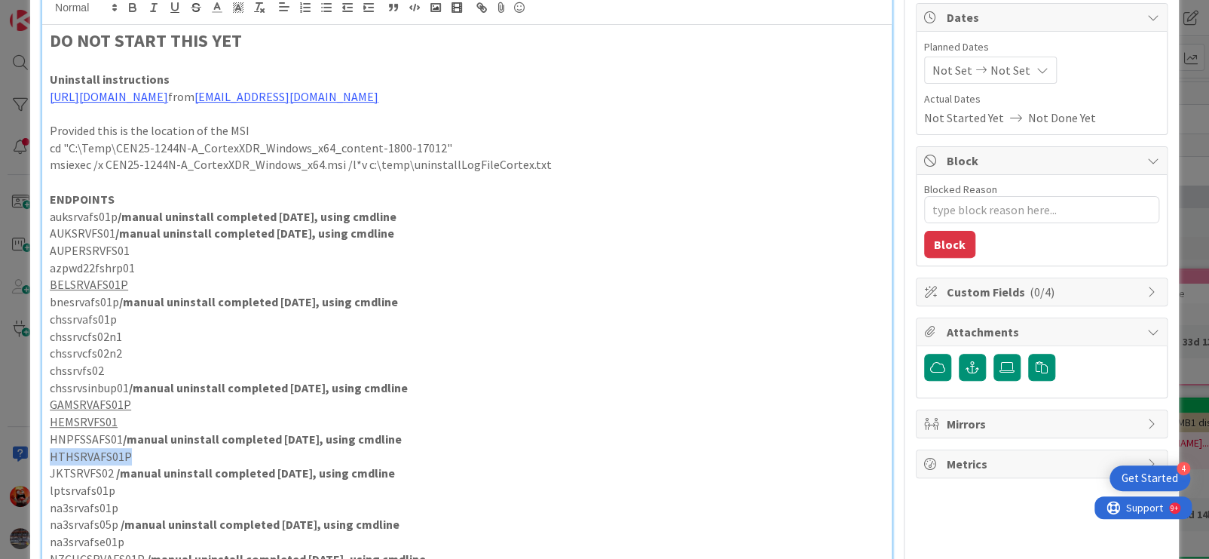
scroll to position [145, 0]
click at [177, 8] on icon "button" at bounding box center [175, 8] width 6 height 8
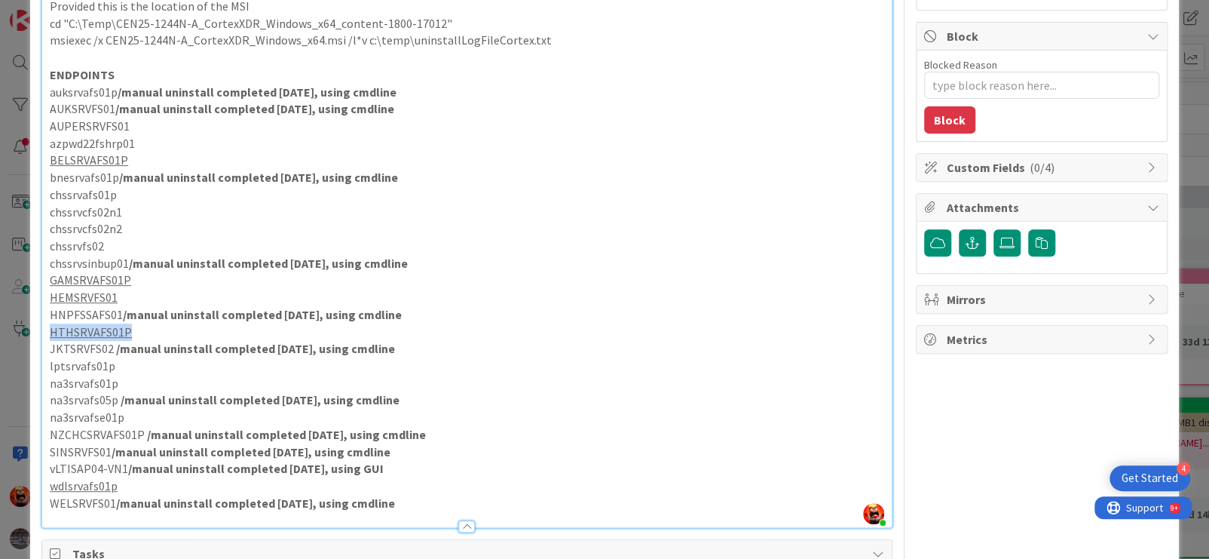
type textarea "x"
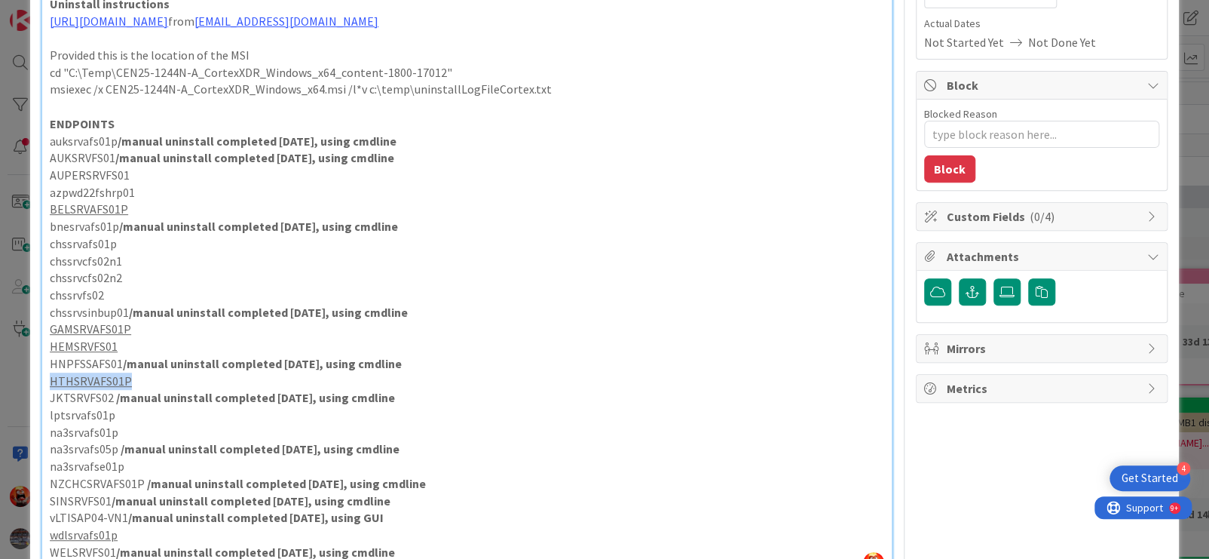
scroll to position [221, 0]
